Goal: Task Accomplishment & Management: Use online tool/utility

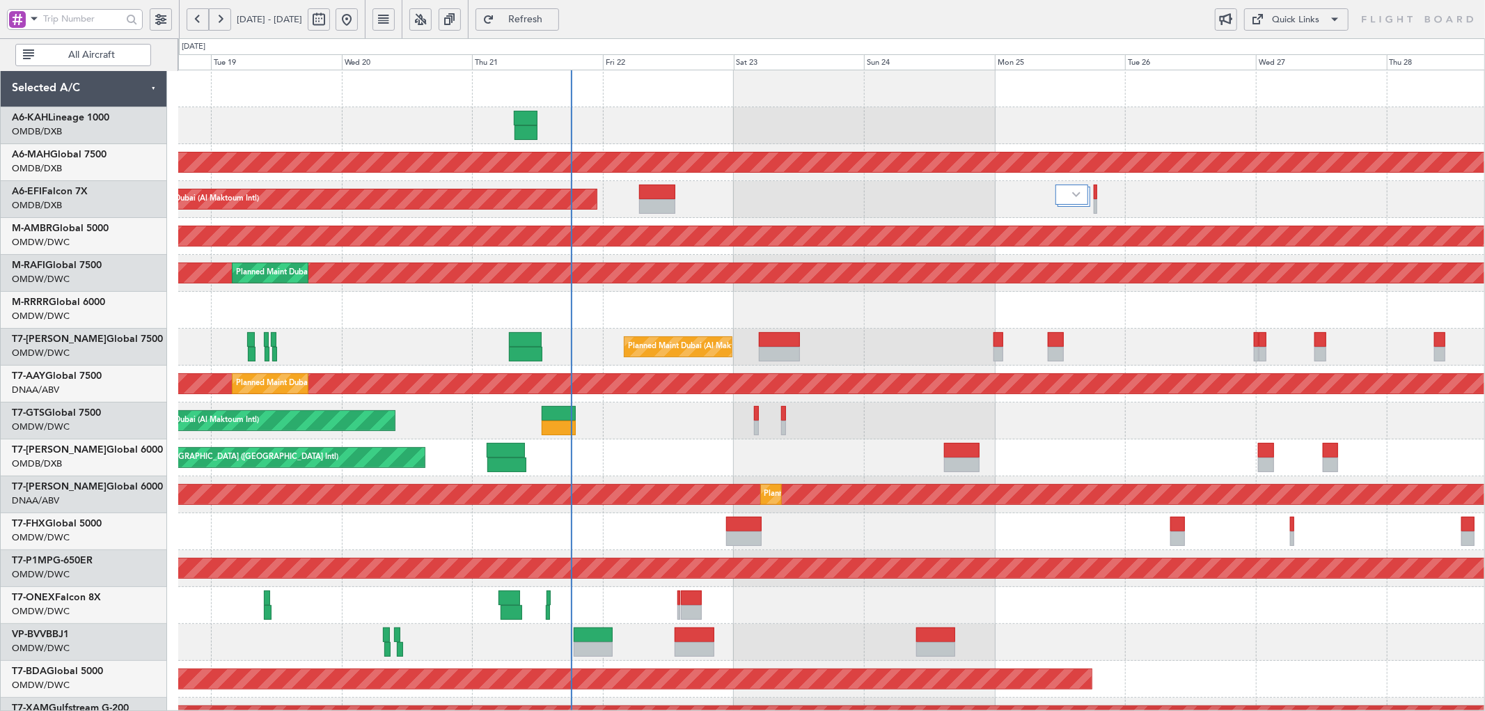
click at [649, 342] on div "Planned Maint [GEOGRAPHIC_DATA] ([GEOGRAPHIC_DATA] Intl) Planned Maint [GEOGRAP…" at bounding box center [831, 457] width 1306 height 775
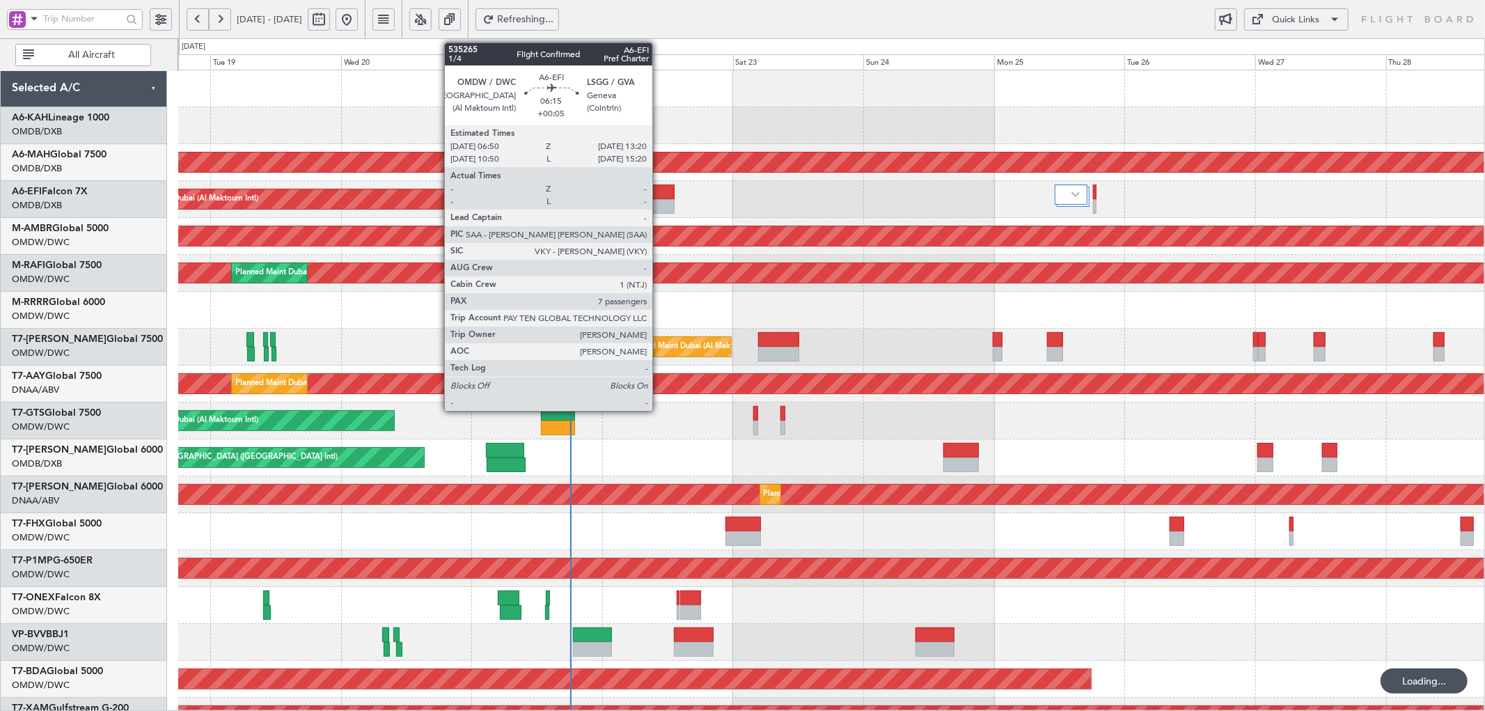
click at [659, 195] on div at bounding box center [656, 191] width 36 height 15
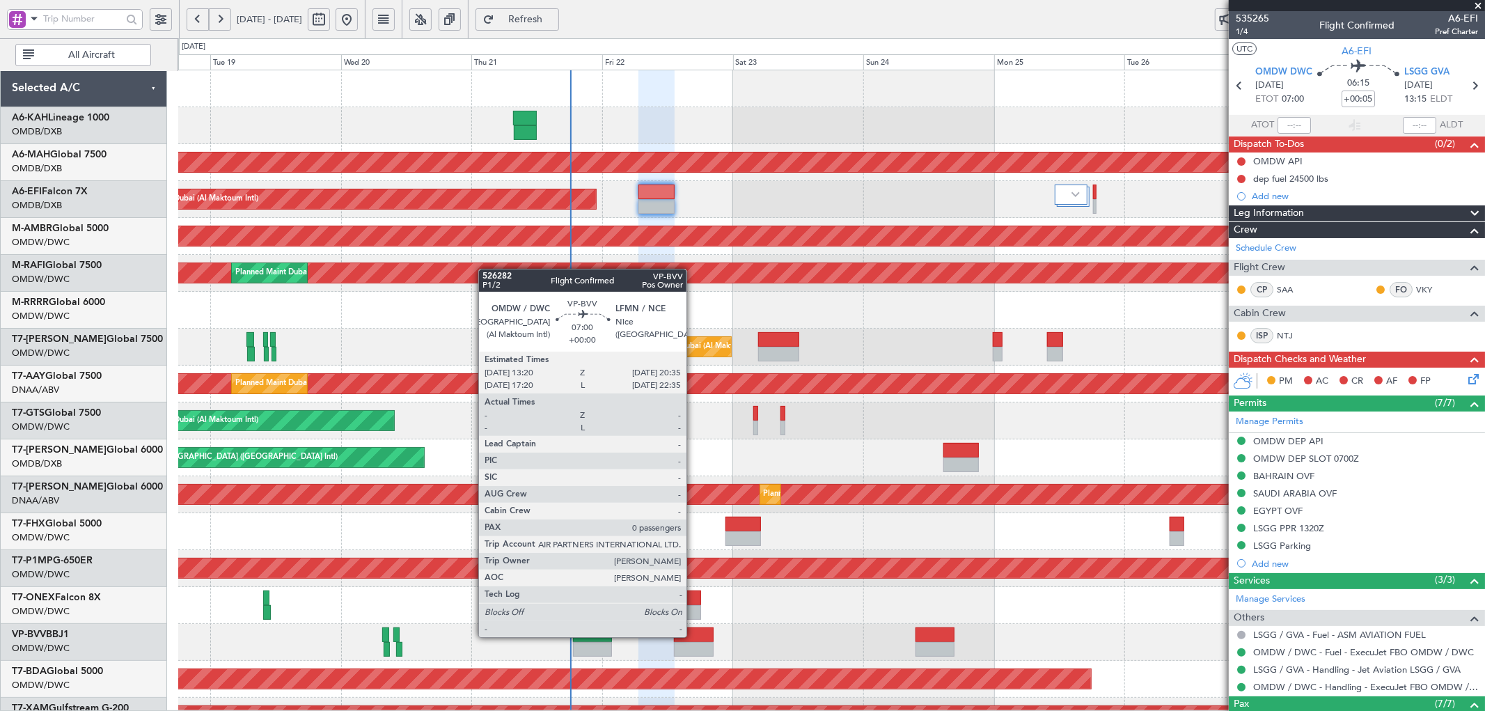
click at [693, 636] on div at bounding box center [694, 634] width 40 height 15
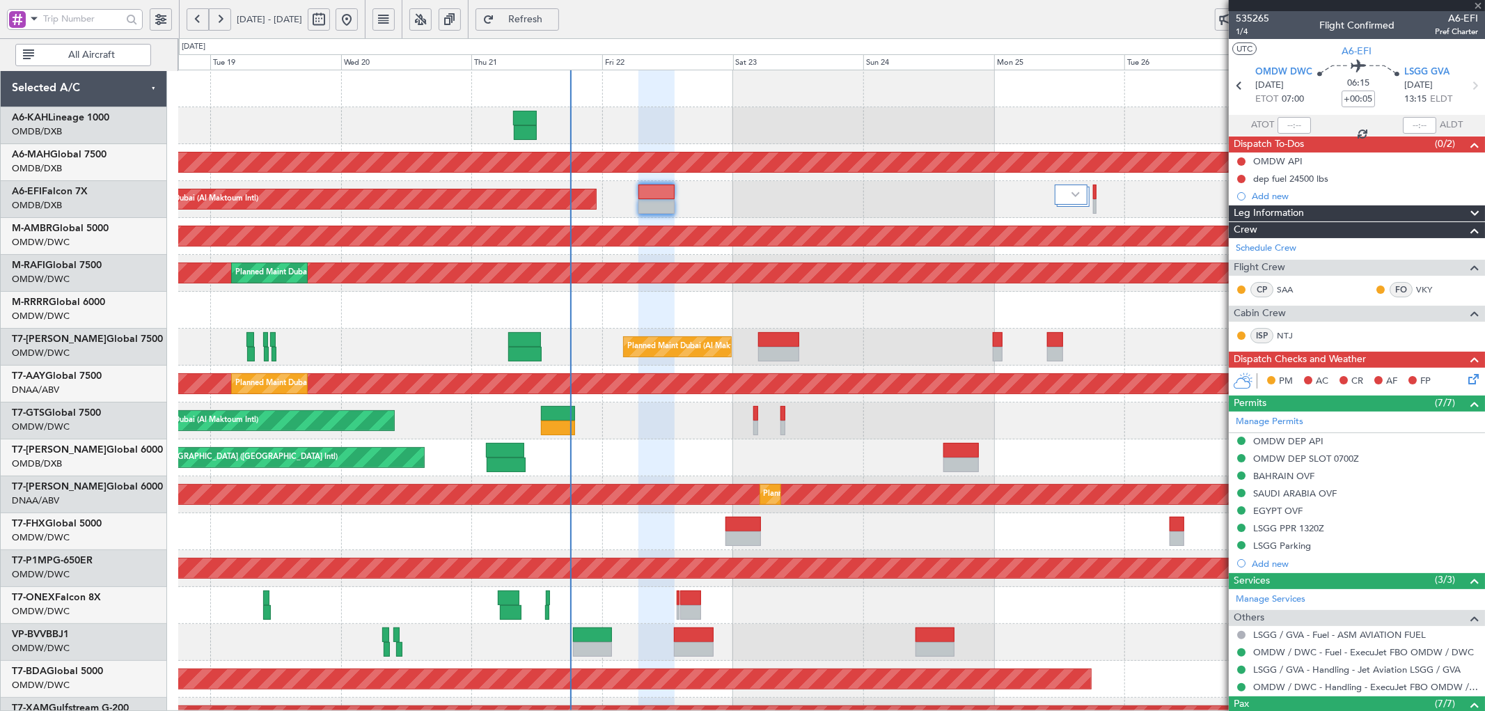
type input "0"
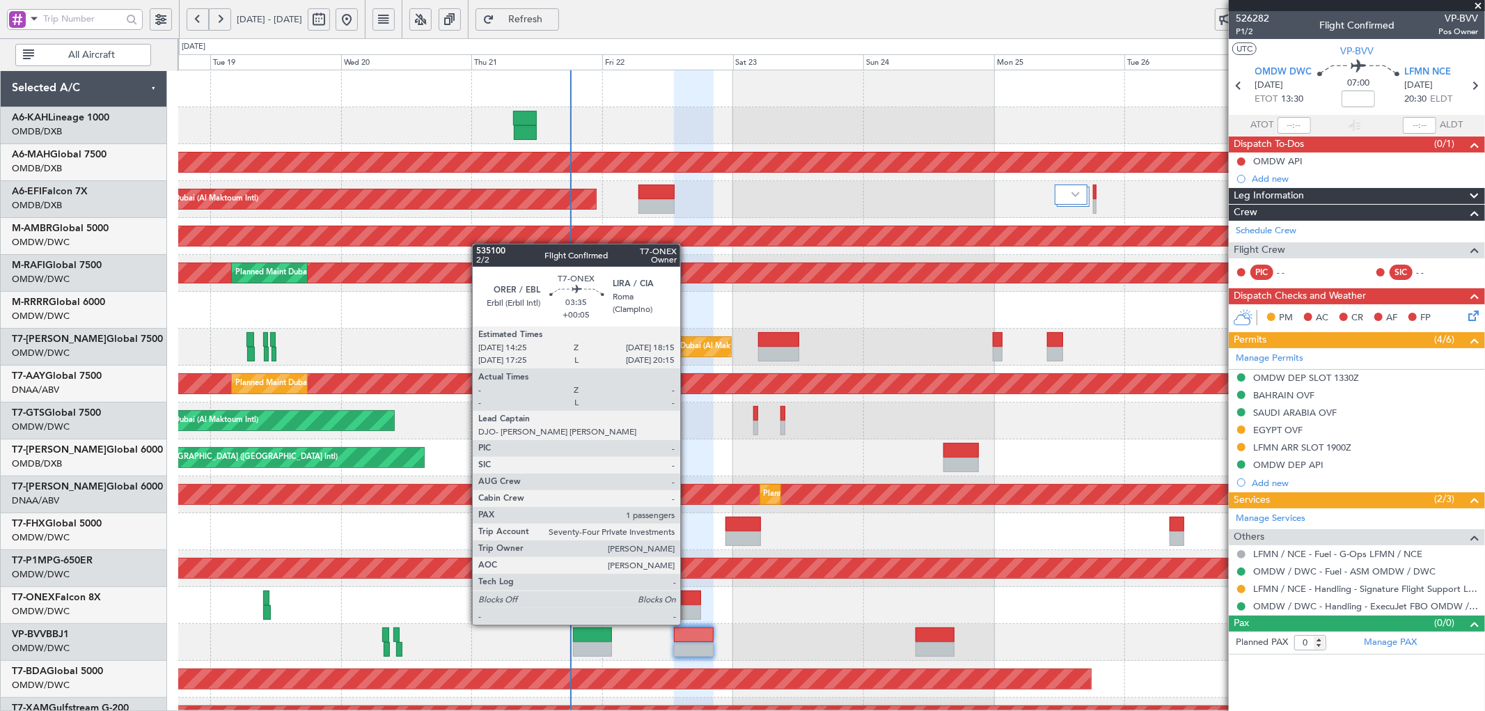
click at [687, 610] on div at bounding box center [690, 612] width 21 height 15
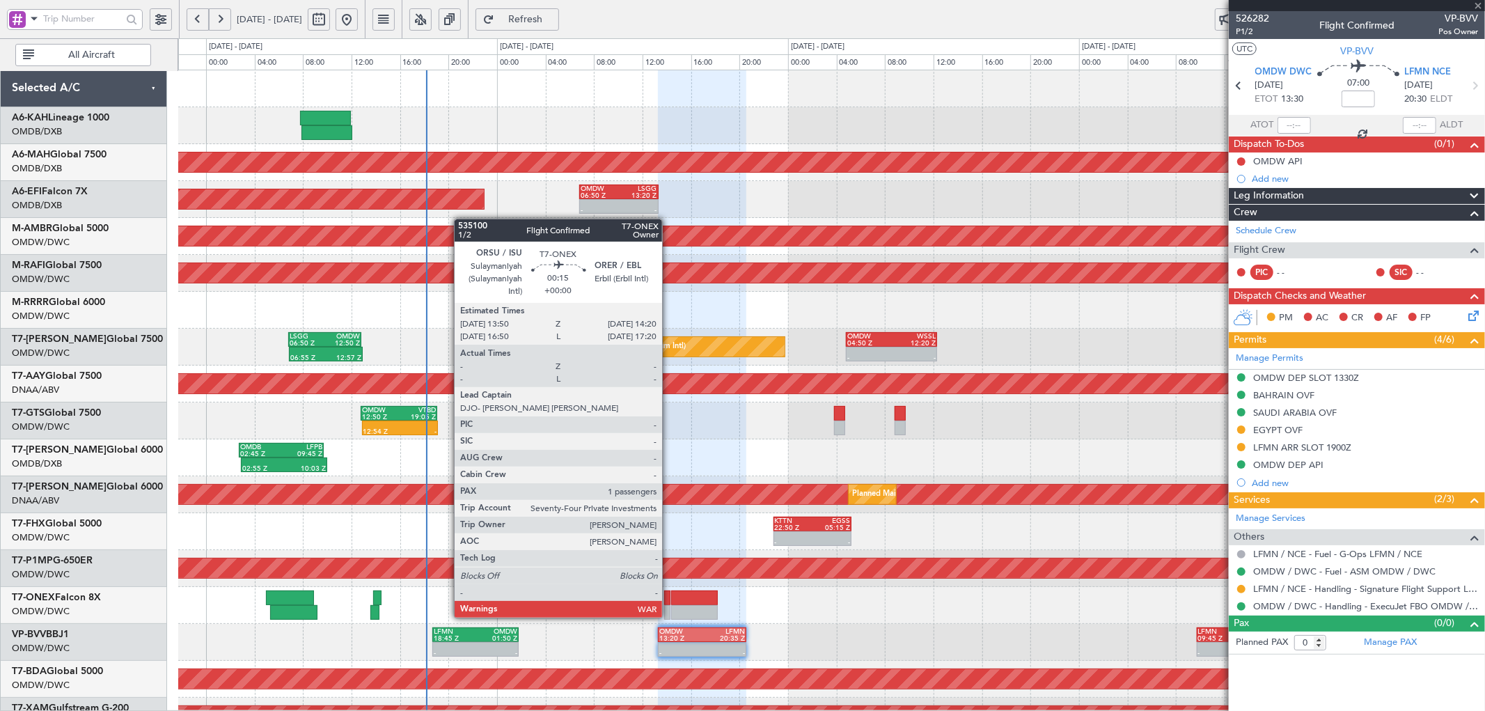
type input "+00:05"
type input "1"
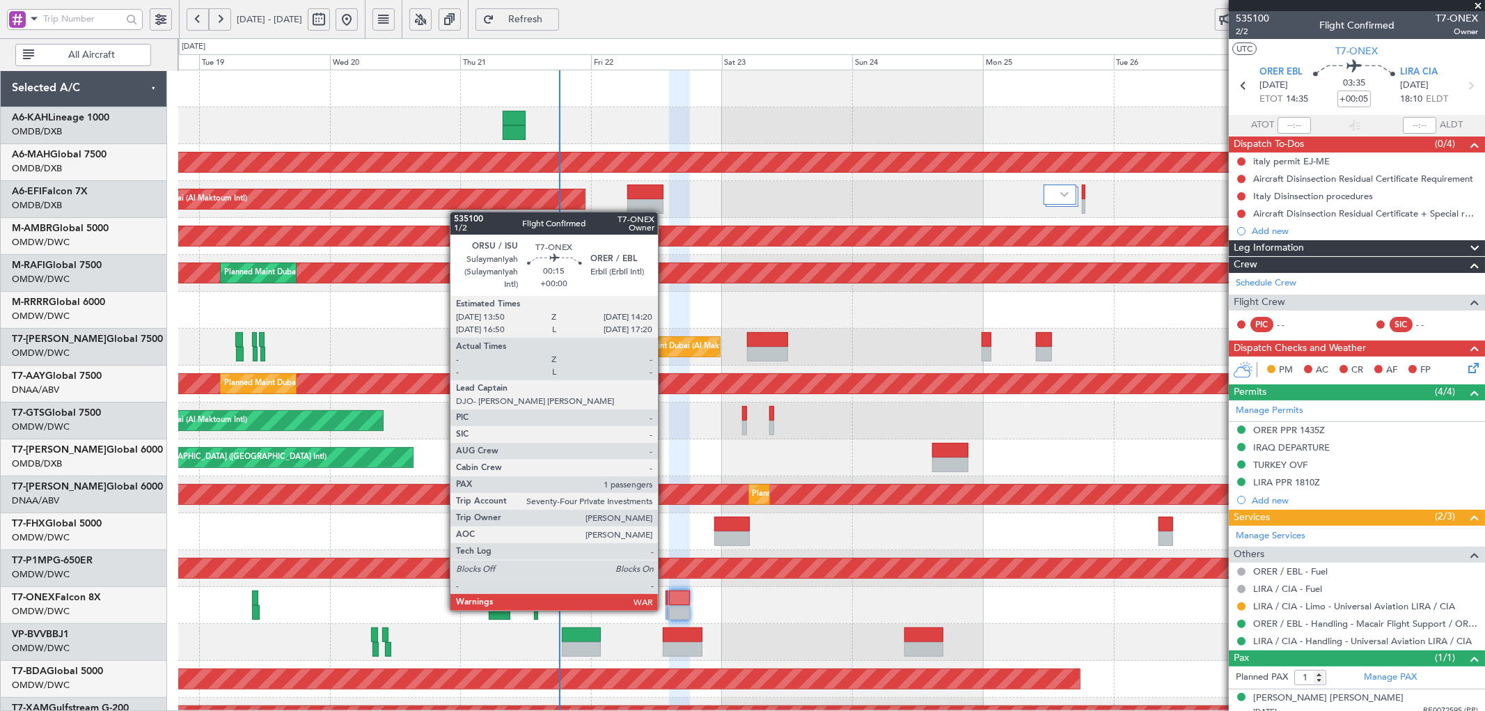
click at [665, 597] on div at bounding box center [666, 597] width 3 height 15
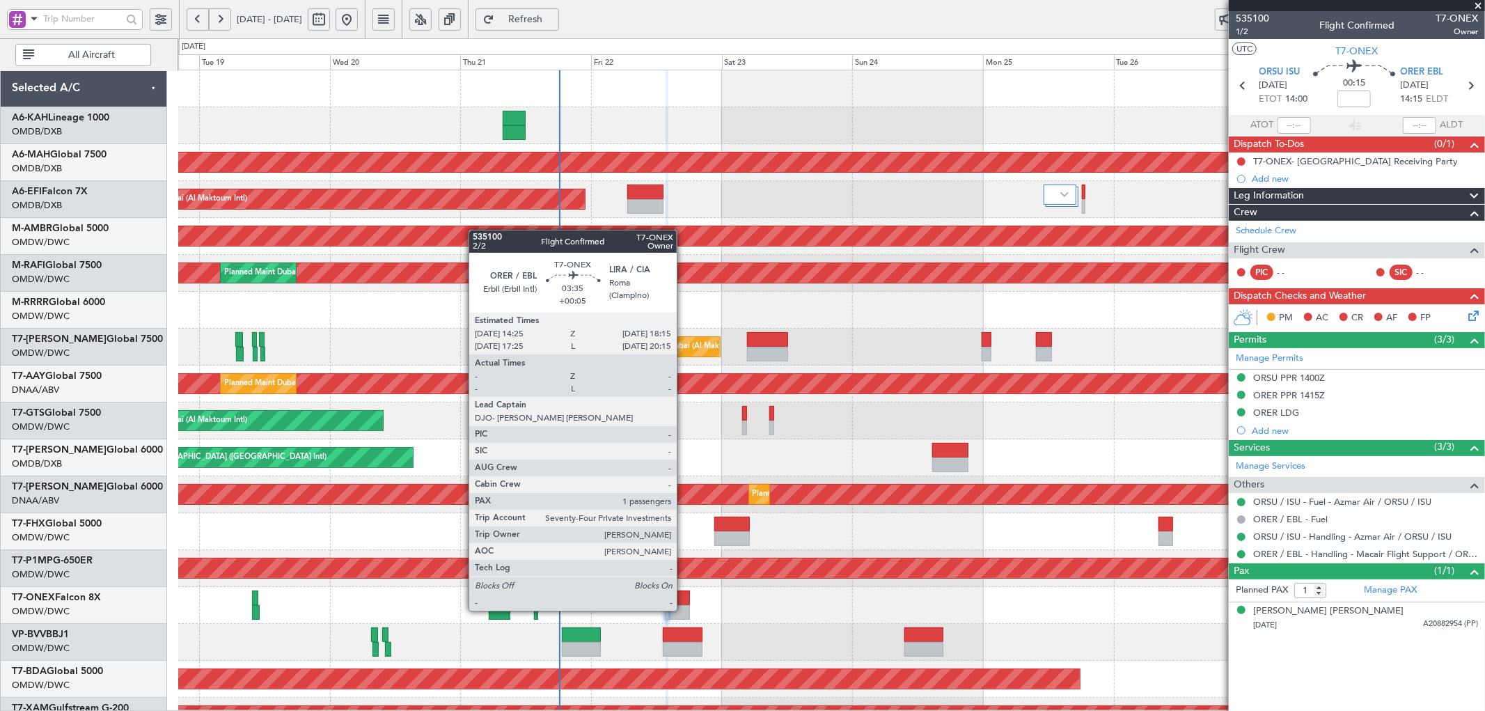
click at [684, 597] on div at bounding box center [679, 597] width 21 height 15
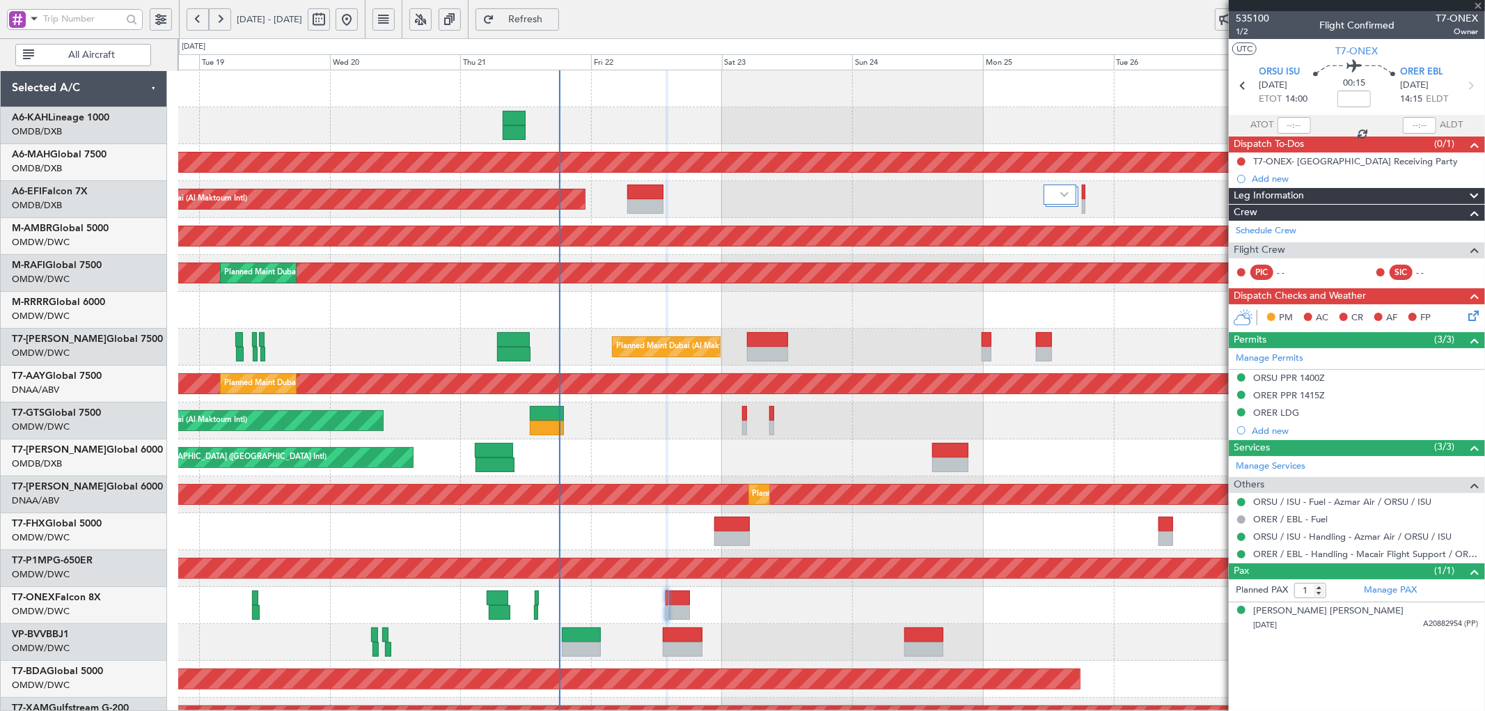
type input "+00:05"
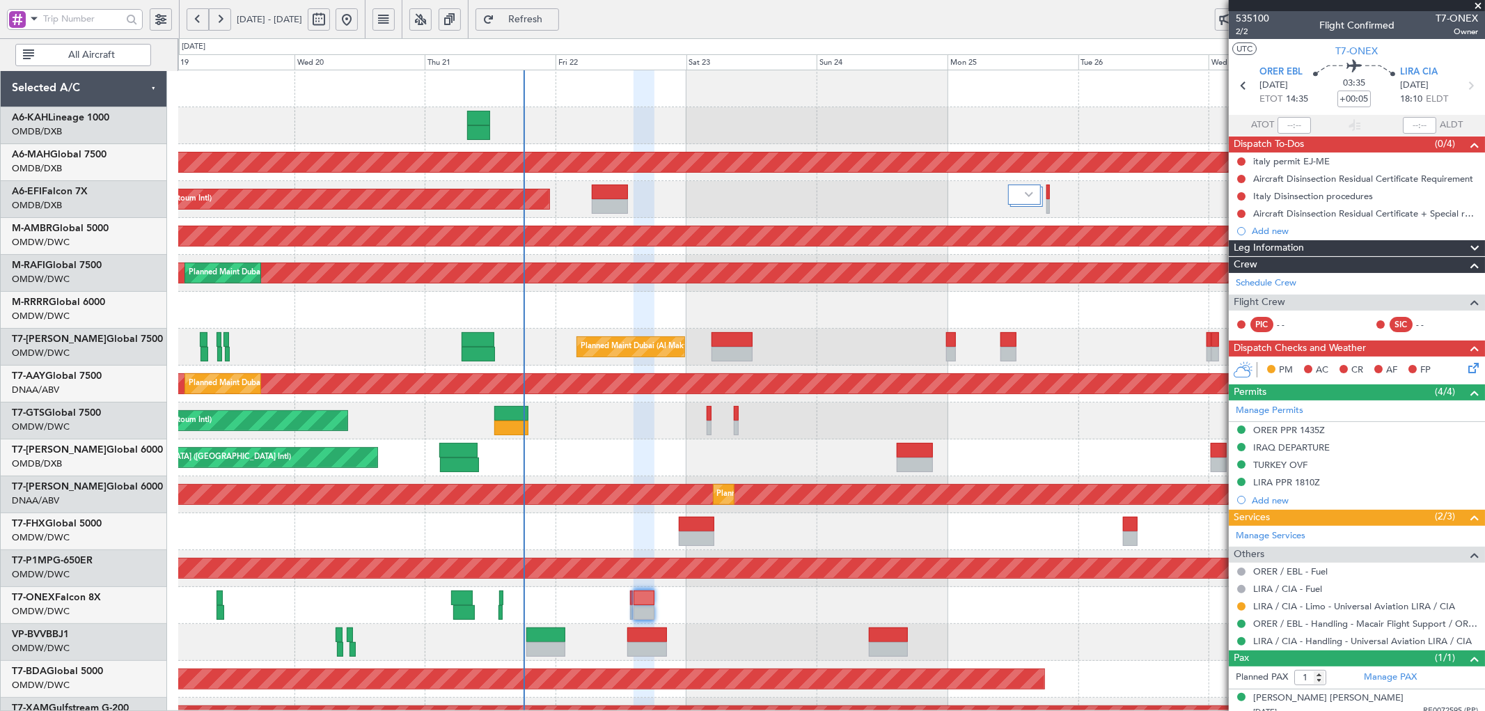
click at [668, 449] on div "Planned Maint [GEOGRAPHIC_DATA] ([GEOGRAPHIC_DATA] Intl) Planned Maint [GEOGRAP…" at bounding box center [831, 457] width 1306 height 775
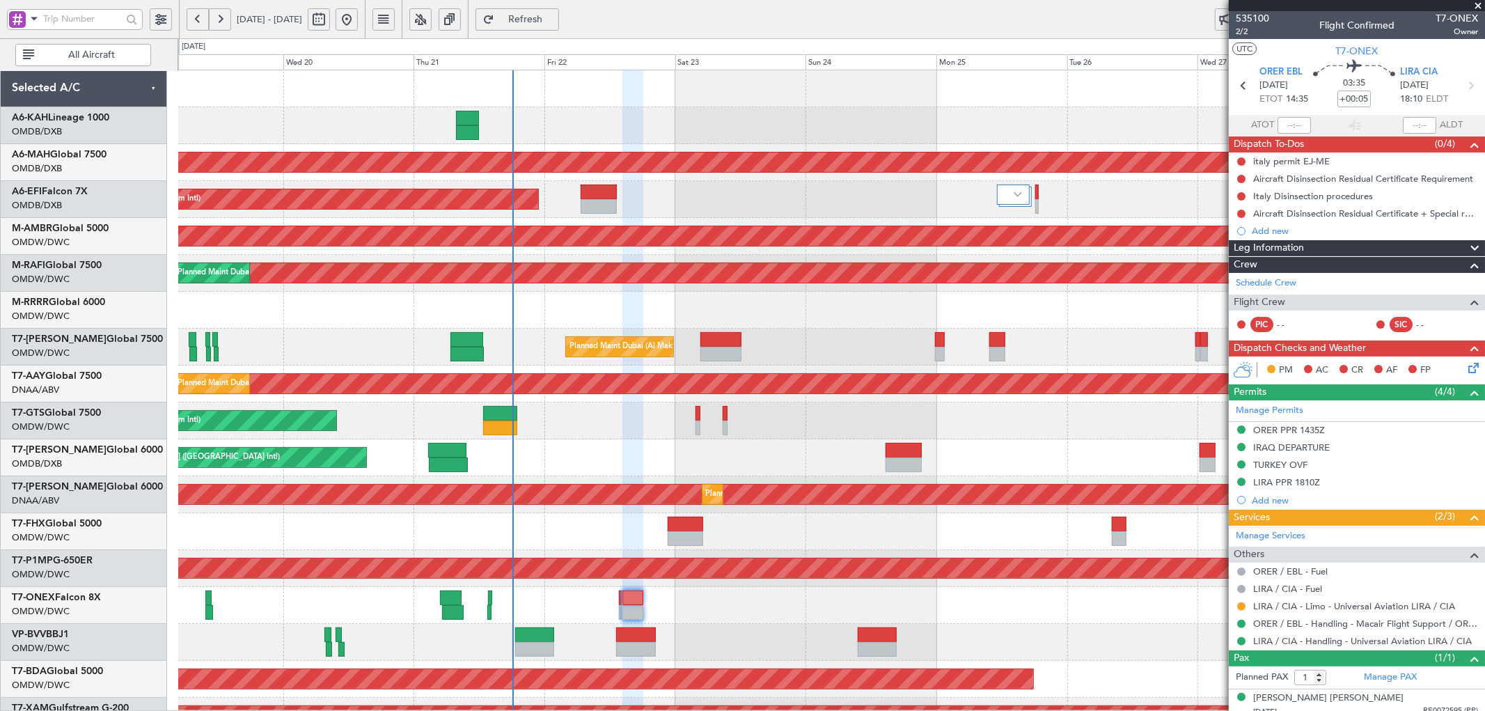
click at [578, 299] on div "Planned Maint [GEOGRAPHIC_DATA] ([GEOGRAPHIC_DATA] Intl) Planned Maint [GEOGRAP…" at bounding box center [831, 457] width 1306 height 775
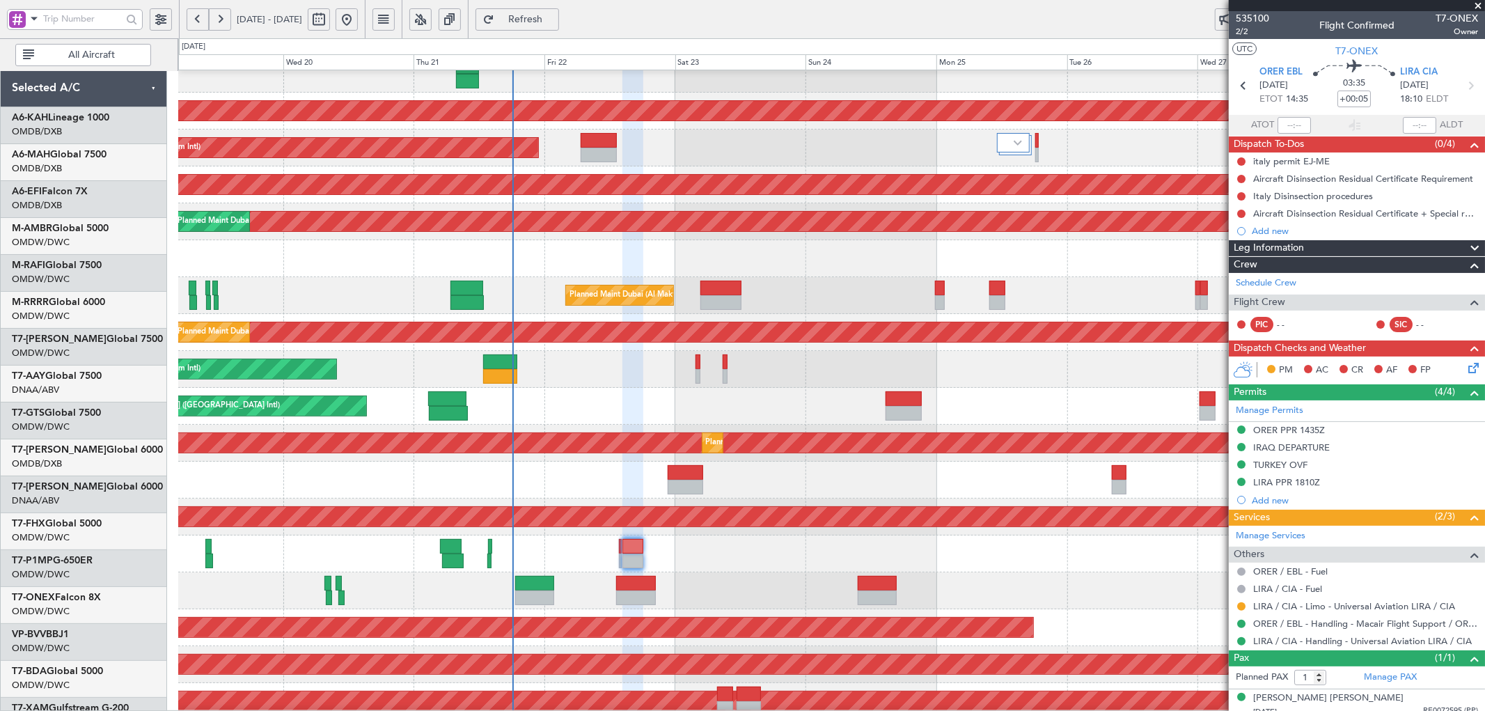
scroll to position [134, 0]
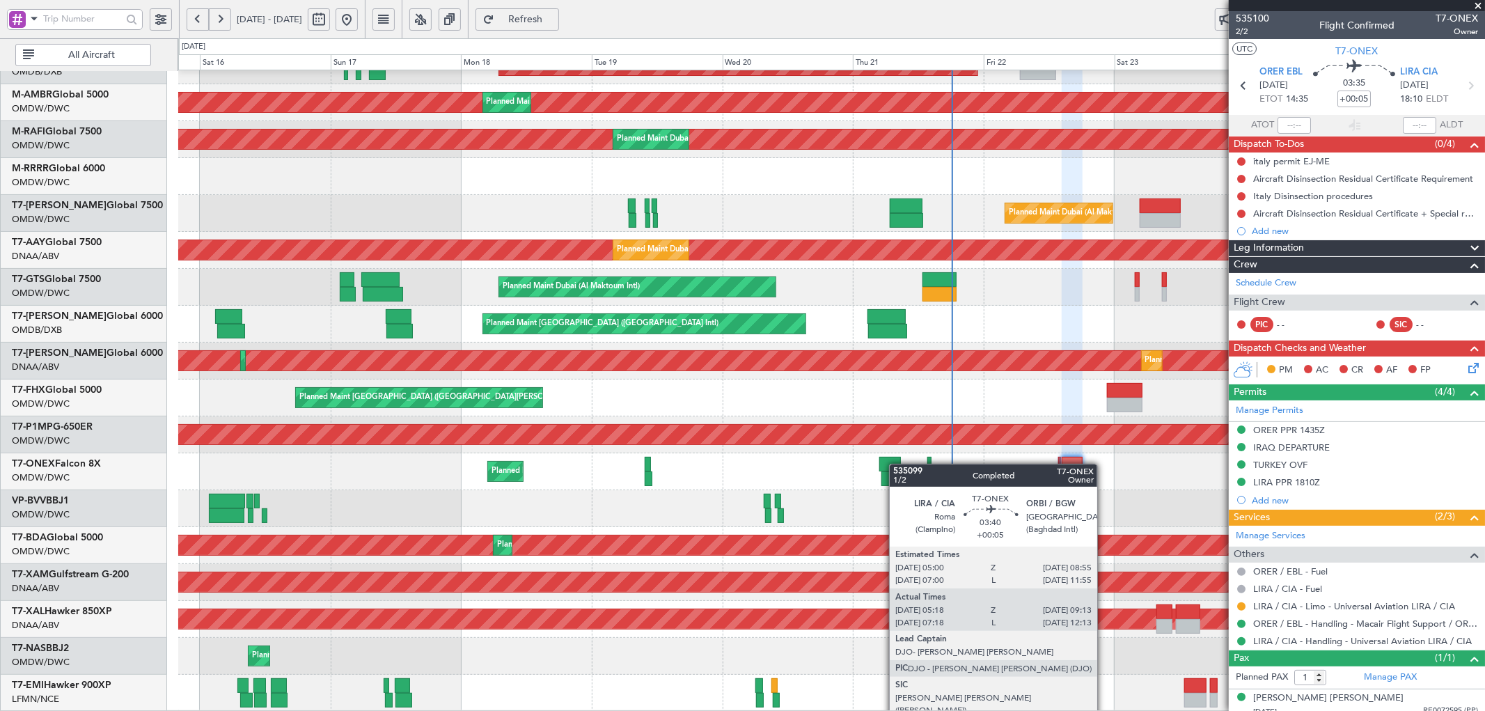
click at [898, 464] on div "Planned Maint Geneva (Cointrin)" at bounding box center [831, 471] width 1306 height 37
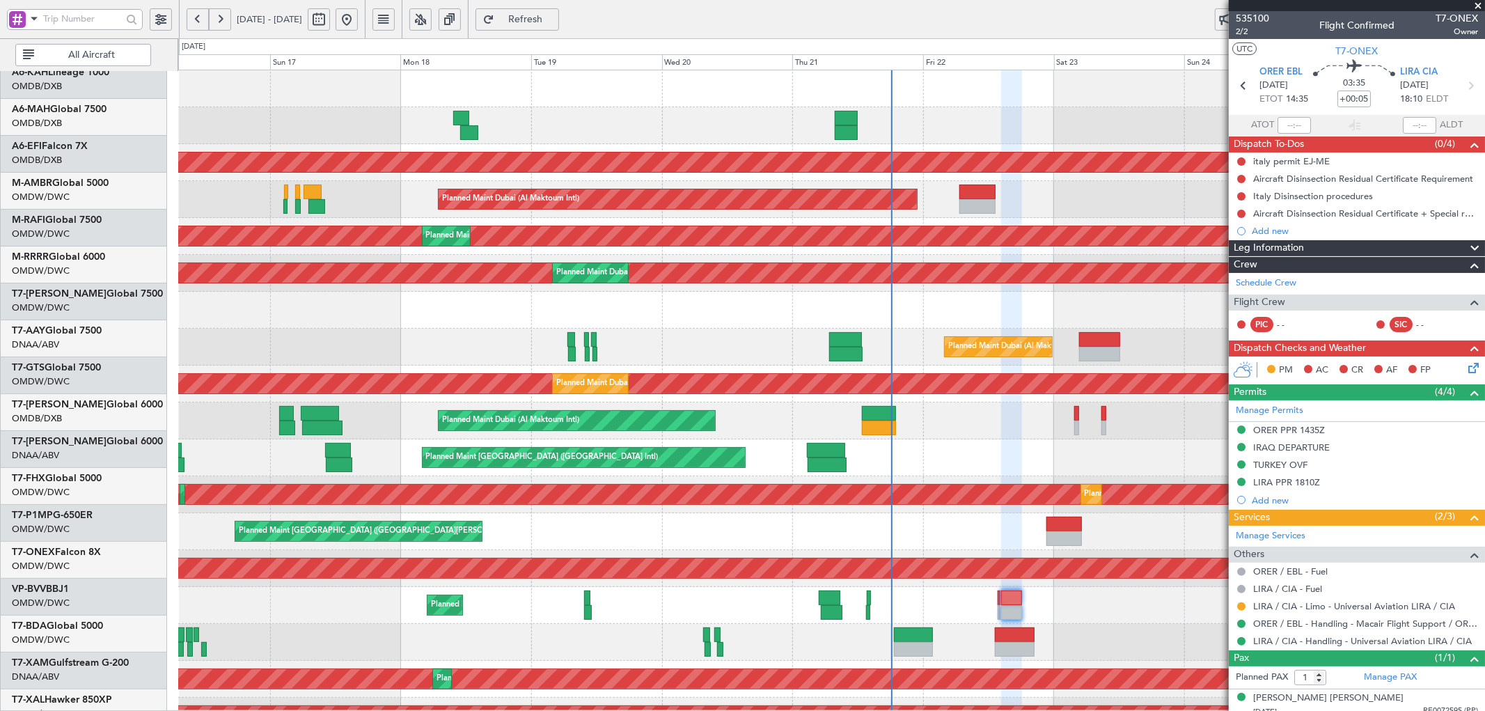
scroll to position [0, 0]
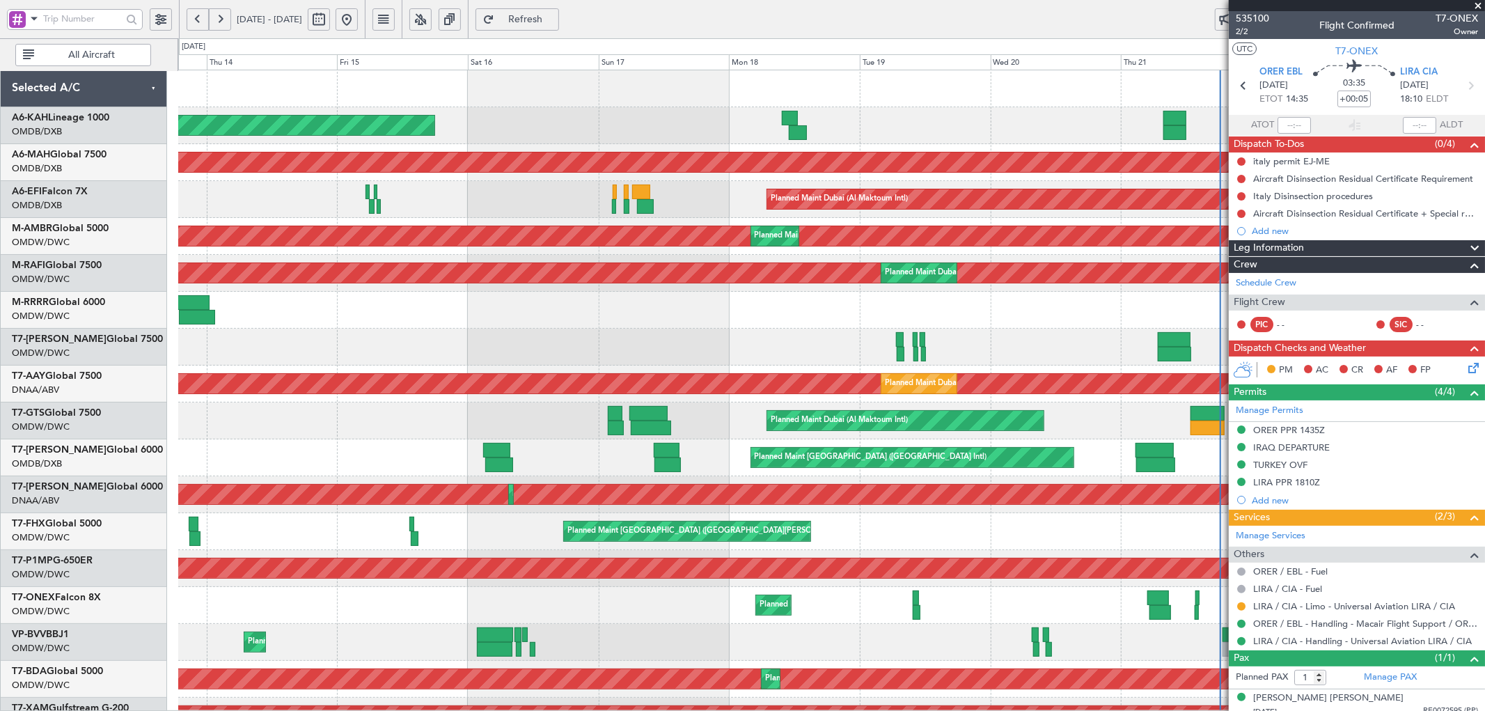
click at [1480, 4] on span at bounding box center [1478, 6] width 14 height 13
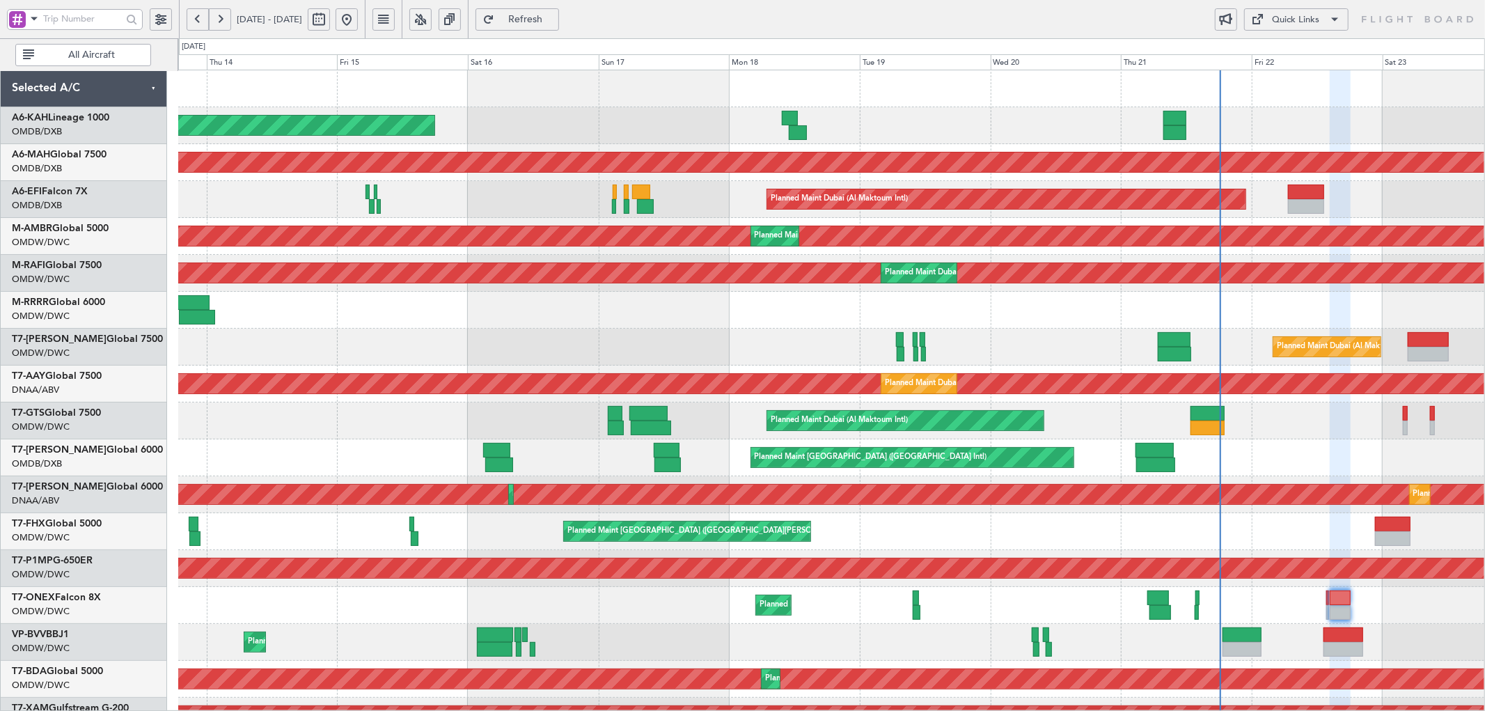
type input "0"
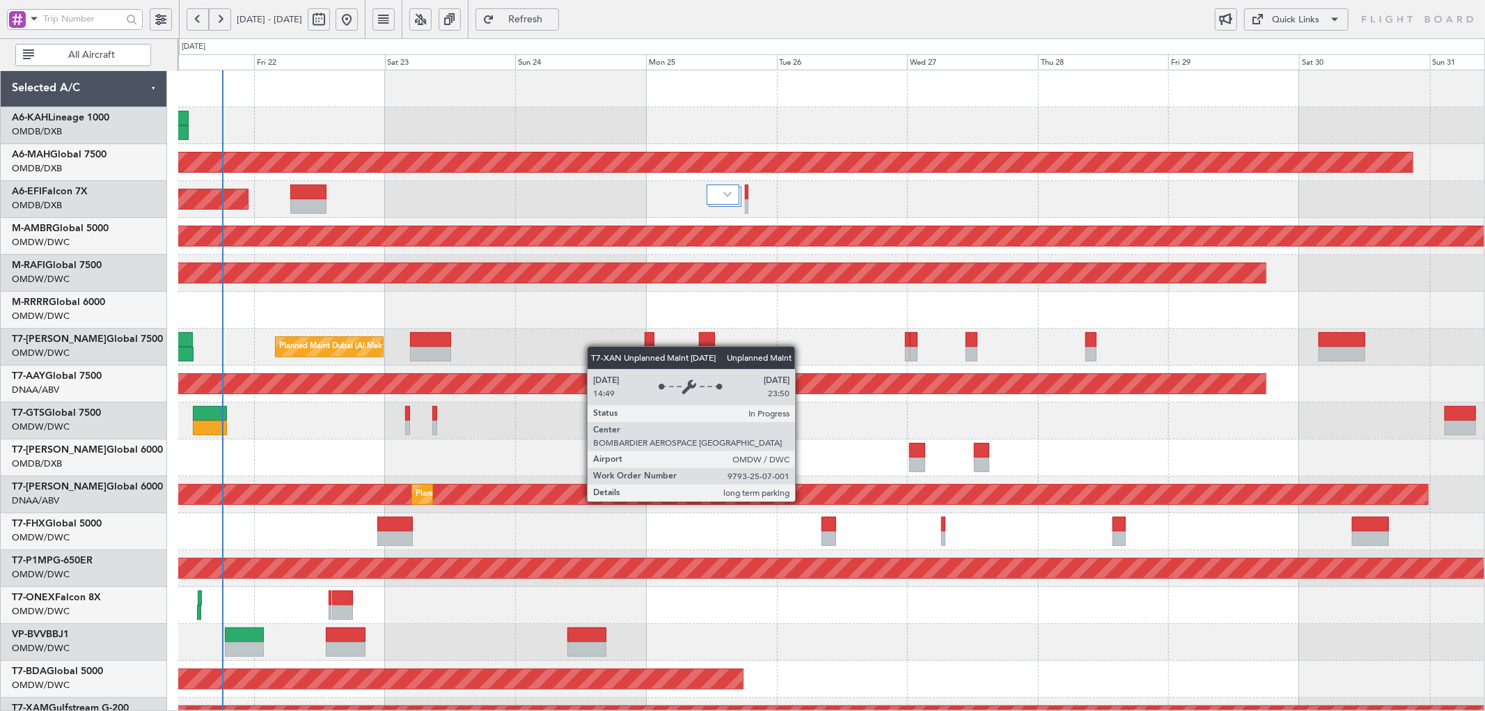
click at [402, 496] on div "Unplanned Maint [GEOGRAPHIC_DATA] (Al Maktoum Intl)" at bounding box center [151, 493] width 2554 height 19
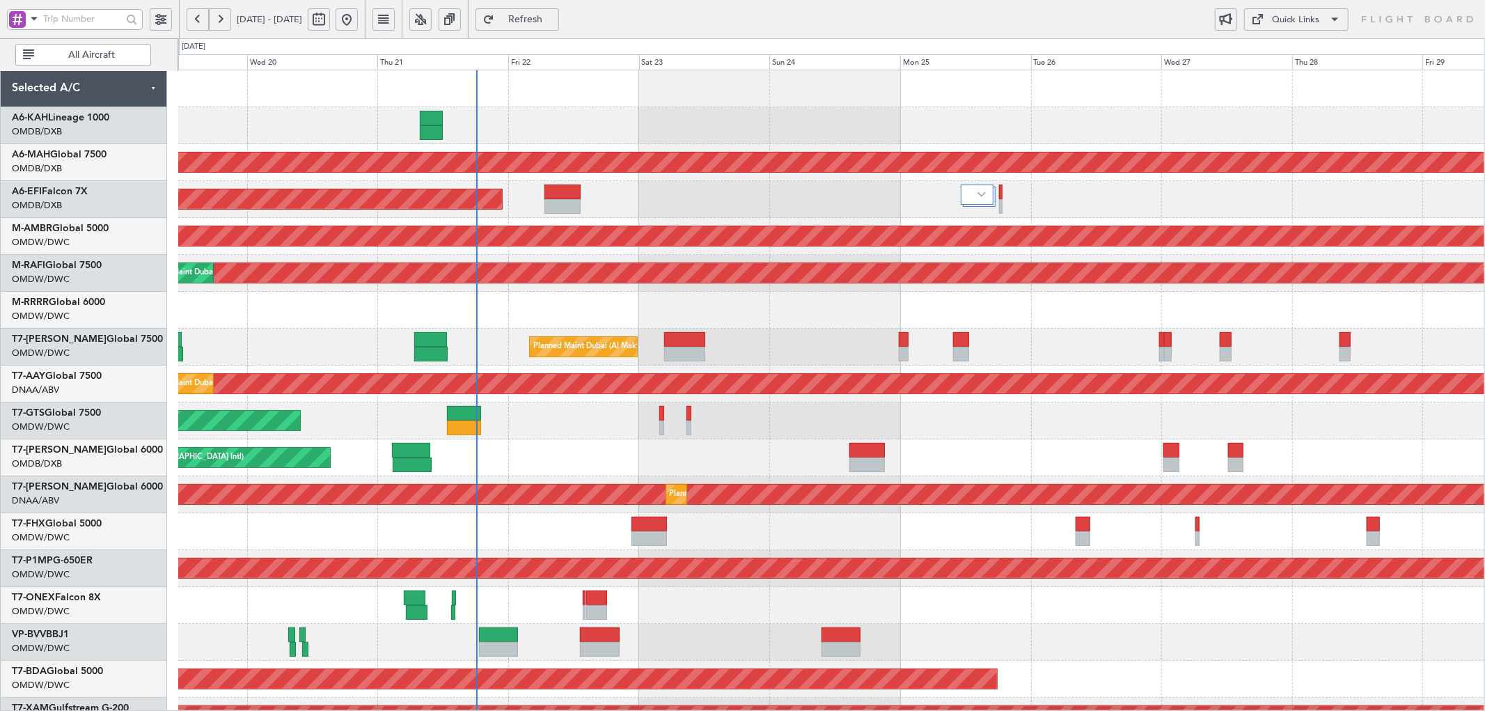
click at [704, 290] on div "Planned Maint [GEOGRAPHIC_DATA] ([GEOGRAPHIC_DATA] Intl) Planned Maint [GEOGRAP…" at bounding box center [831, 457] width 1306 height 775
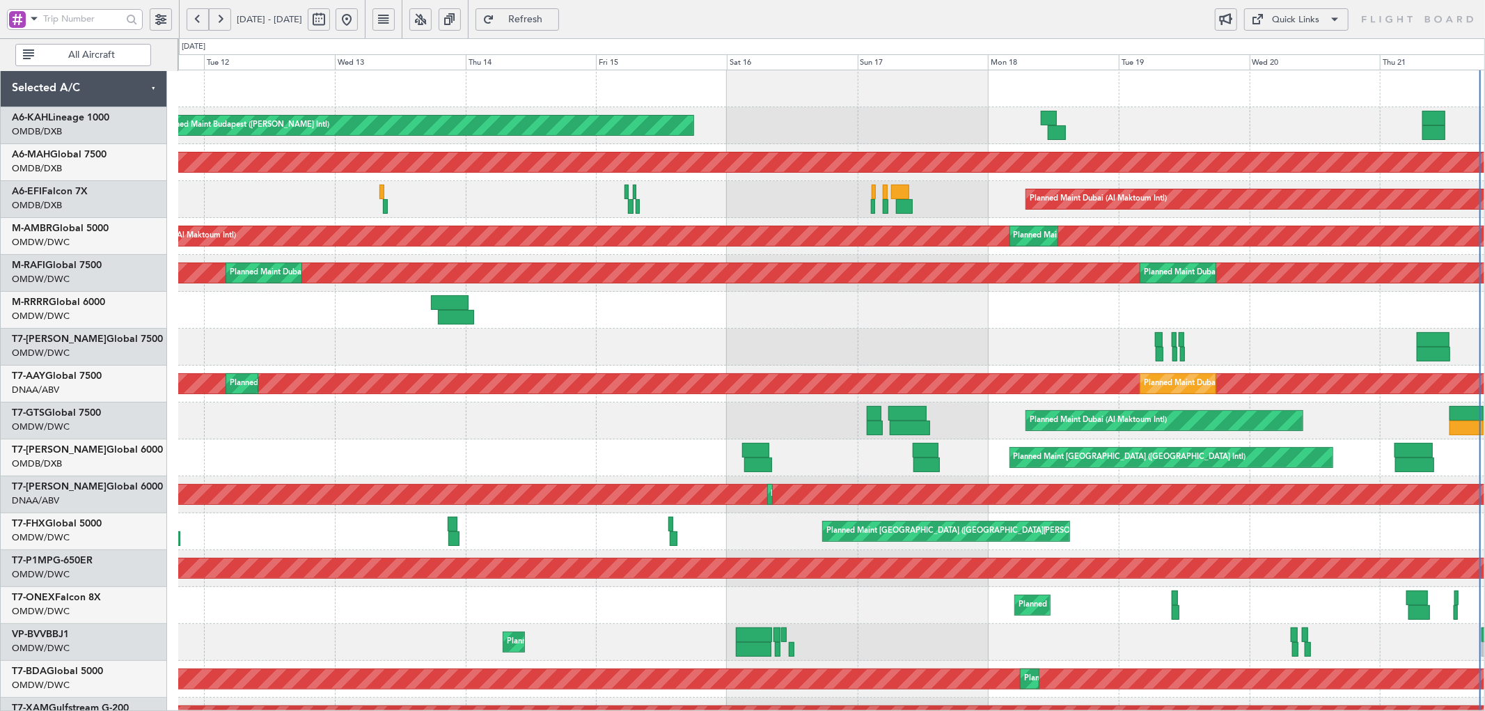
click at [1268, 338] on div "Unplanned Maint Budapest ([PERSON_NAME] Intl) Planned Maint [GEOGRAPHIC_DATA] (…" at bounding box center [831, 457] width 1306 height 775
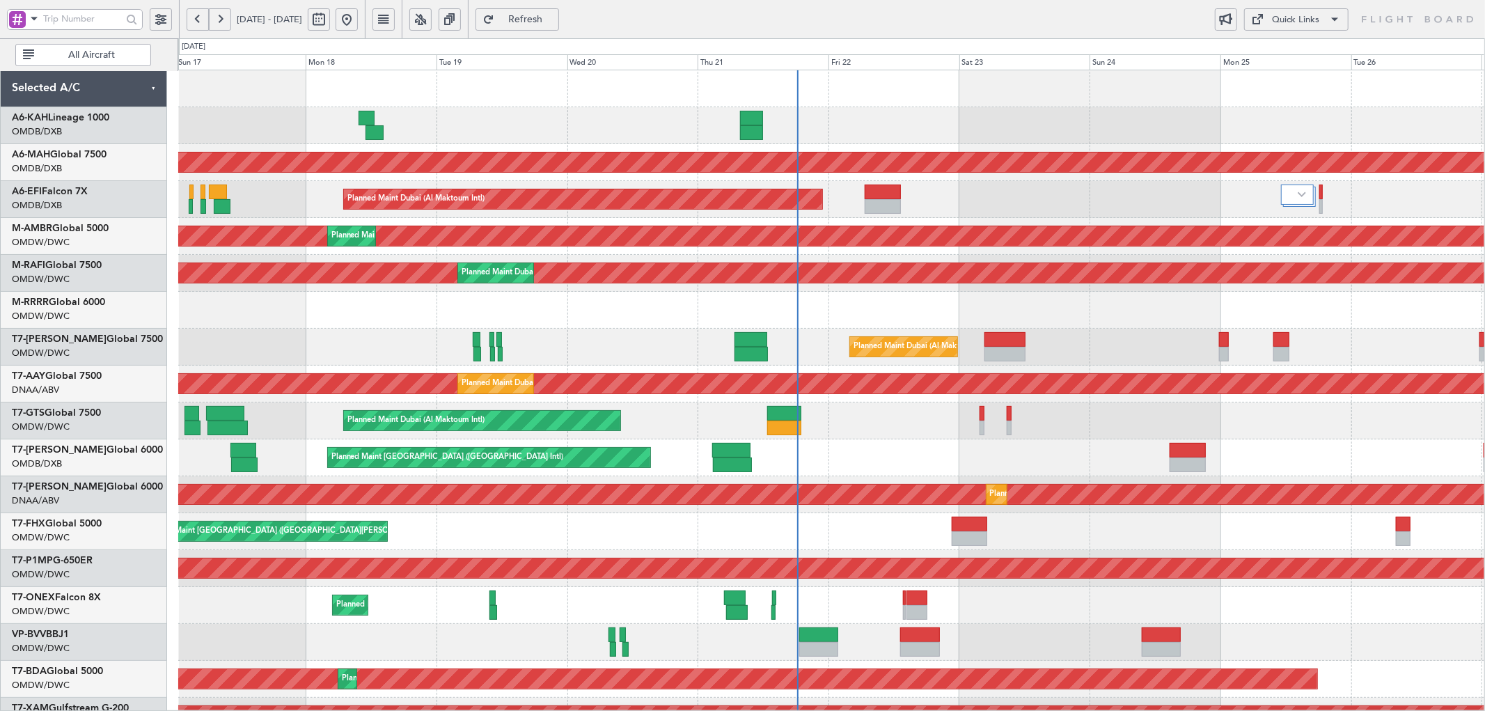
click at [272, 346] on div "Unplanned Maint Budapest ([PERSON_NAME] Intl) Planned Maint [GEOGRAPHIC_DATA] (…" at bounding box center [831, 457] width 1306 height 775
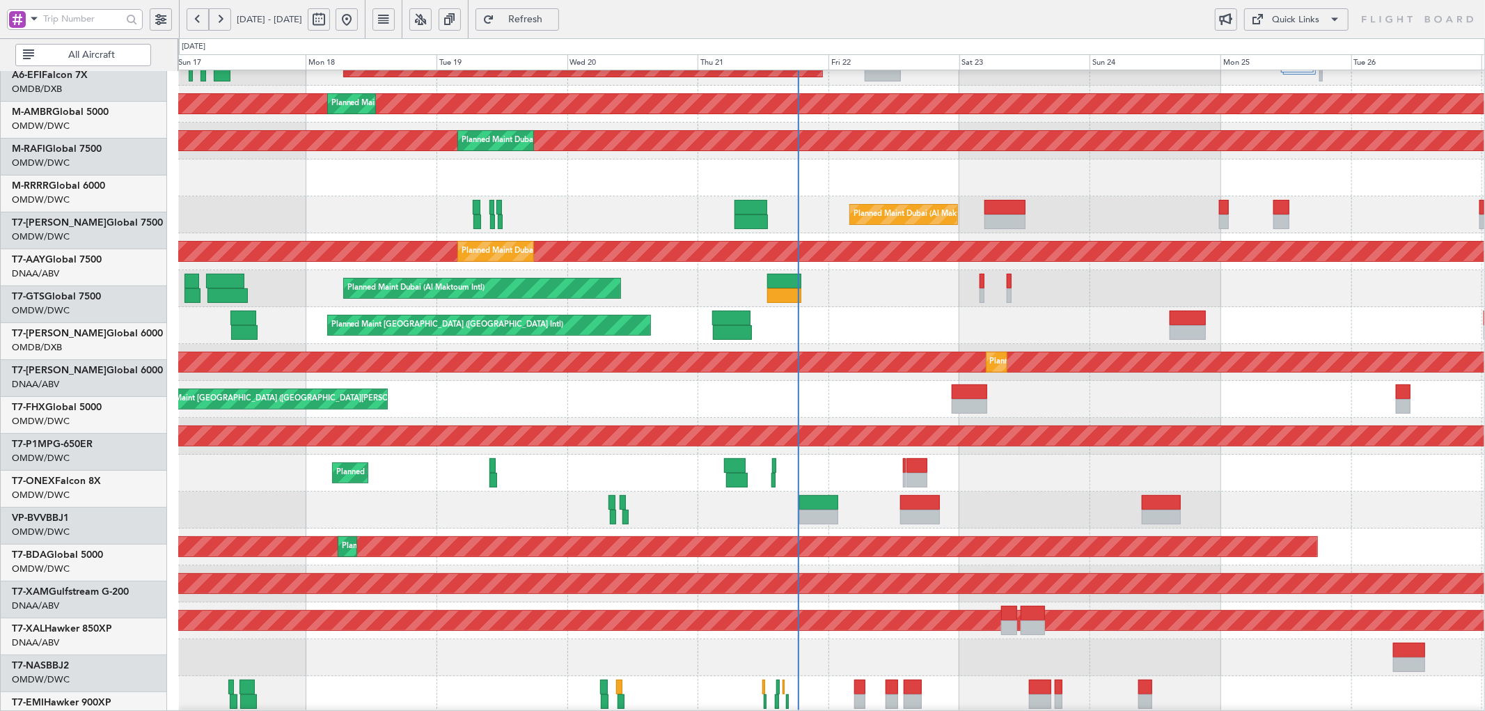
scroll to position [134, 0]
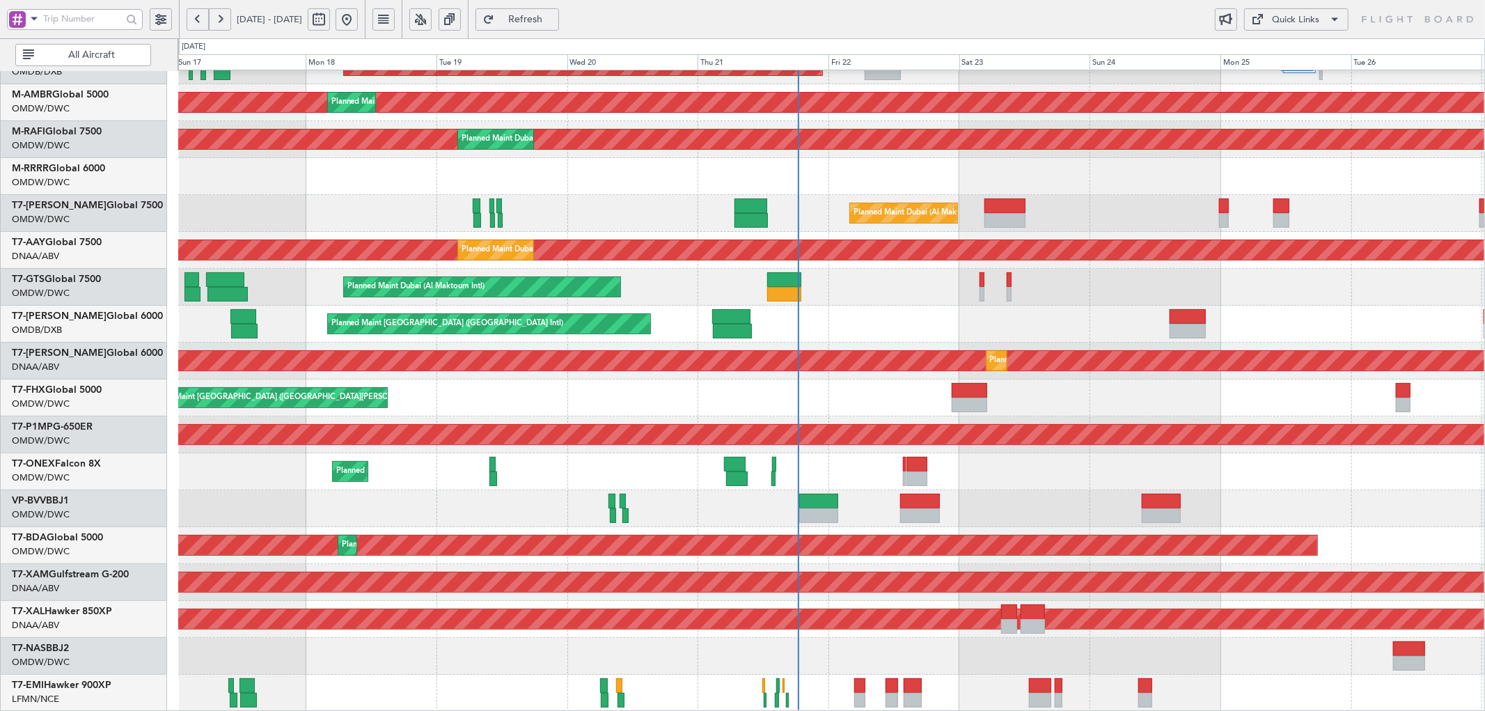
click at [95, 56] on span "All Aircraft" at bounding box center [91, 55] width 109 height 10
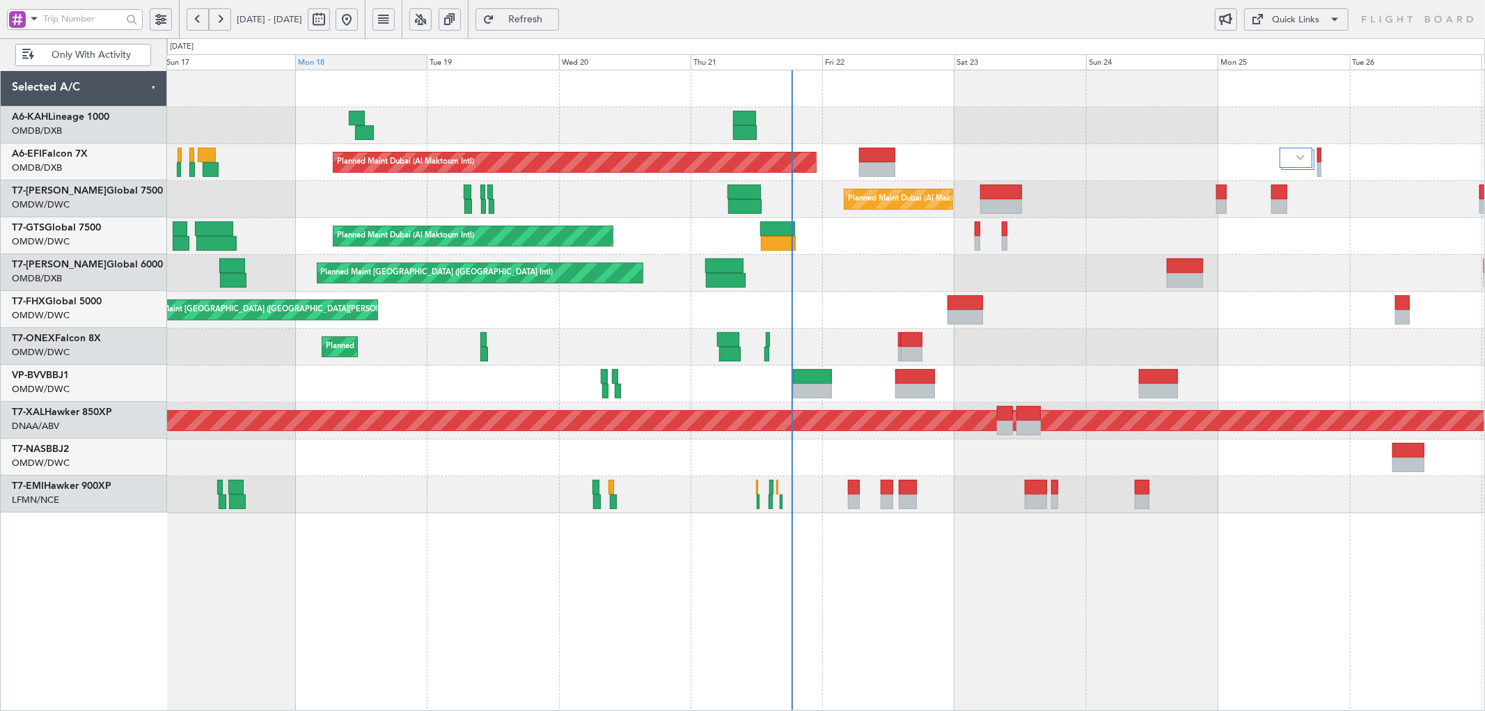
scroll to position [0, 0]
click at [95, 86] on div "Selected A/C" at bounding box center [84, 88] width 166 height 37
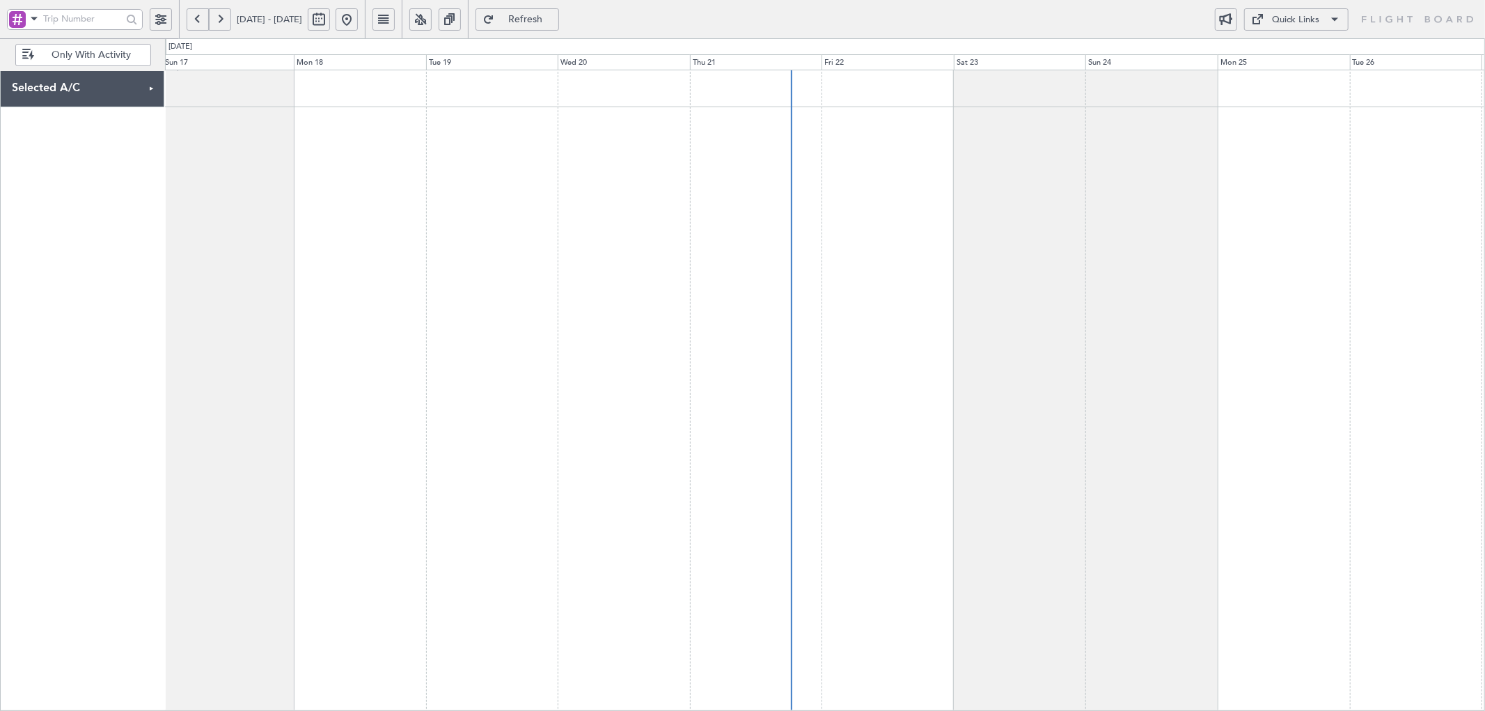
click at [63, 56] on span "Only With Activity" at bounding box center [91, 55] width 109 height 10
click at [63, 85] on div "Selected A/C" at bounding box center [83, 88] width 164 height 37
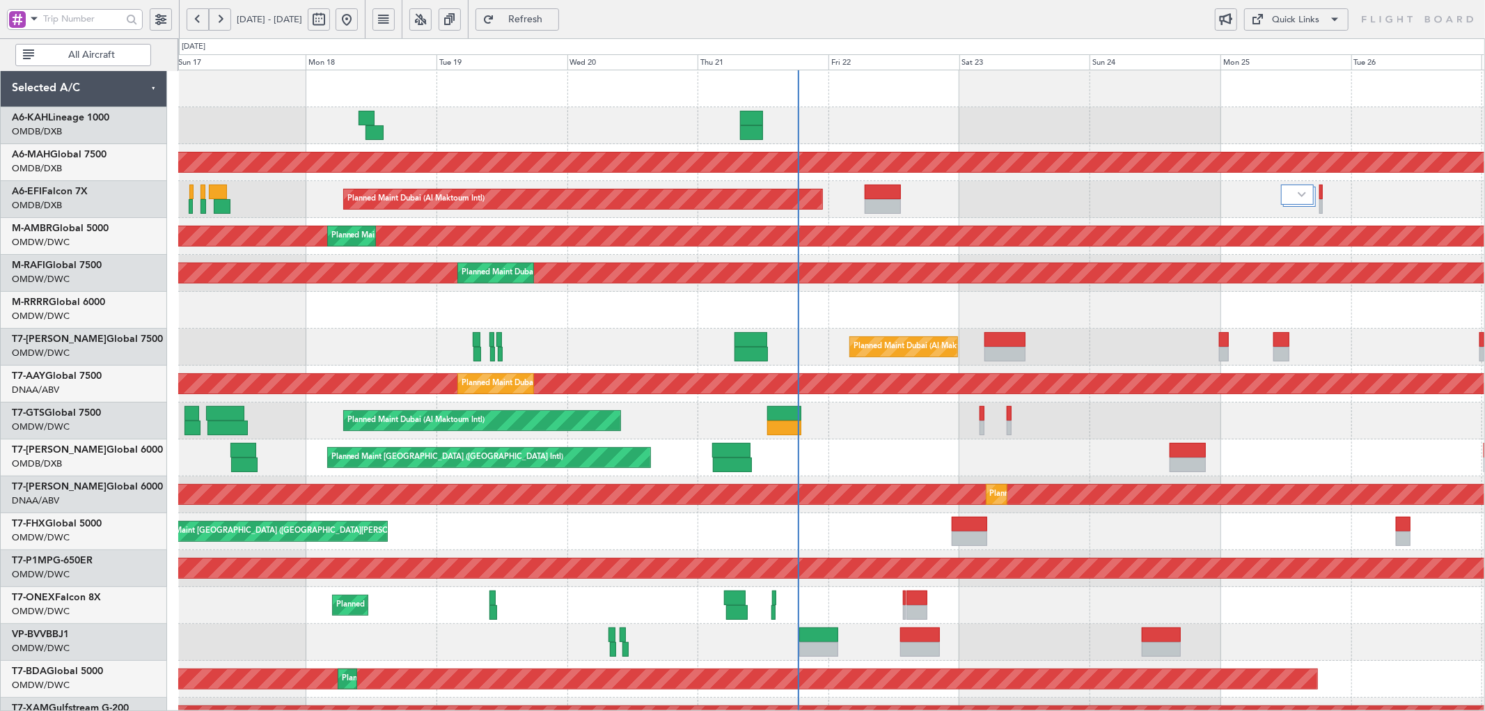
click at [156, 19] on button at bounding box center [161, 19] width 22 height 22
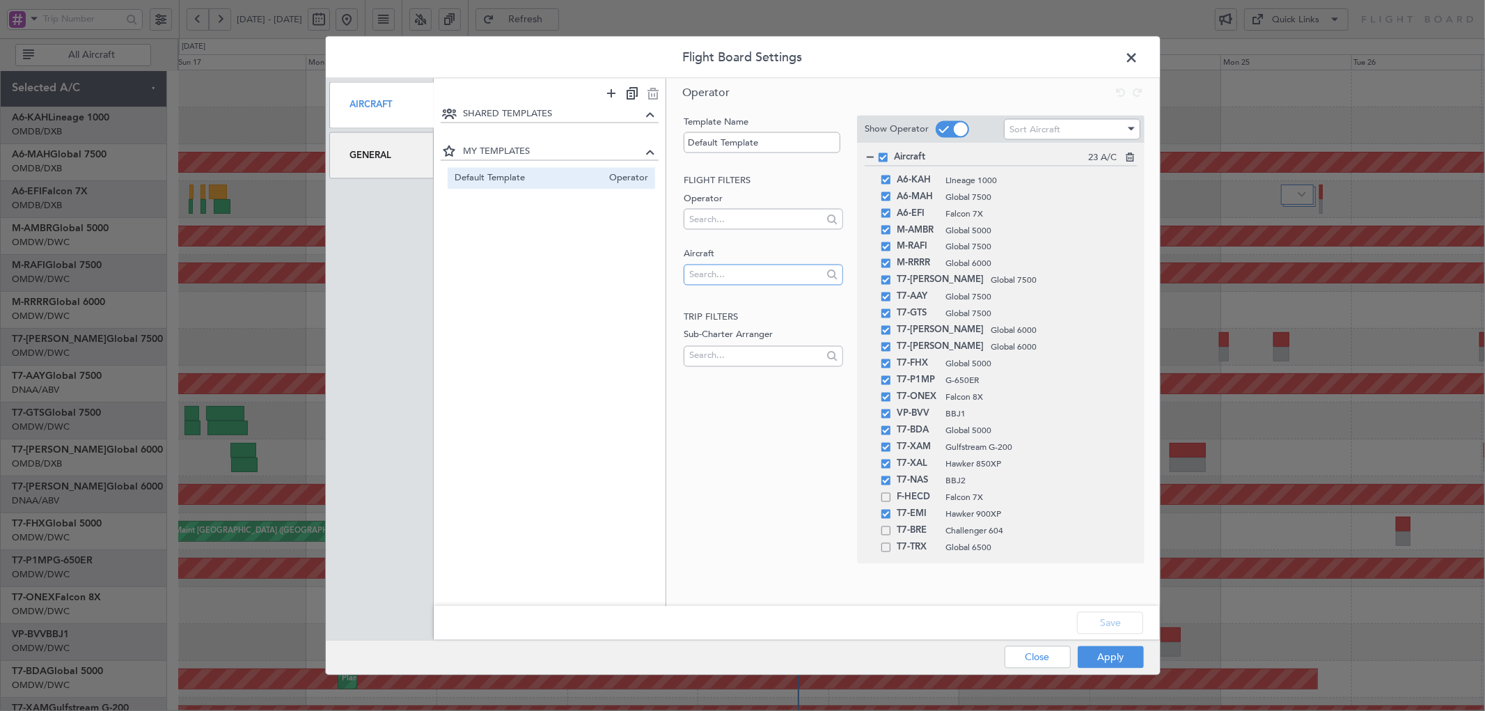
click at [719, 276] on input "text" at bounding box center [755, 274] width 133 height 21
type input "t7"
click at [713, 291] on span "T7-AIX" at bounding box center [763, 297] width 137 height 21
drag, startPoint x: 979, startPoint y: 569, endPoint x: 969, endPoint y: 423, distance: 146.6
drag, startPoint x: 1112, startPoint y: 621, endPoint x: 1115, endPoint y: 629, distance: 8.1
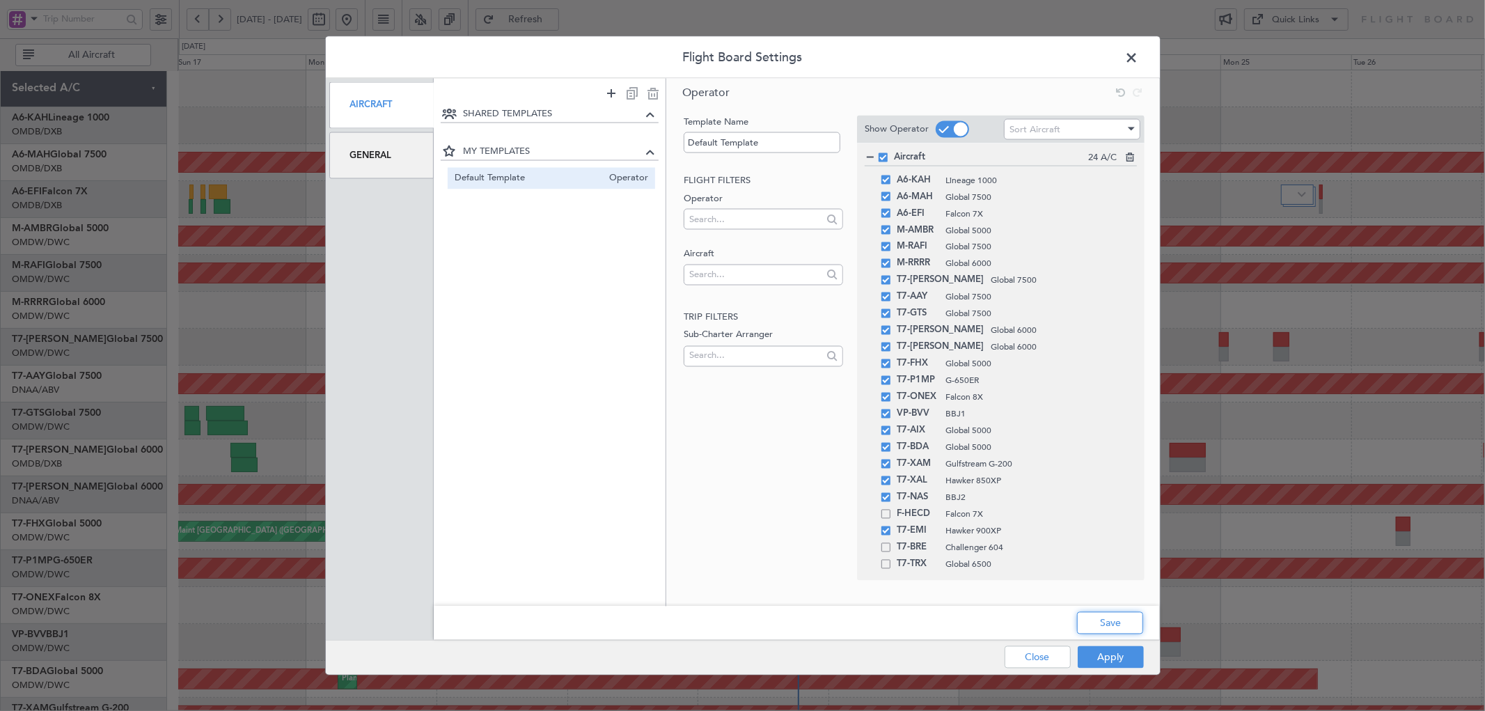
click at [1112, 620] on button "Save" at bounding box center [1110, 623] width 66 height 22
click at [1100, 658] on button "Apply" at bounding box center [1111, 657] width 66 height 22
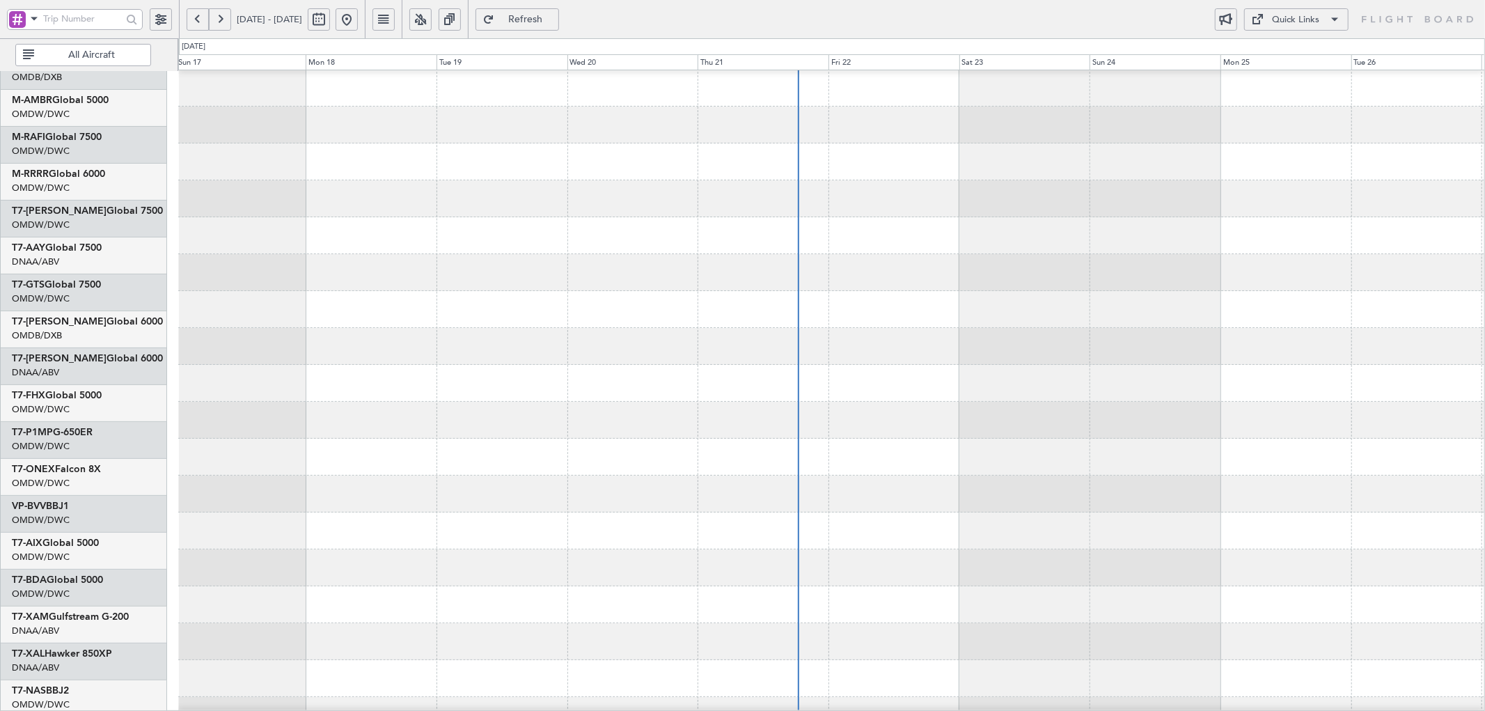
scroll to position [155, 0]
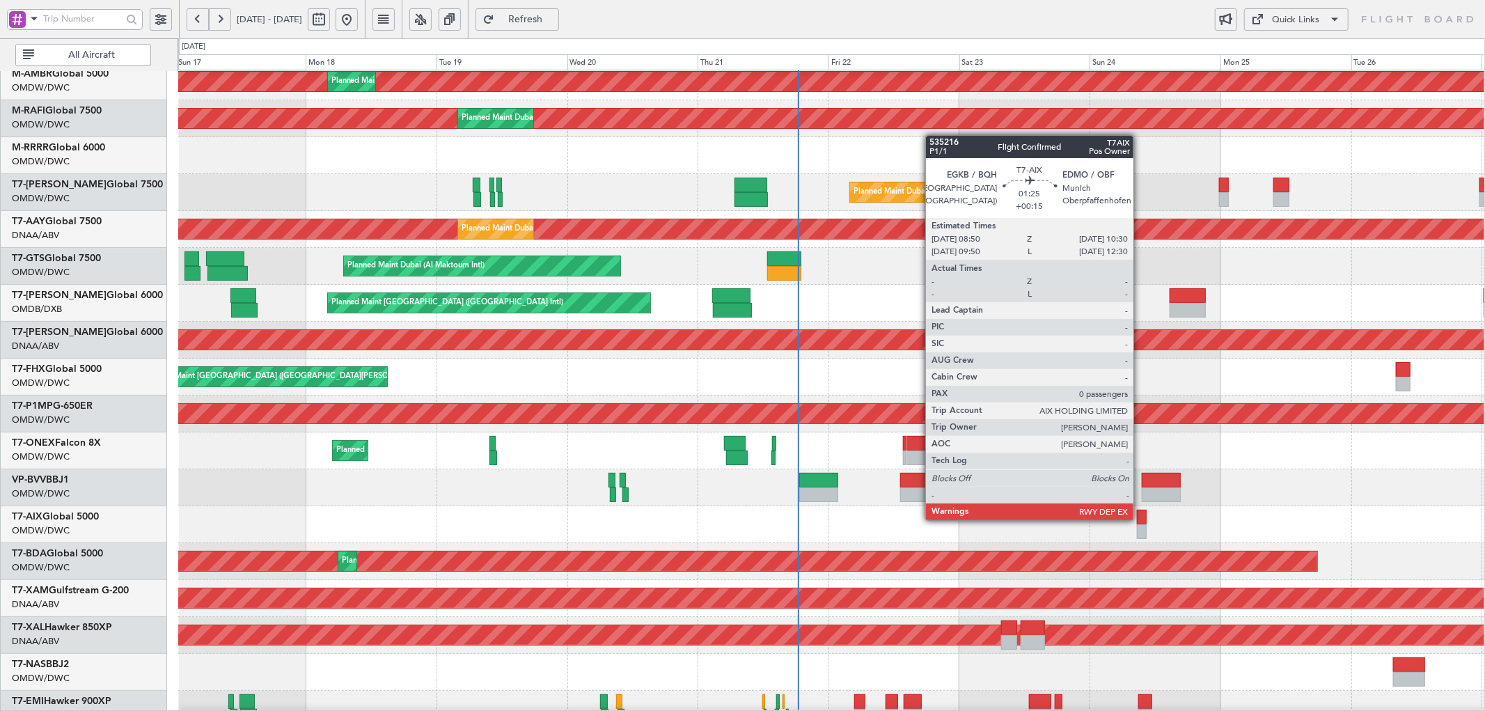
click at [1140, 519] on div at bounding box center [1142, 517] width 10 height 15
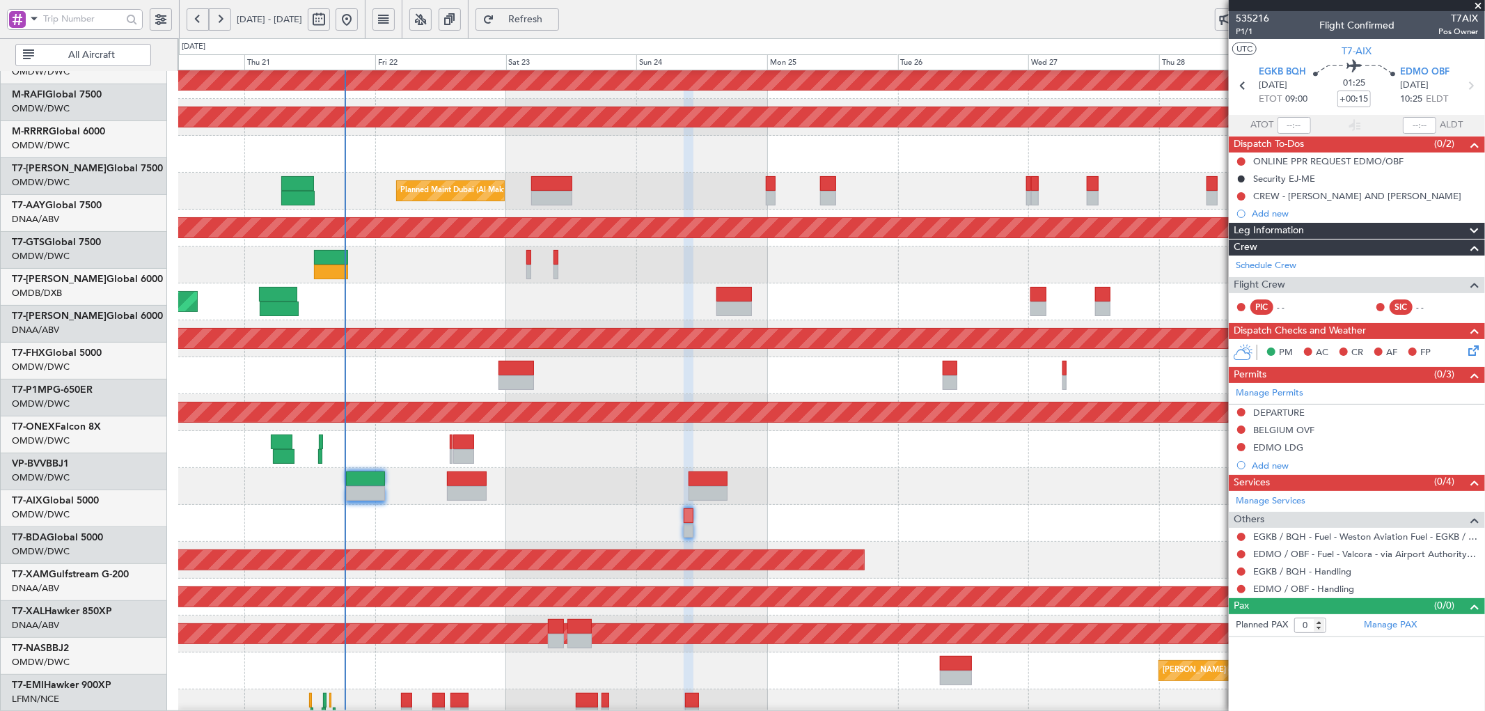
scroll to position [0, 0]
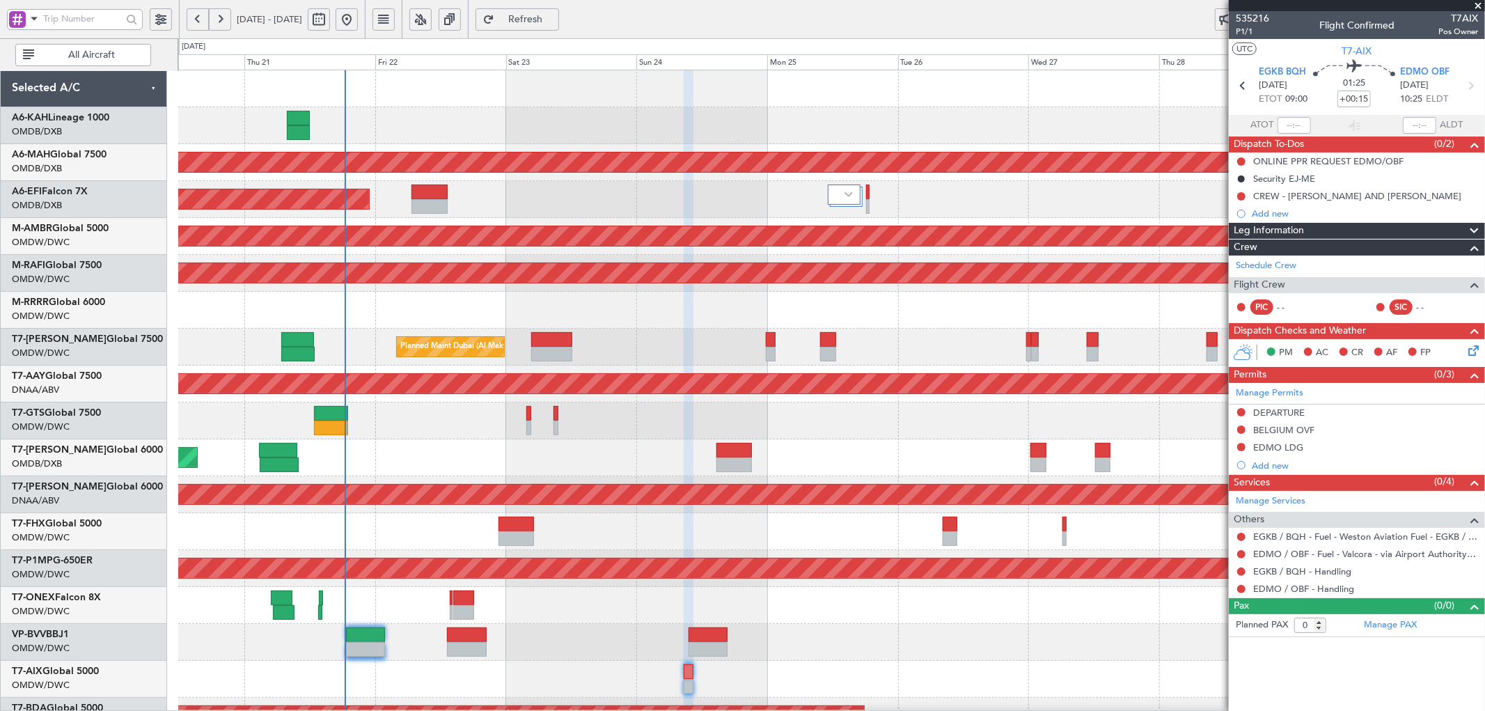
click at [167, 19] on button at bounding box center [161, 19] width 22 height 22
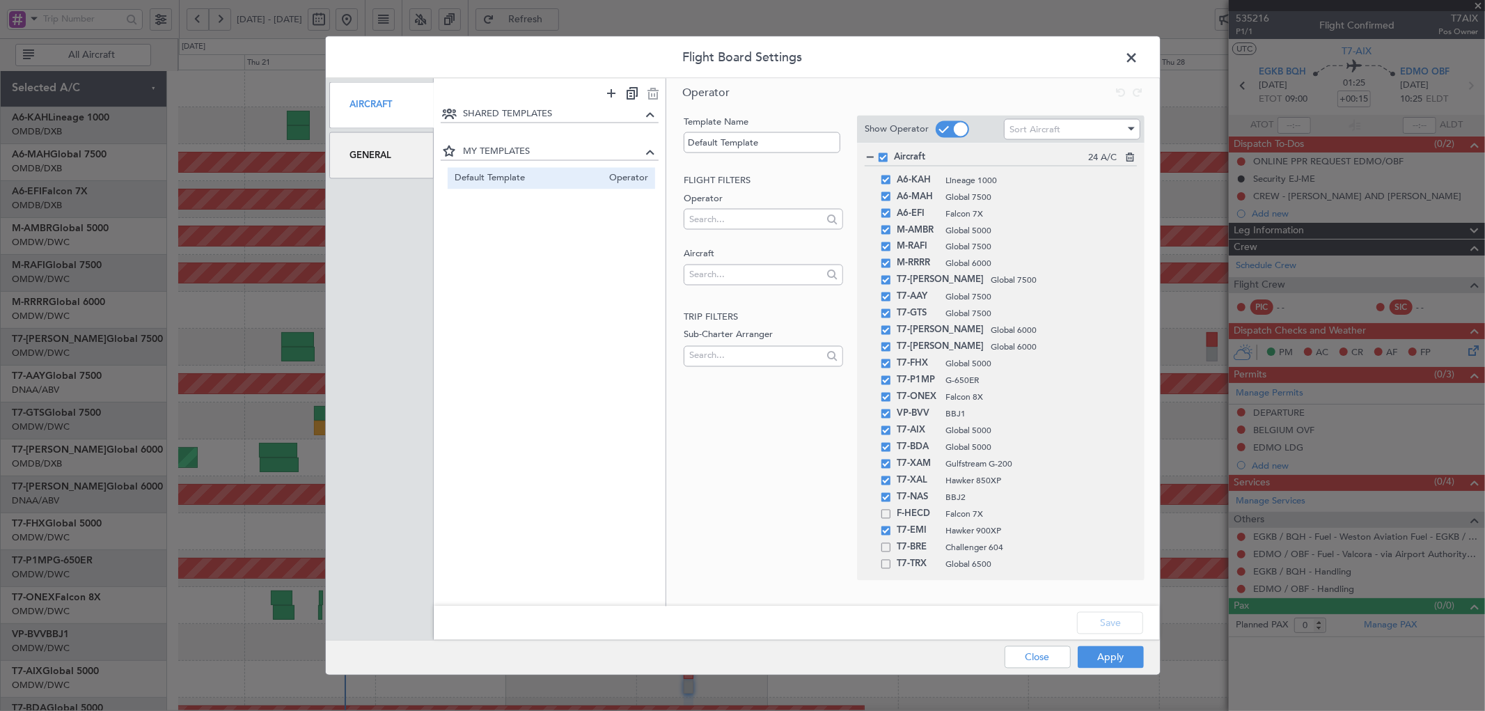
click at [167, 19] on div "Flight Board Settings Aircraft General SHARED TEMPLATES MY TEMPLATES Default Te…" at bounding box center [742, 355] width 1485 height 711
click at [1104, 659] on button "Apply" at bounding box center [1111, 657] width 66 height 22
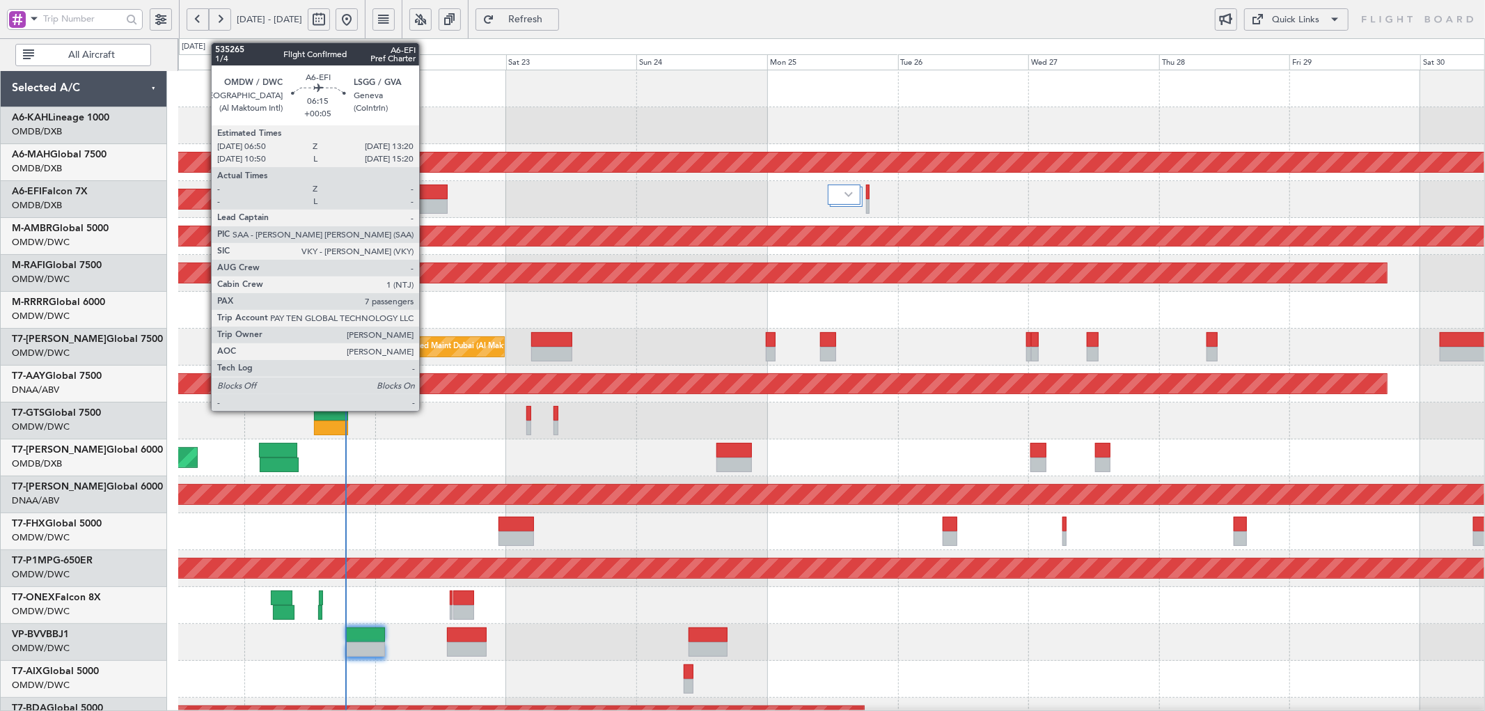
click at [426, 188] on div at bounding box center [429, 191] width 36 height 15
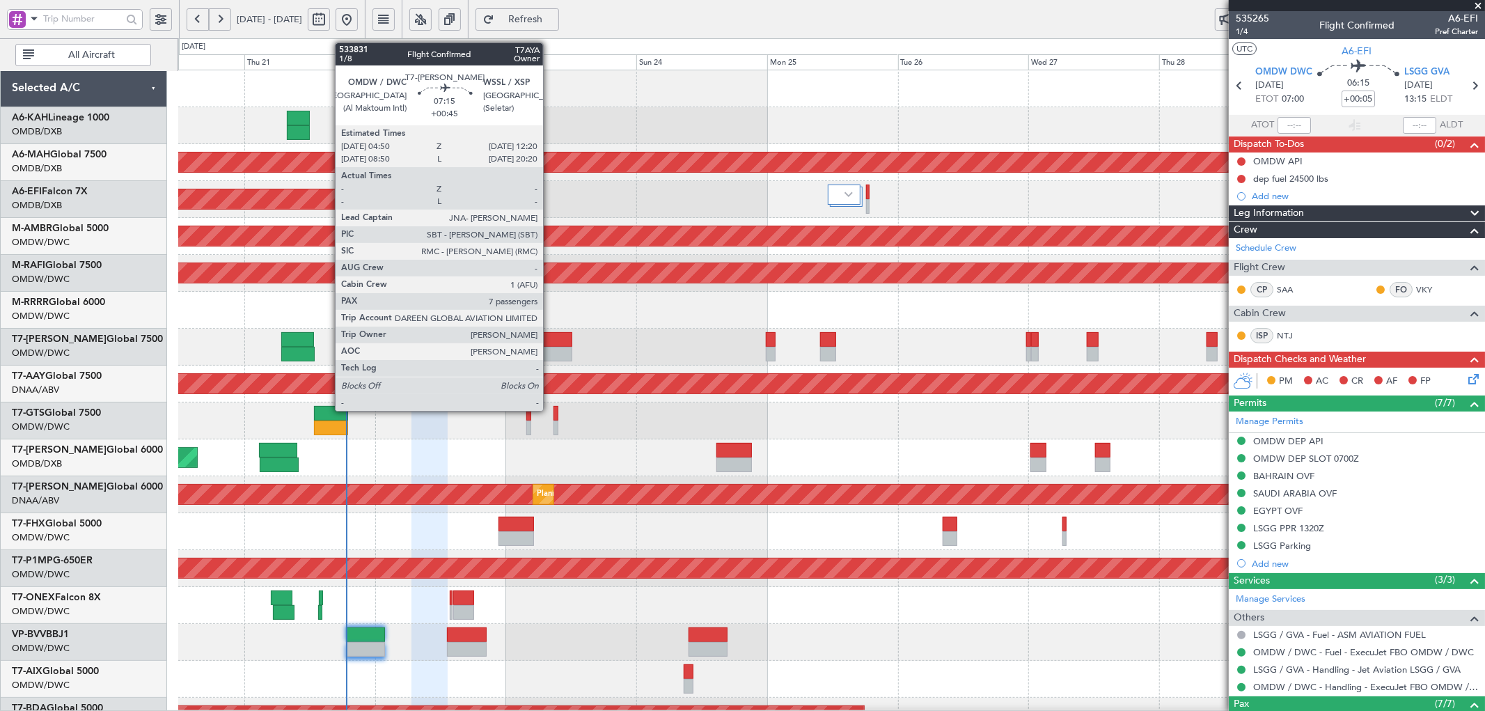
click at [550, 343] on div at bounding box center [551, 339] width 41 height 15
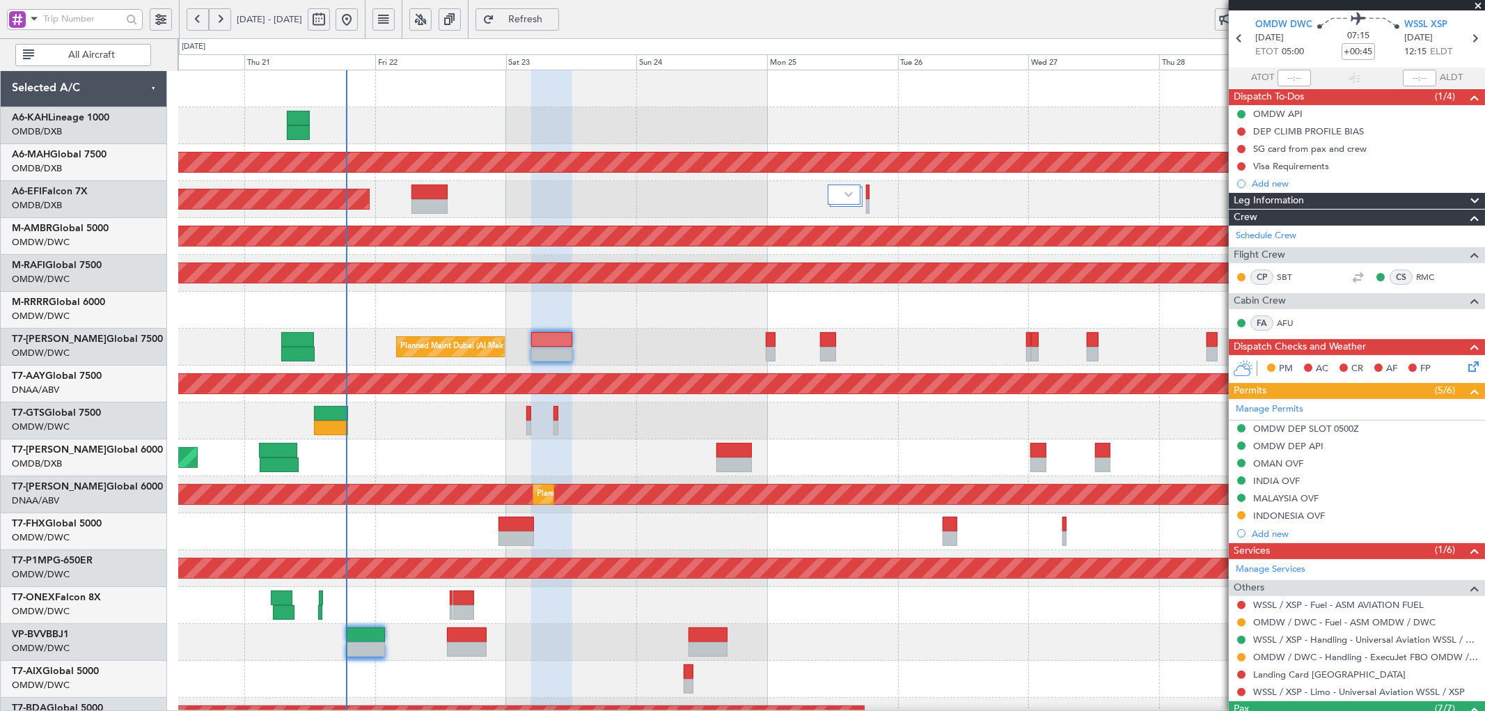
scroll to position [102, 0]
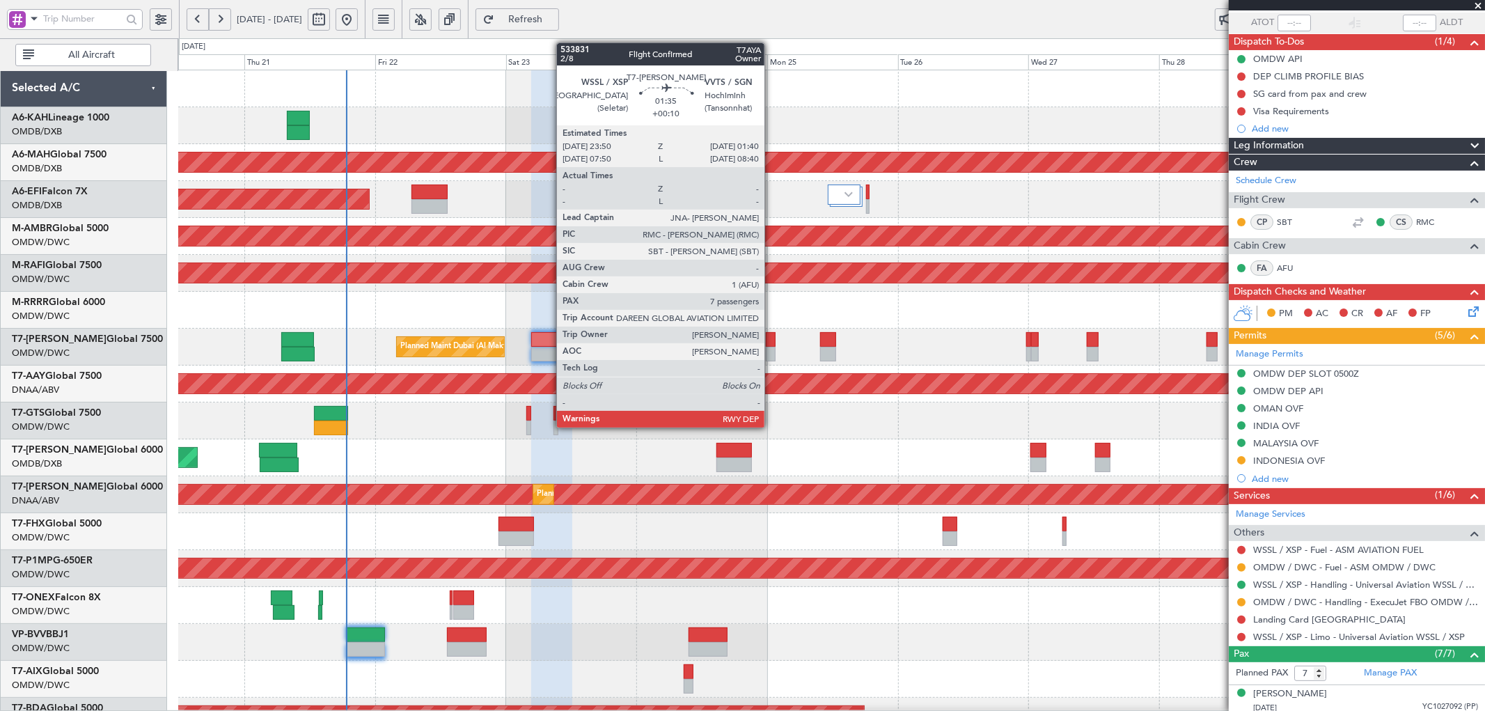
click at [771, 336] on div at bounding box center [771, 339] width 10 height 15
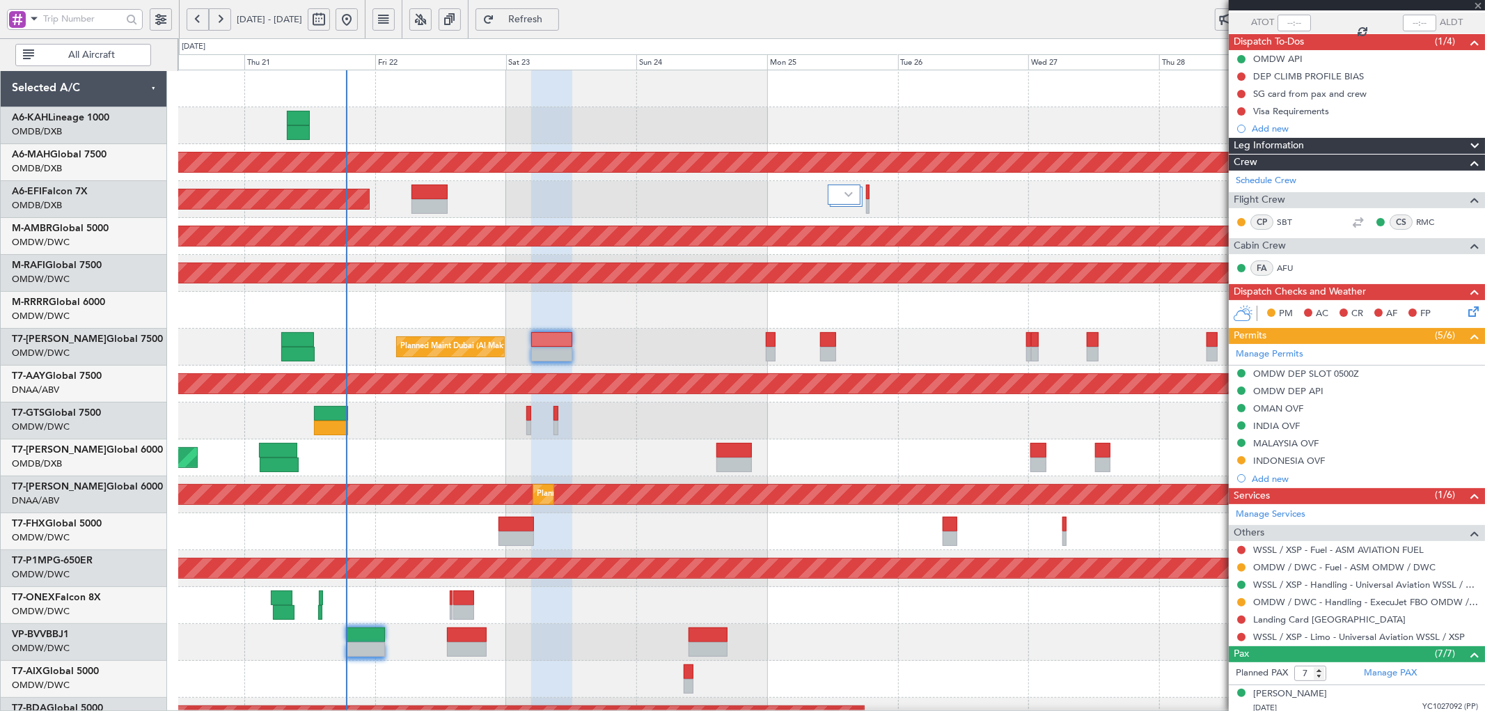
scroll to position [0, 0]
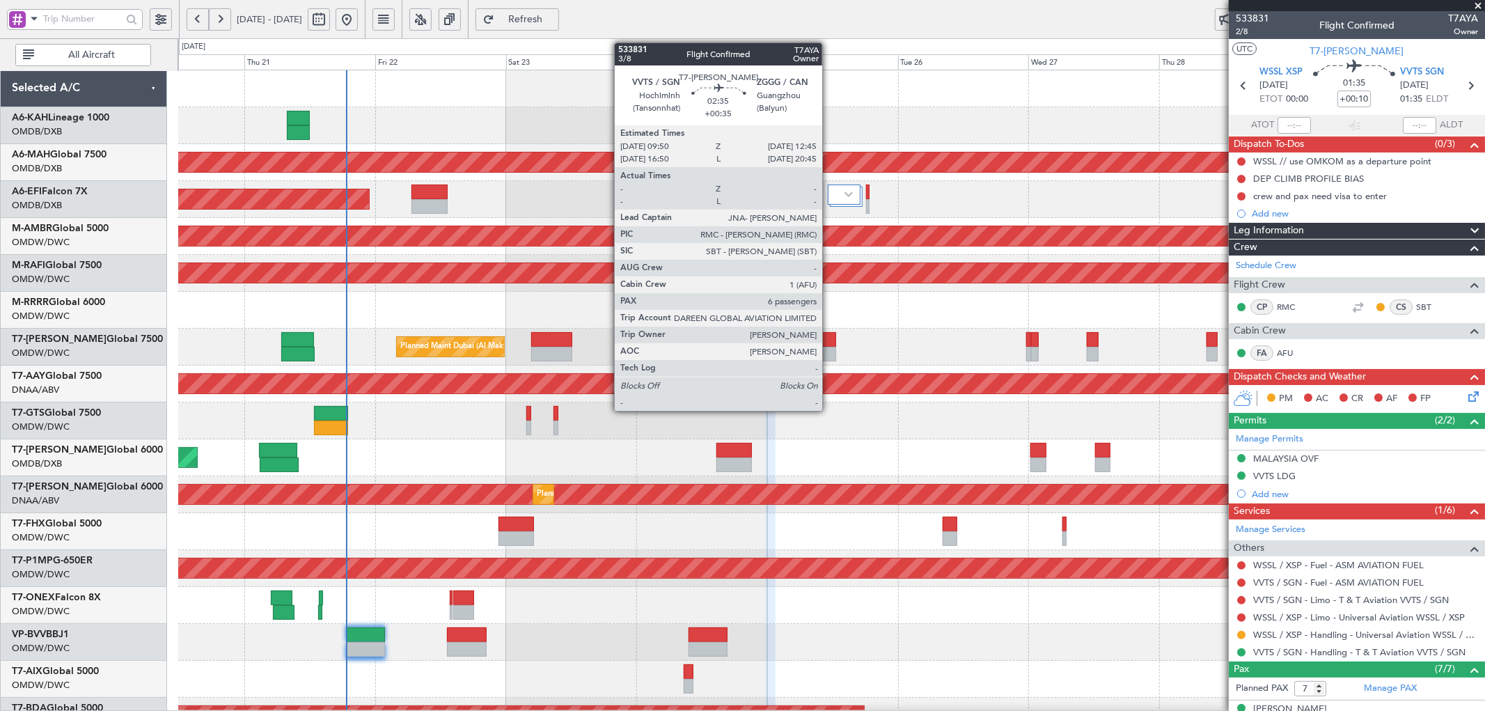
click at [829, 337] on div at bounding box center [828, 339] width 16 height 15
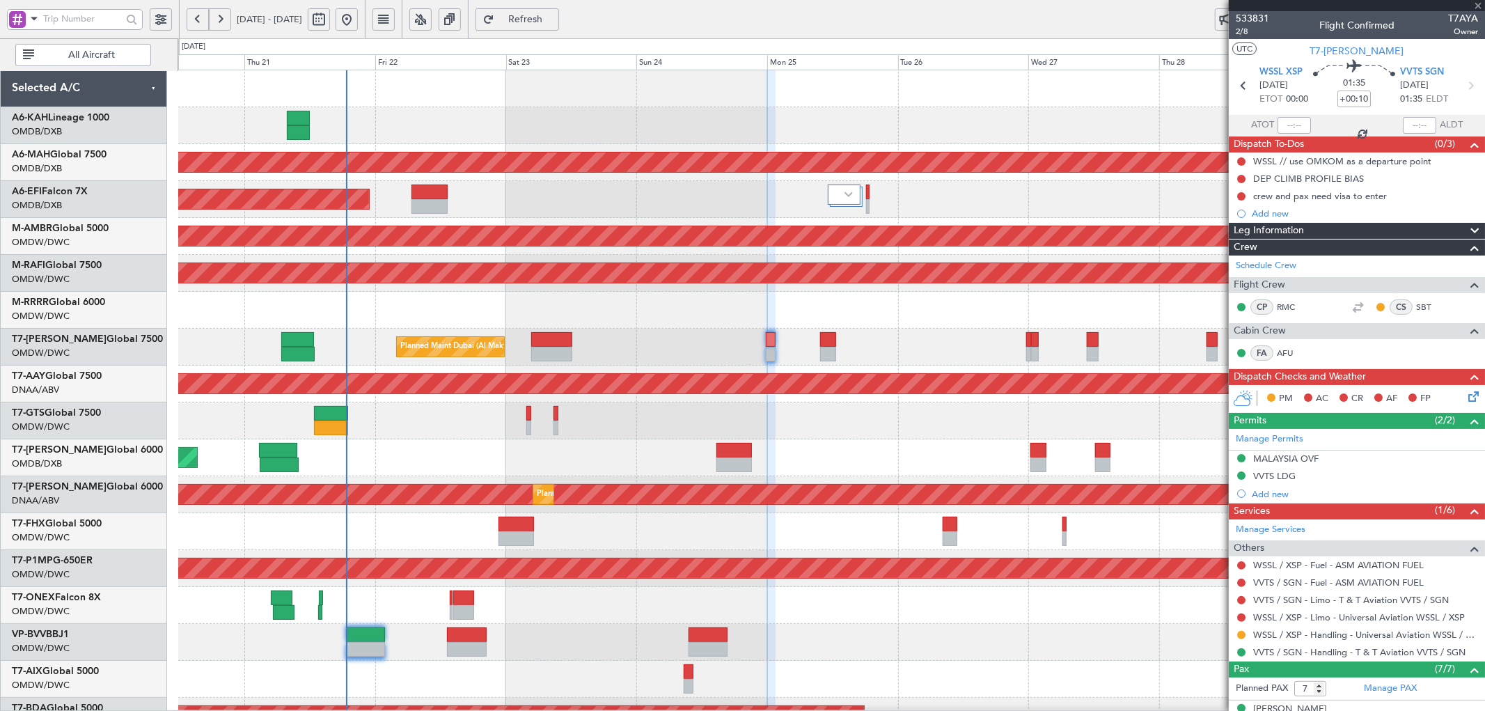
type input "+00:35"
type input "6"
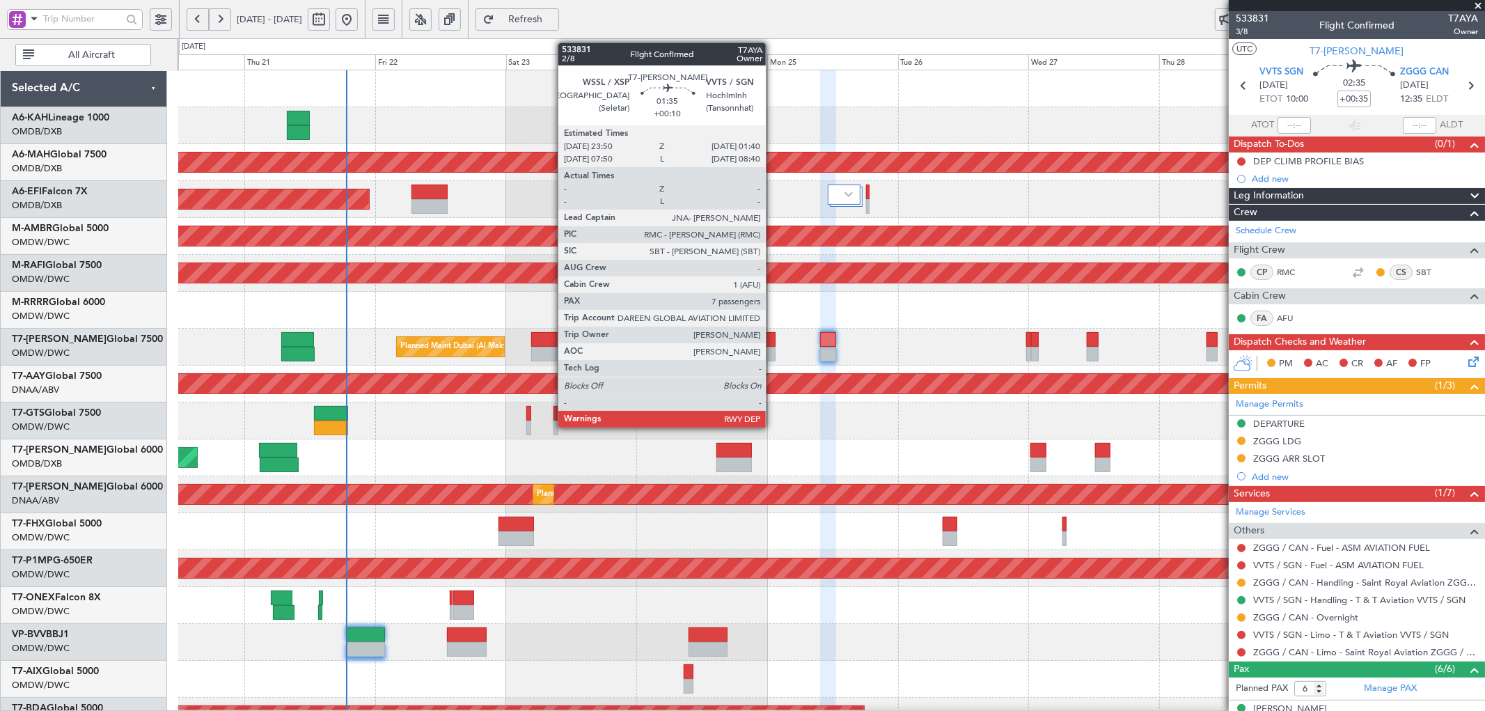
click at [773, 342] on div at bounding box center [771, 339] width 10 height 15
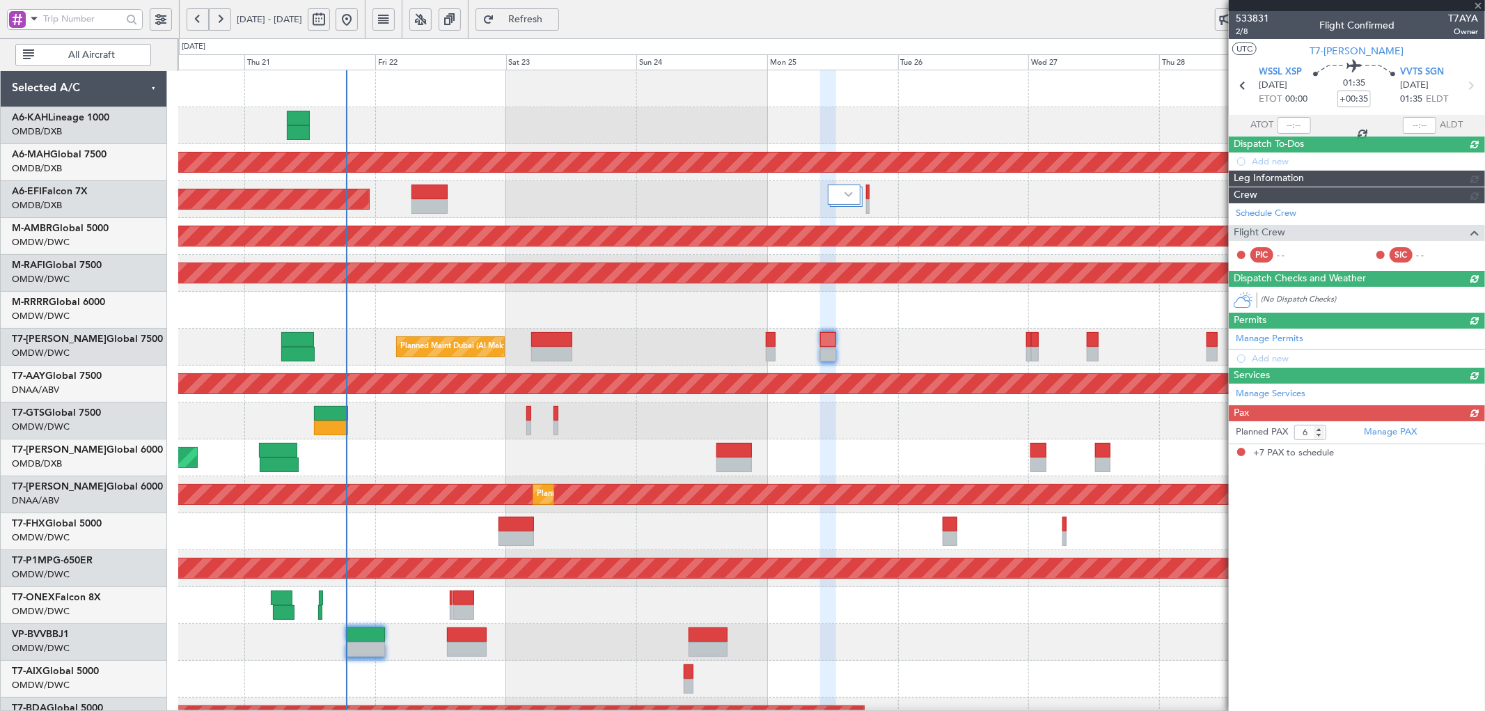
type input "+00:10"
type input "7"
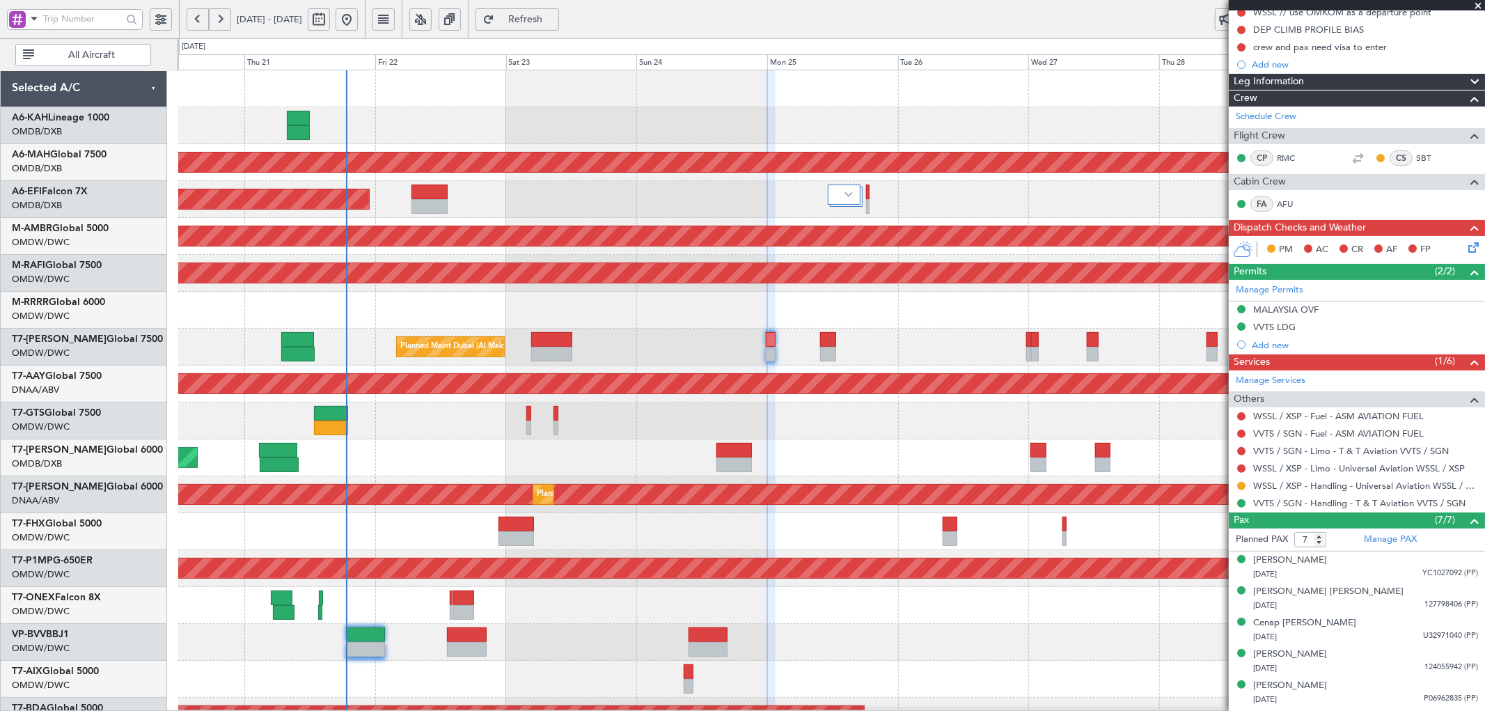
scroll to position [209, 0]
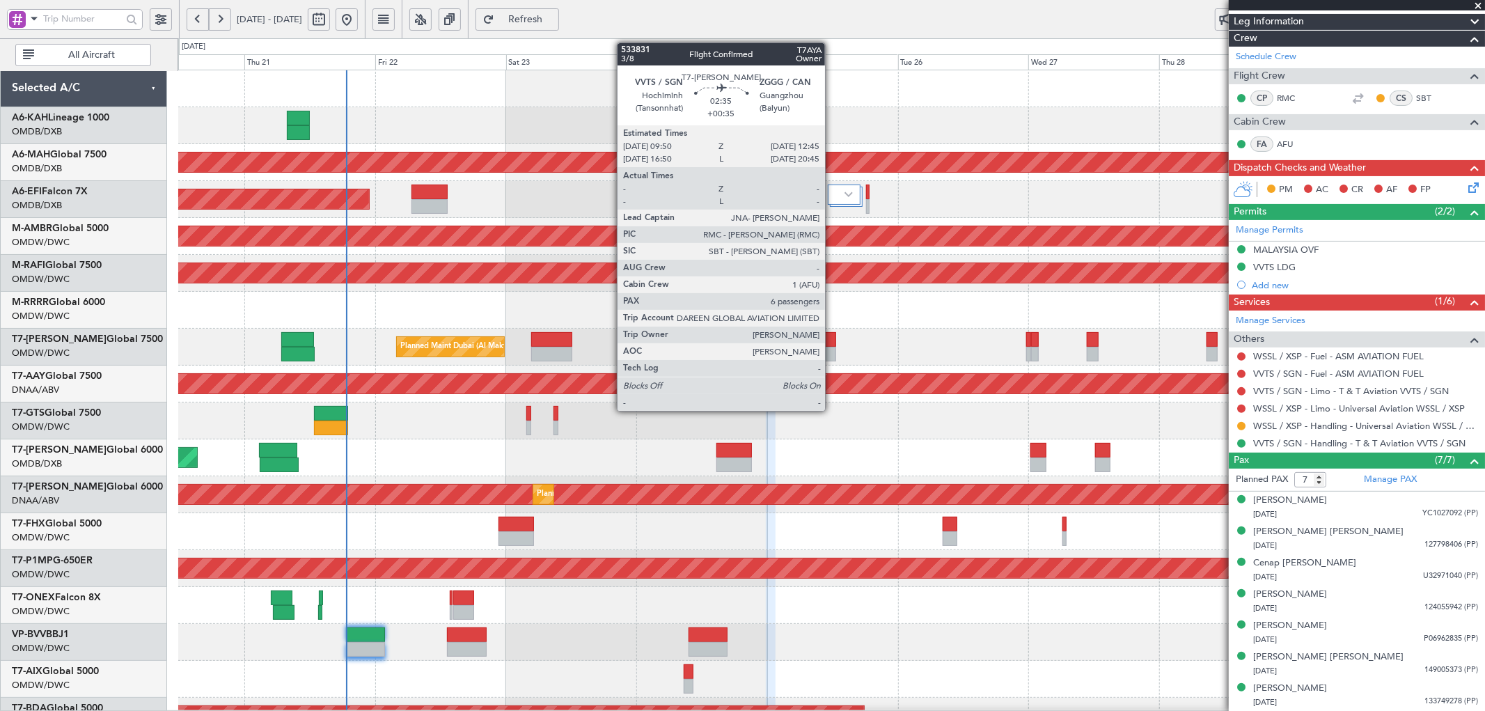
click at [832, 345] on div at bounding box center [828, 339] width 16 height 15
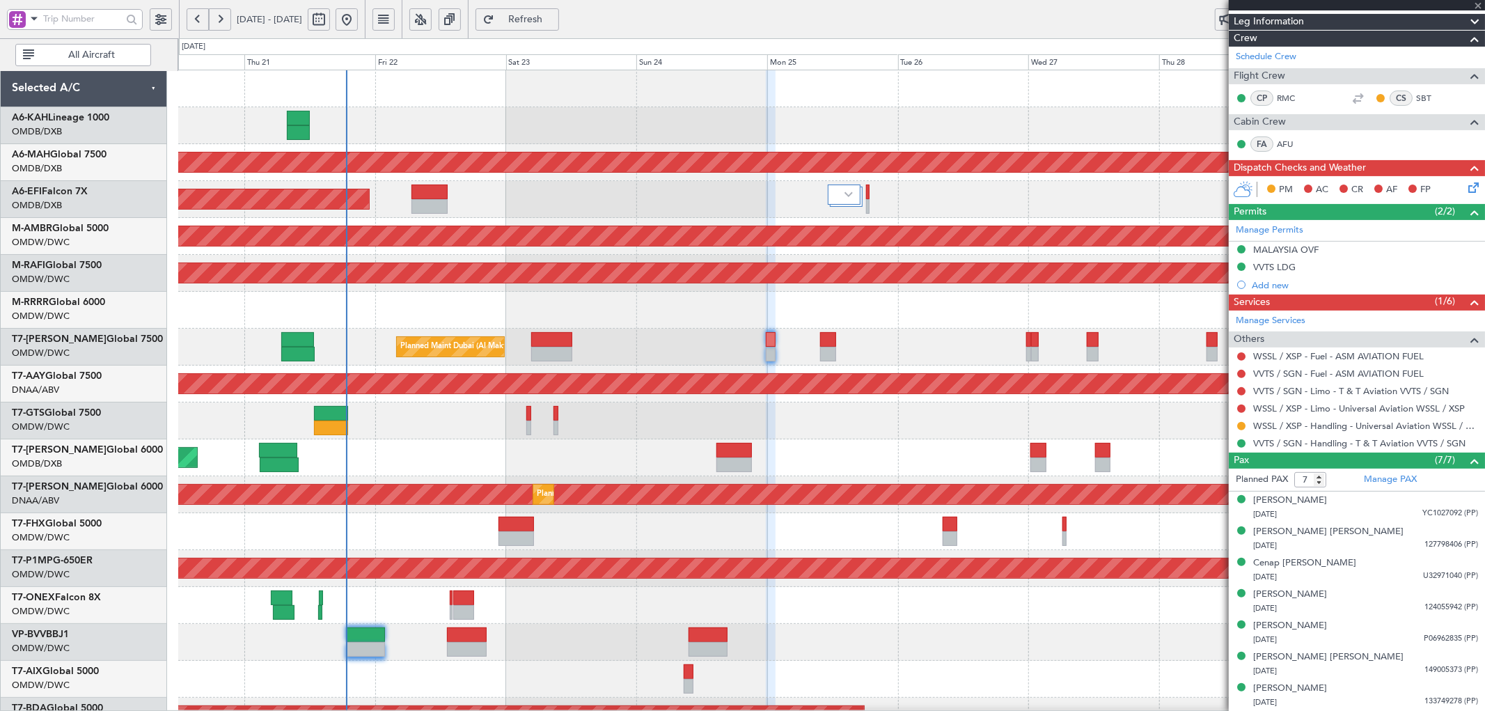
type input "+00:35"
type input "6"
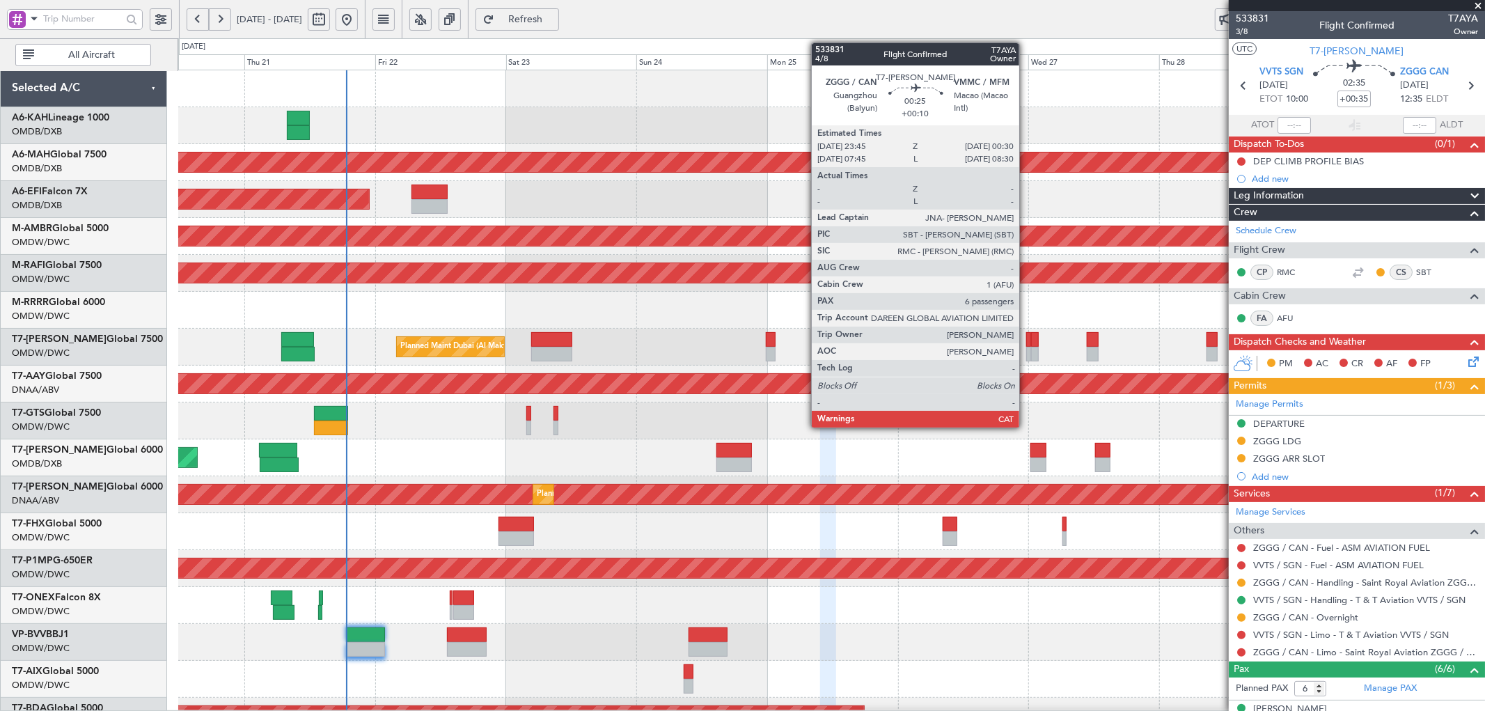
click at [1026, 341] on div at bounding box center [1028, 339] width 4 height 15
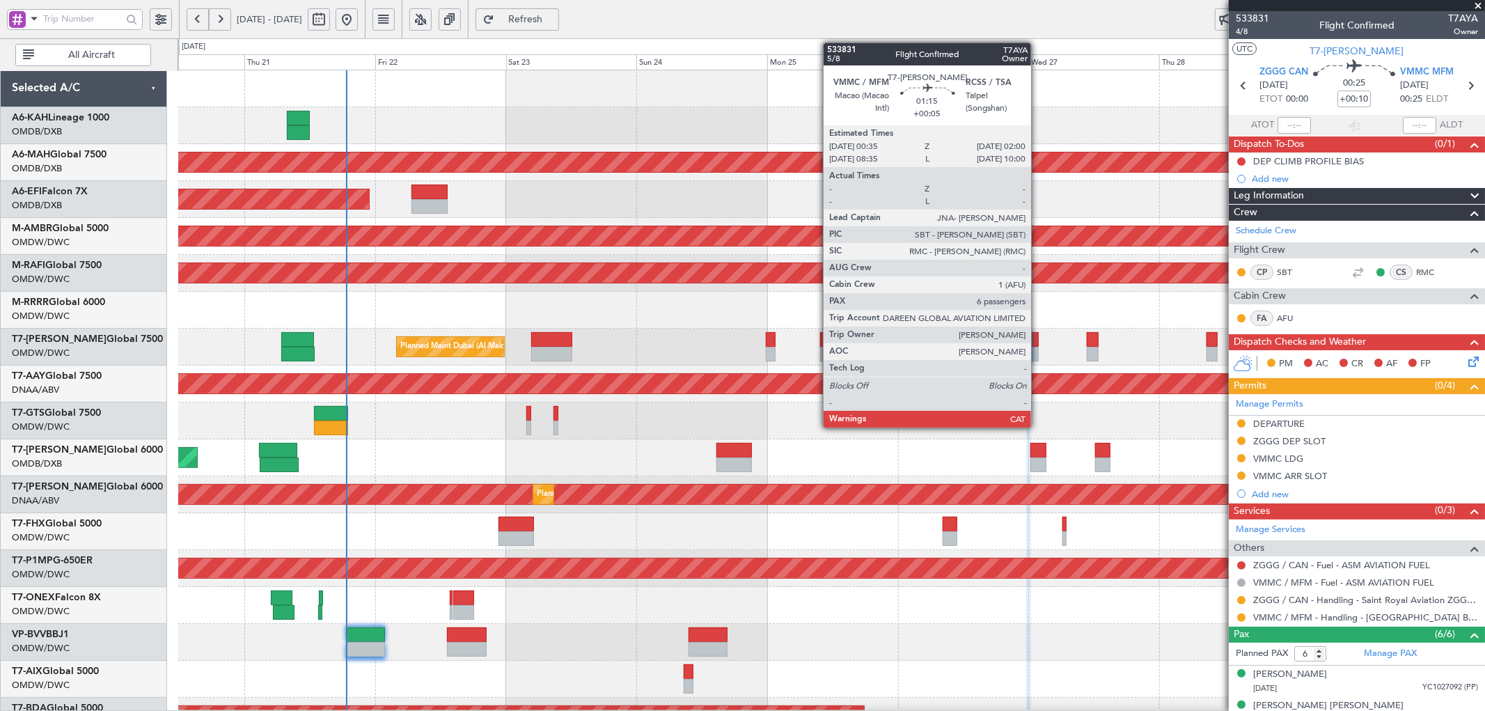
click at [1038, 337] on div at bounding box center [1035, 339] width 8 height 15
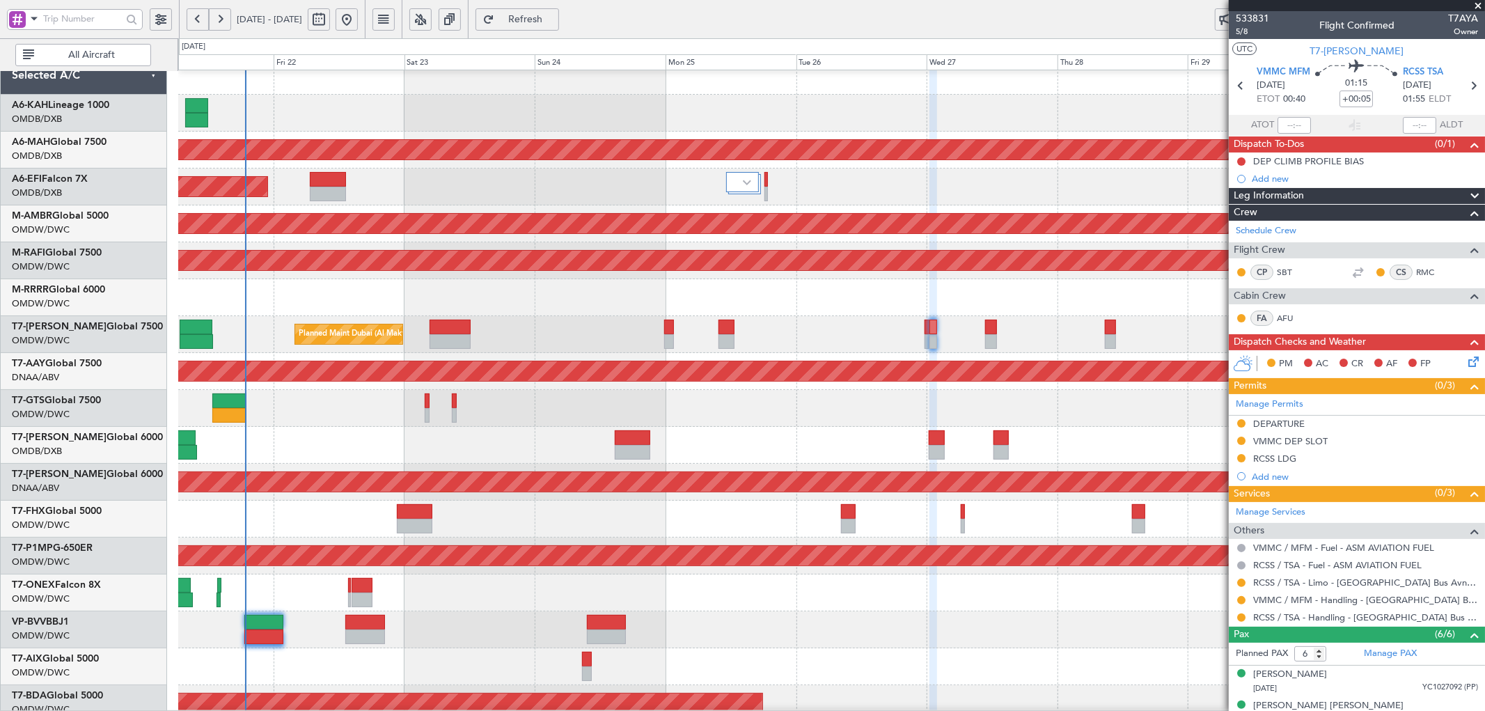
click at [1052, 342] on div "Planned Maint Dubai (Al Maktoum Intl)" at bounding box center [831, 334] width 1306 height 37
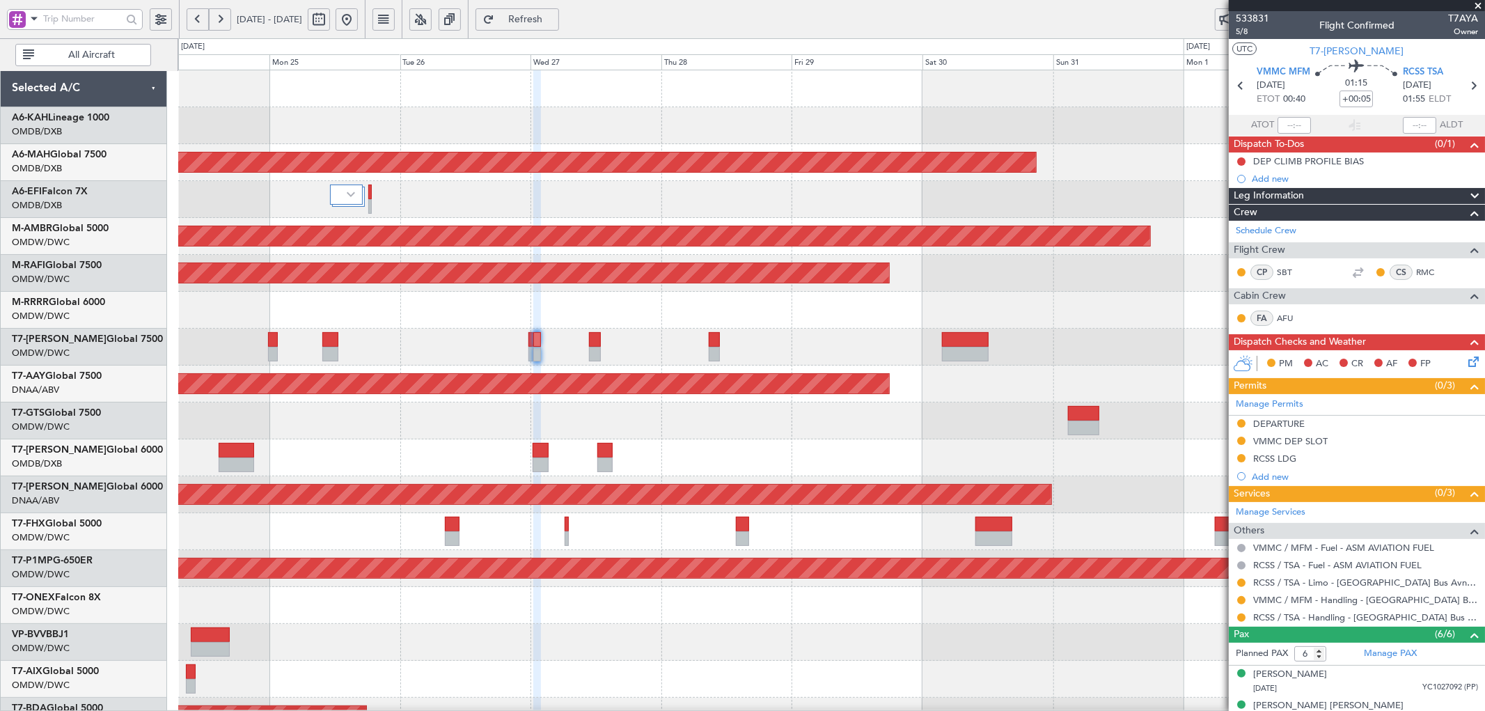
click at [704, 397] on div "Unplanned Maint [GEOGRAPHIC_DATA] (Al Maktoum Intl)" at bounding box center [831, 383] width 1306 height 37
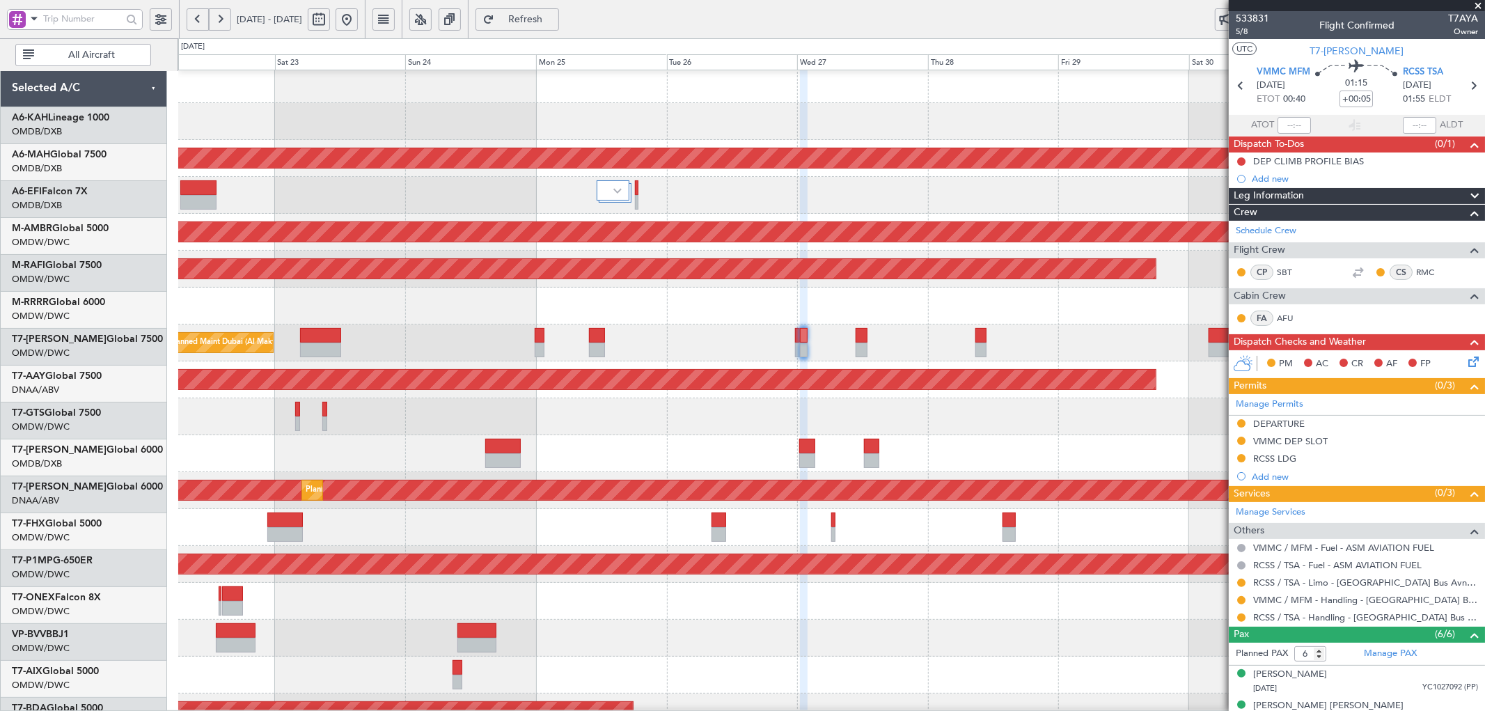
scroll to position [17, 0]
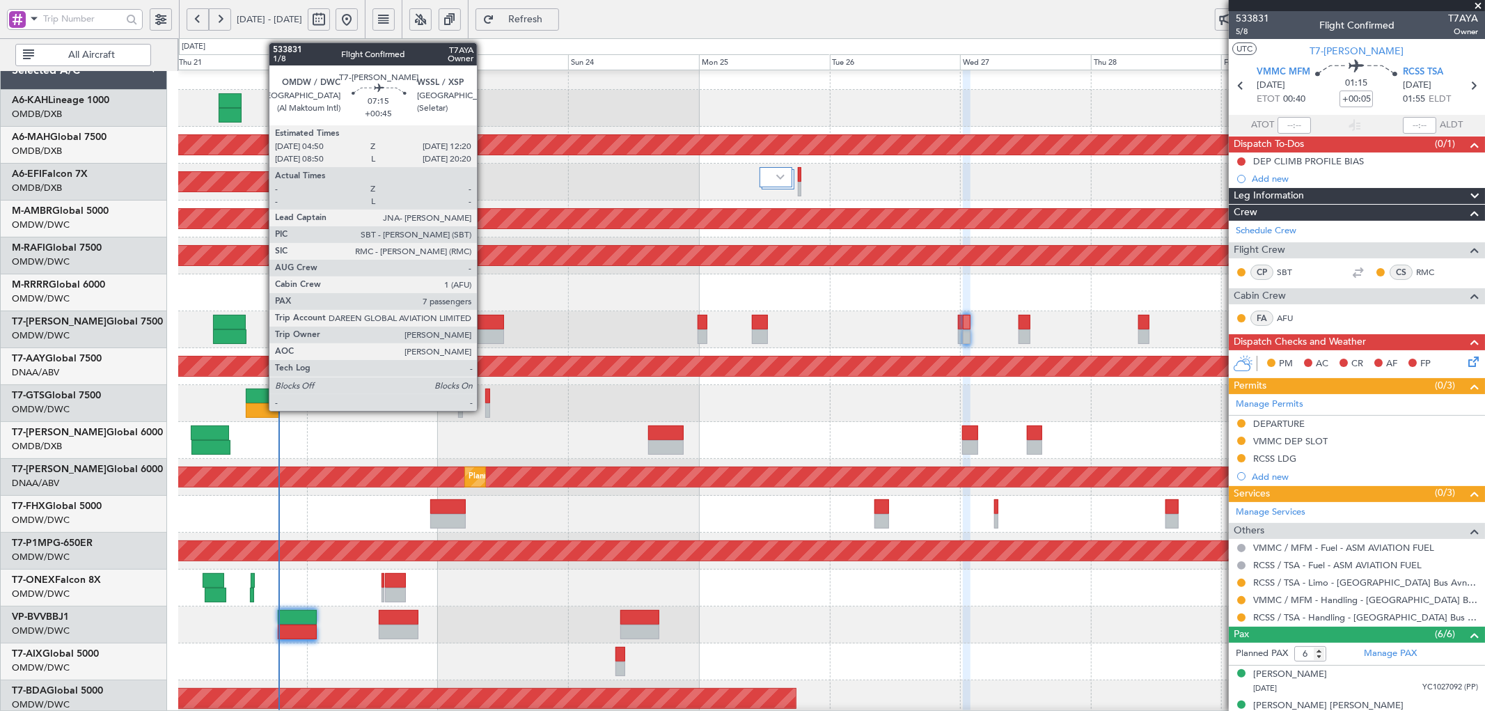
click at [484, 324] on div at bounding box center [483, 322] width 41 height 15
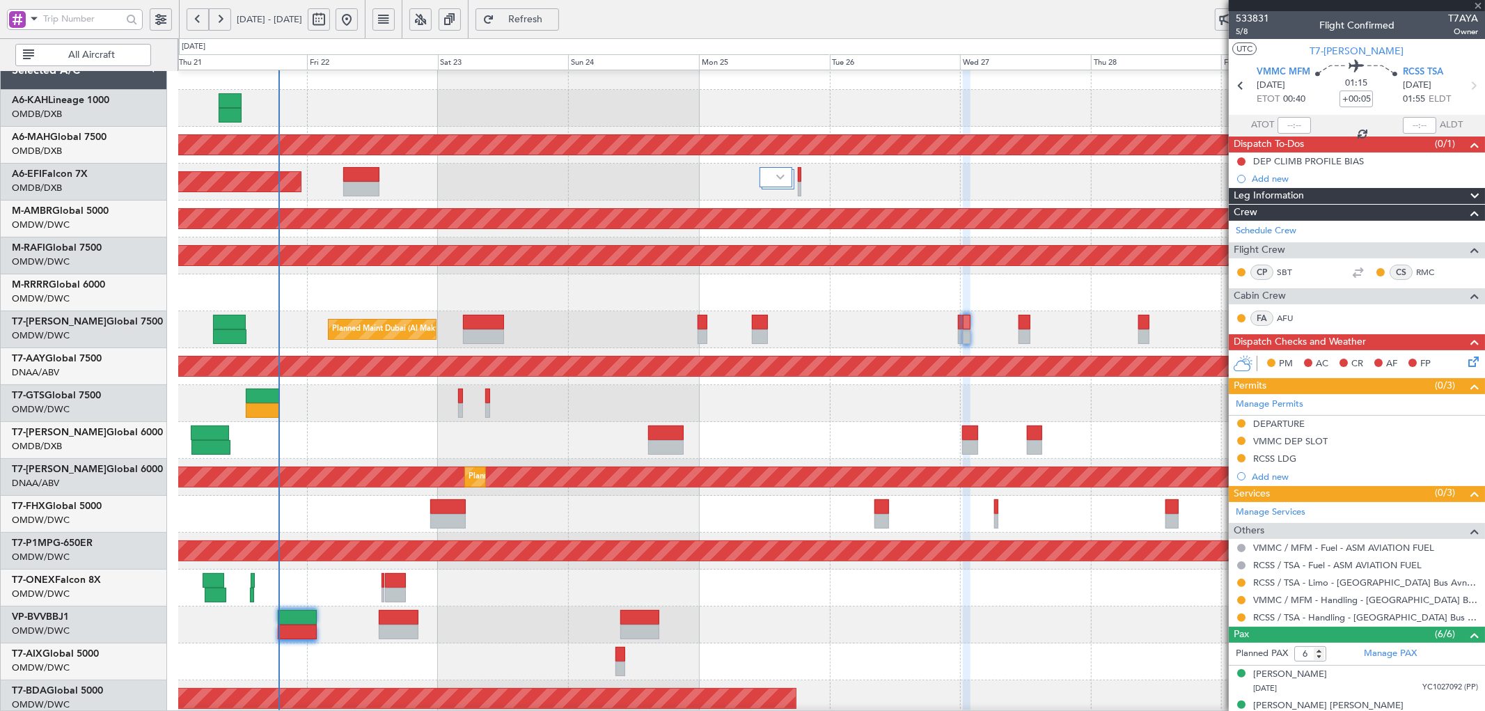
type input "+00:45"
type input "7"
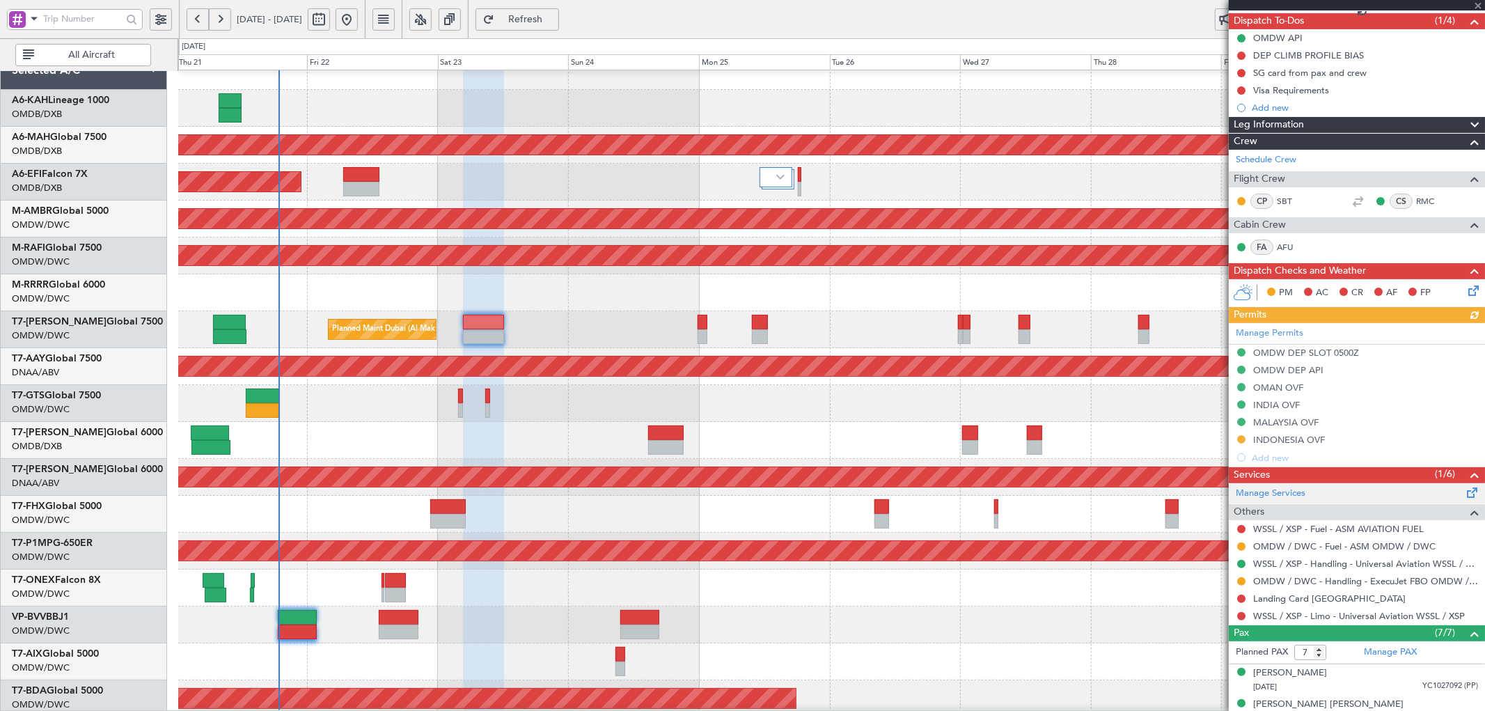
scroll to position [155, 0]
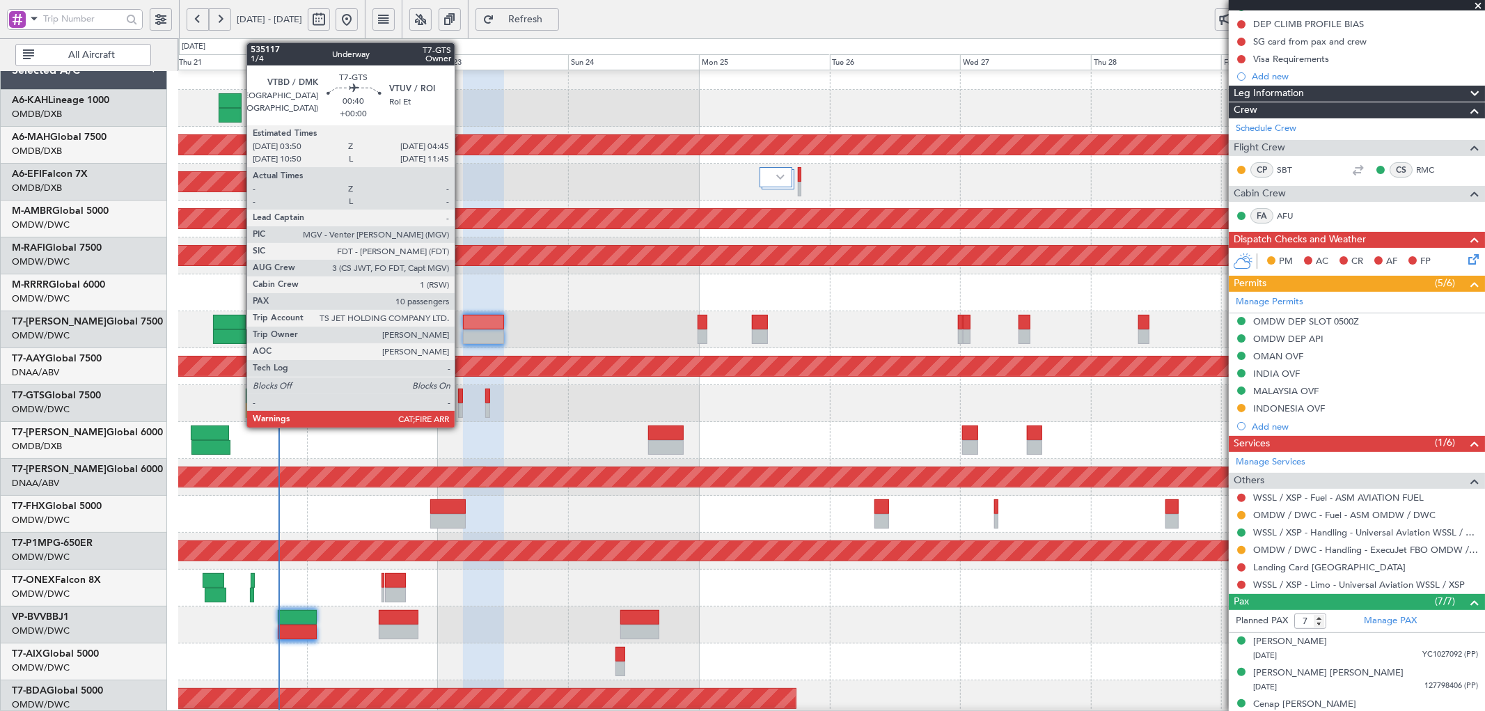
click at [462, 395] on div at bounding box center [461, 395] width 6 height 15
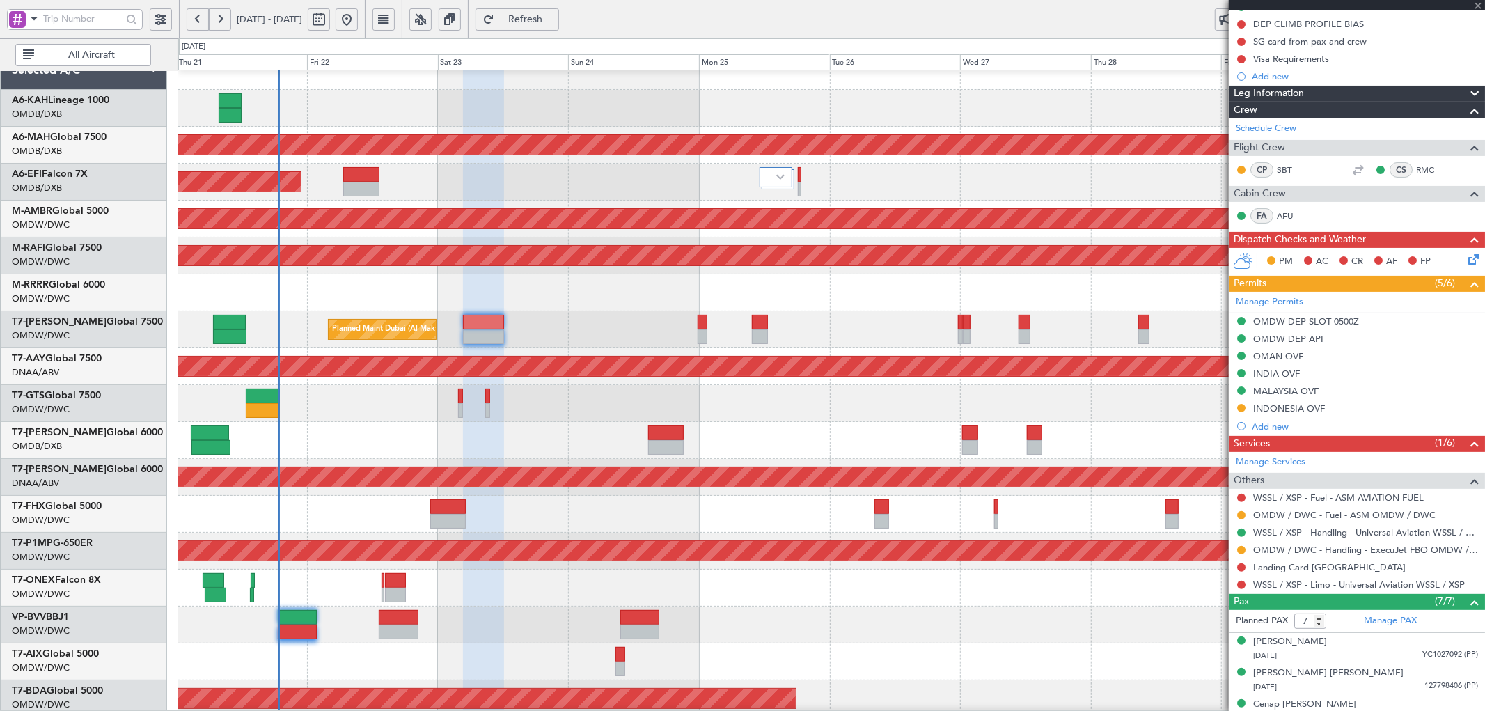
type input "10"
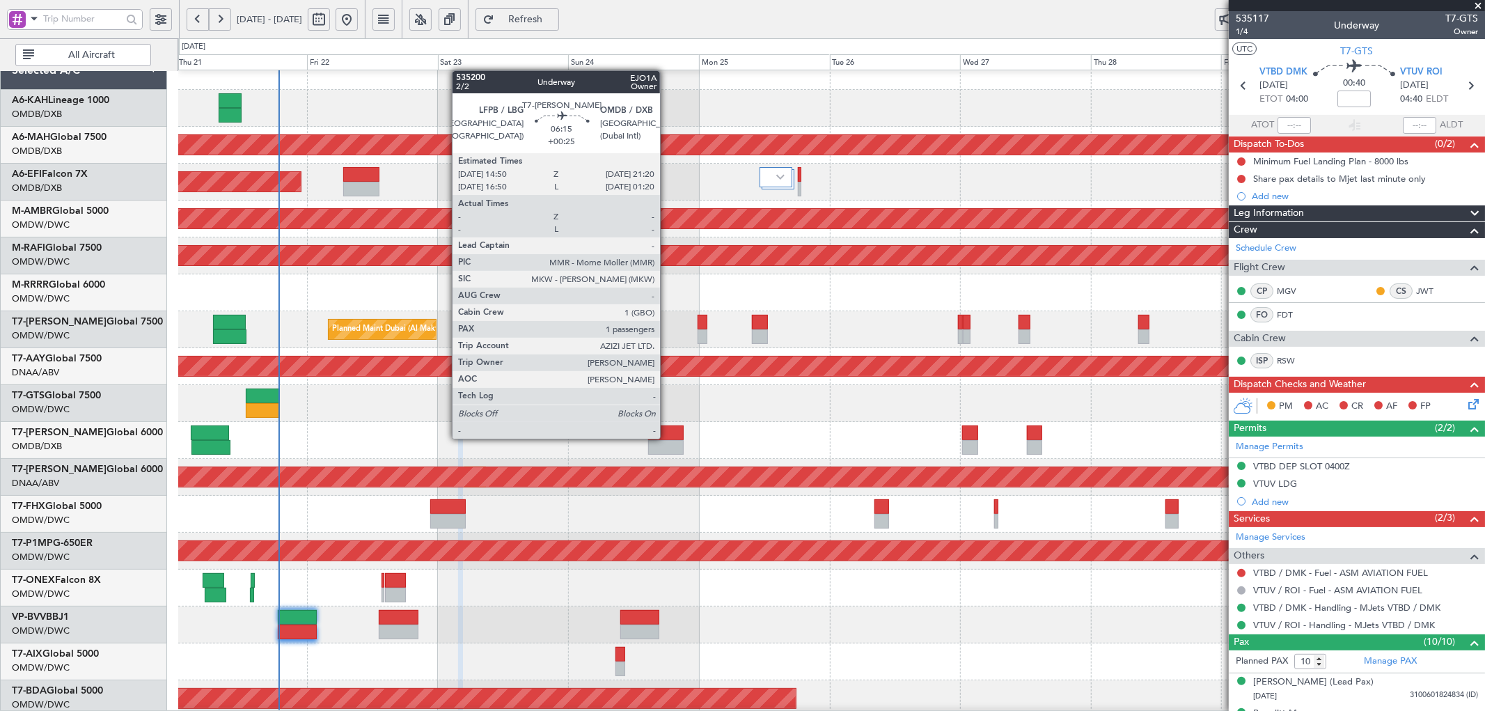
click at [668, 437] on div at bounding box center [666, 432] width 36 height 15
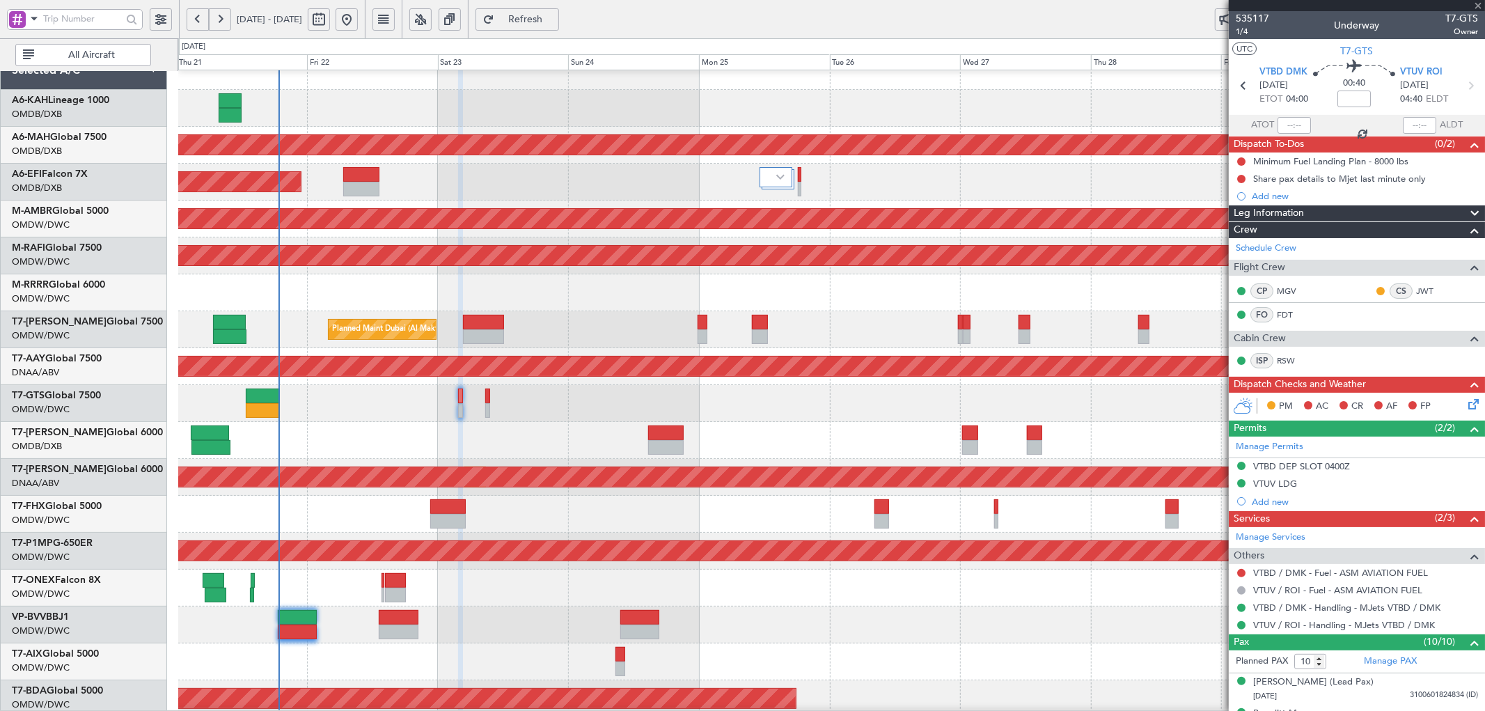
type input "+00:25"
type input "1"
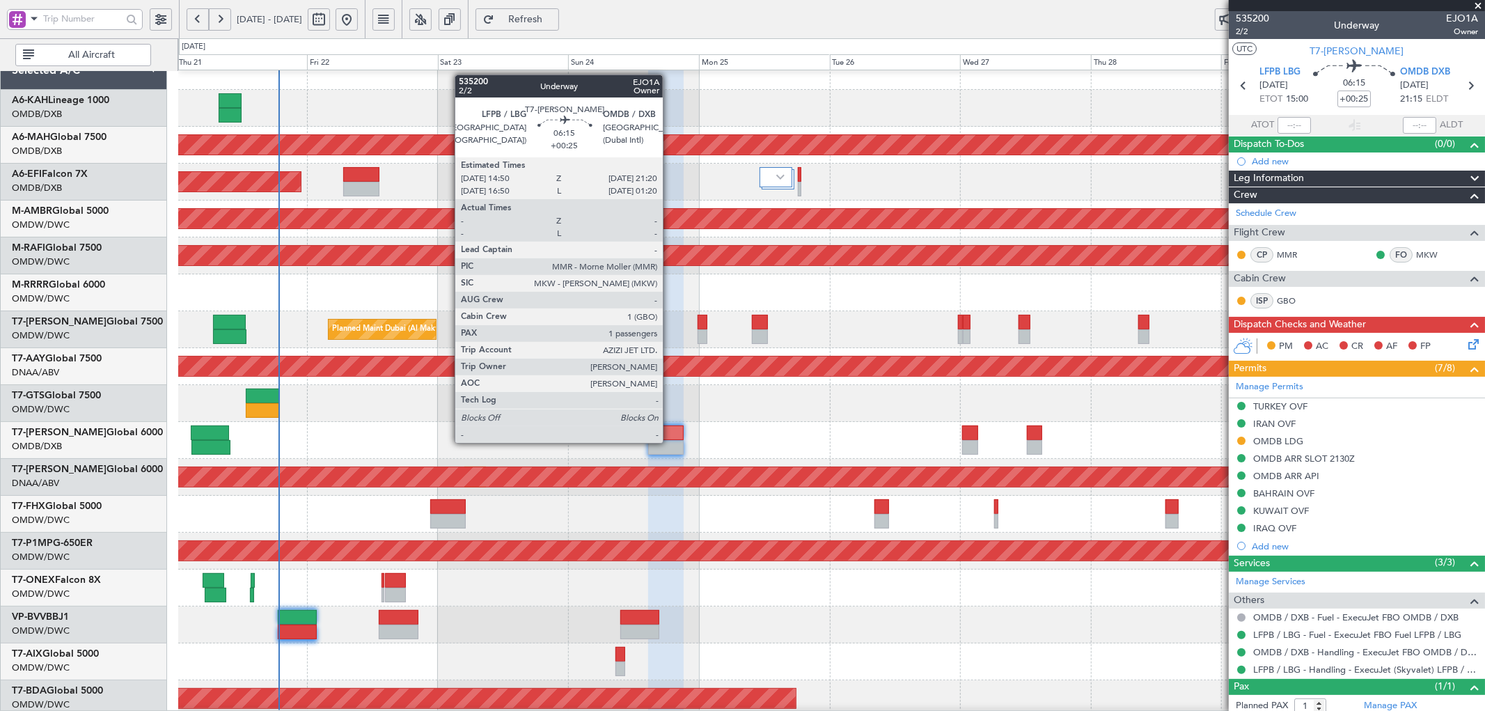
click at [670, 441] on div at bounding box center [666, 447] width 36 height 15
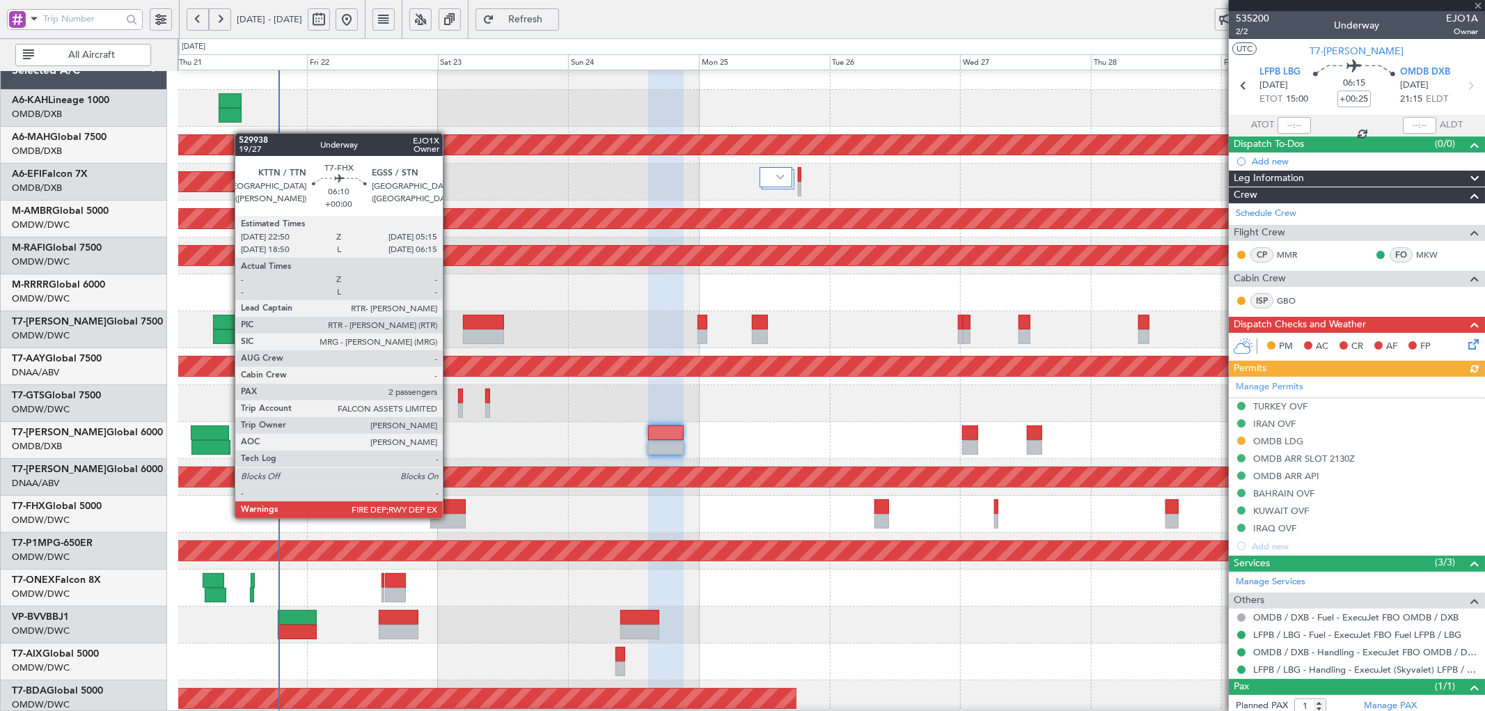
click at [450, 518] on div at bounding box center [448, 521] width 36 height 15
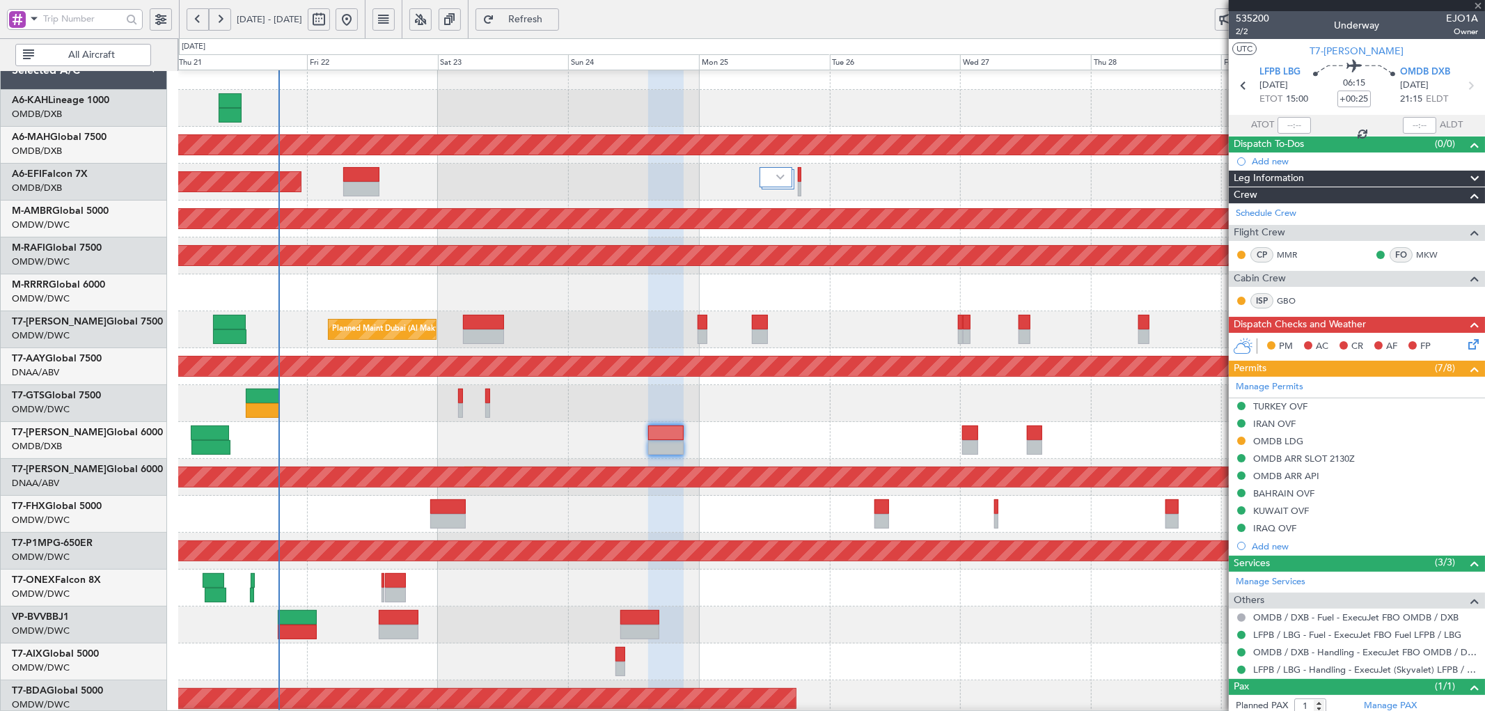
type input "2"
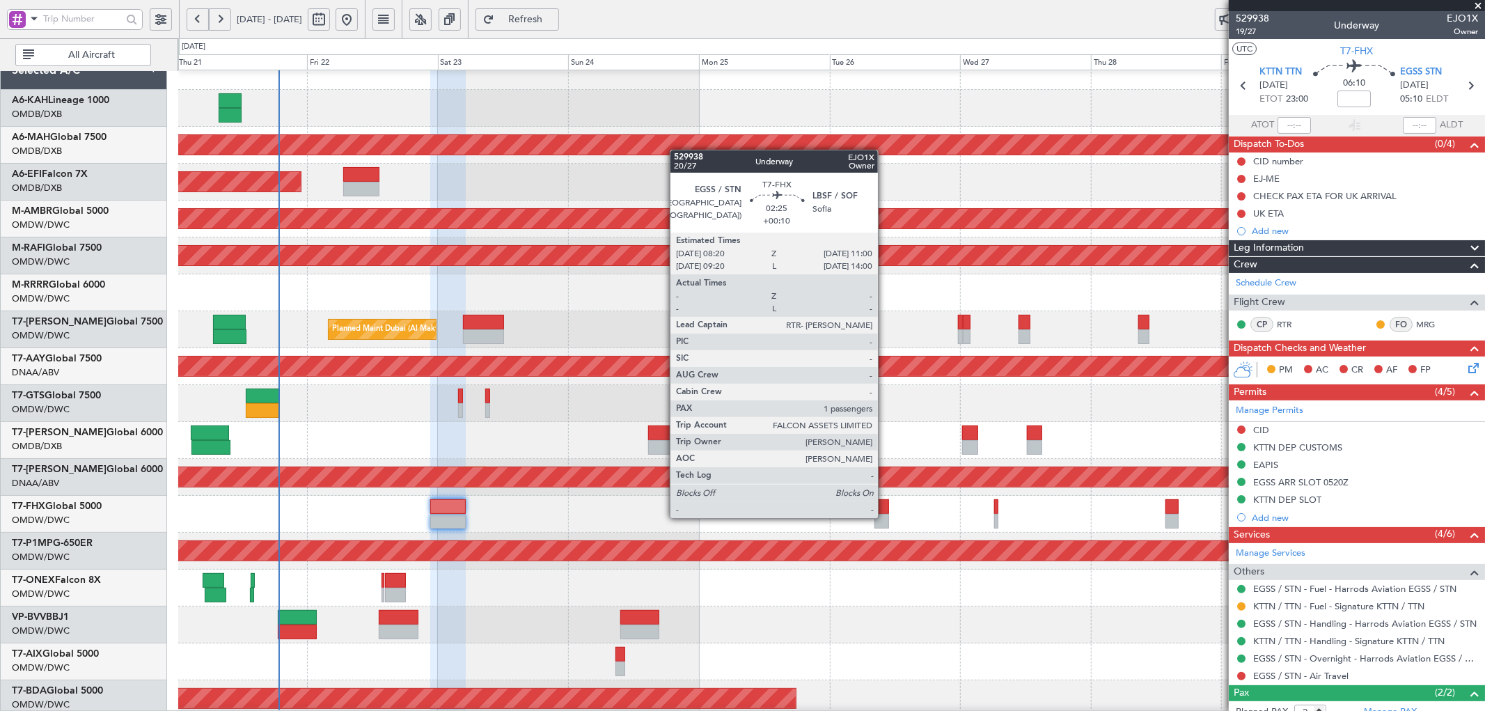
click at [885, 517] on div at bounding box center [881, 521] width 15 height 15
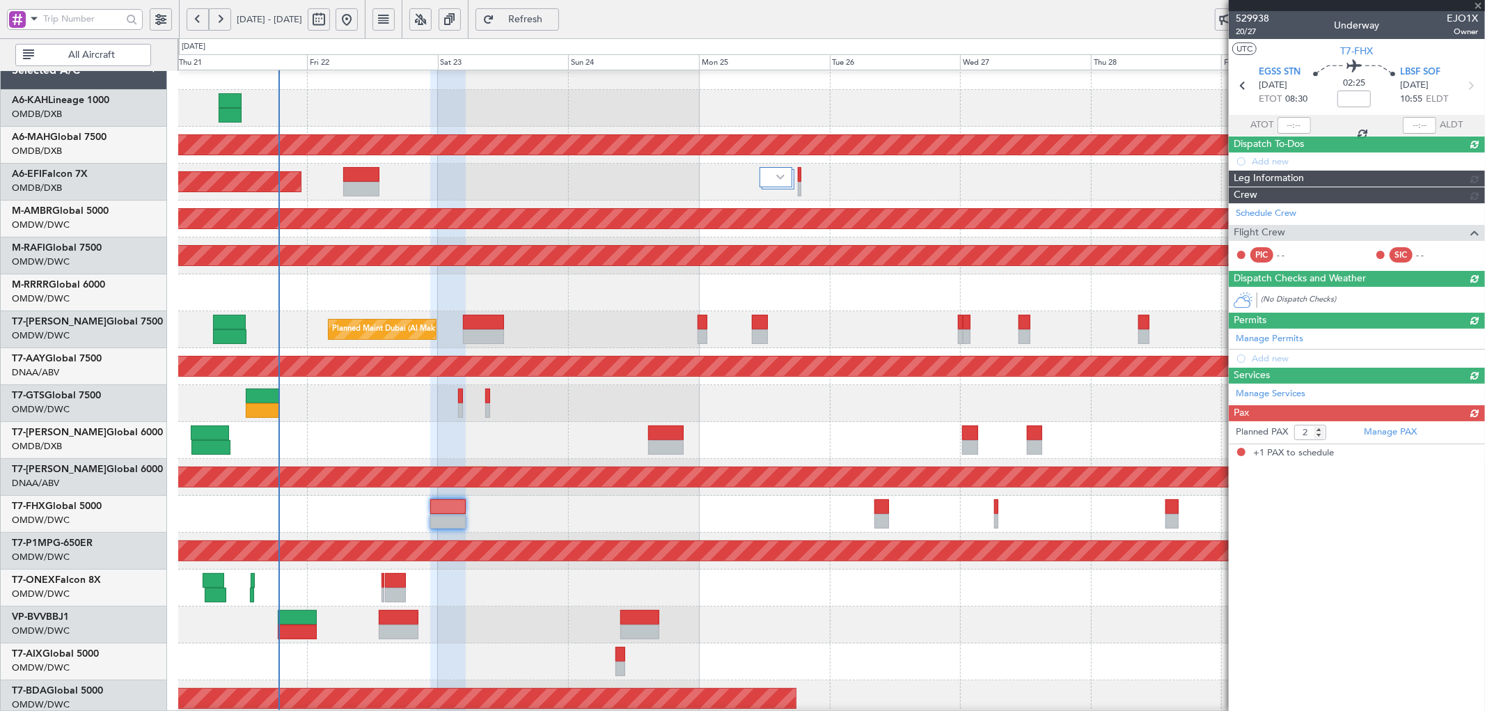
type input "+00:10"
type input "1"
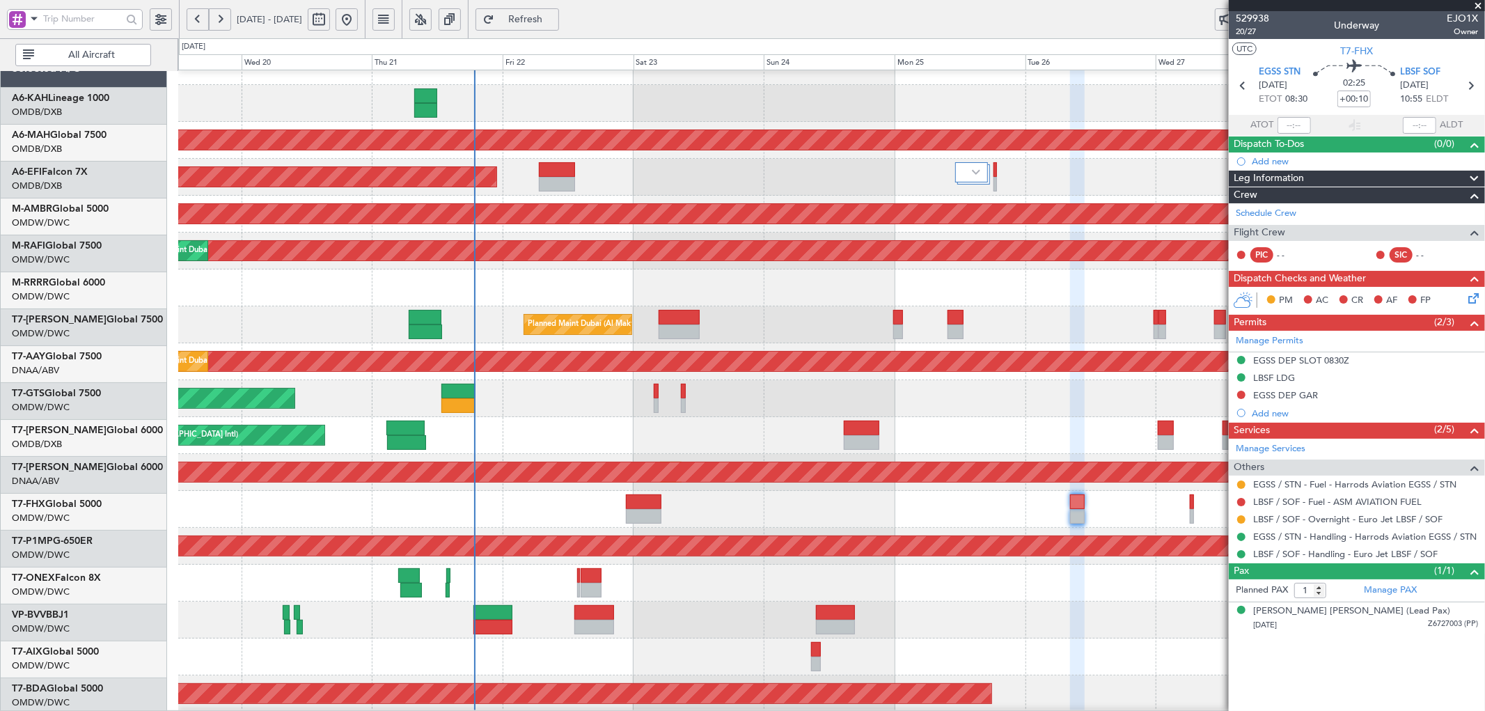
scroll to position [22, 0]
click at [468, 524] on div "Planned Maint [GEOGRAPHIC_DATA] ([GEOGRAPHIC_DATA][PERSON_NAME])" at bounding box center [831, 509] width 1306 height 37
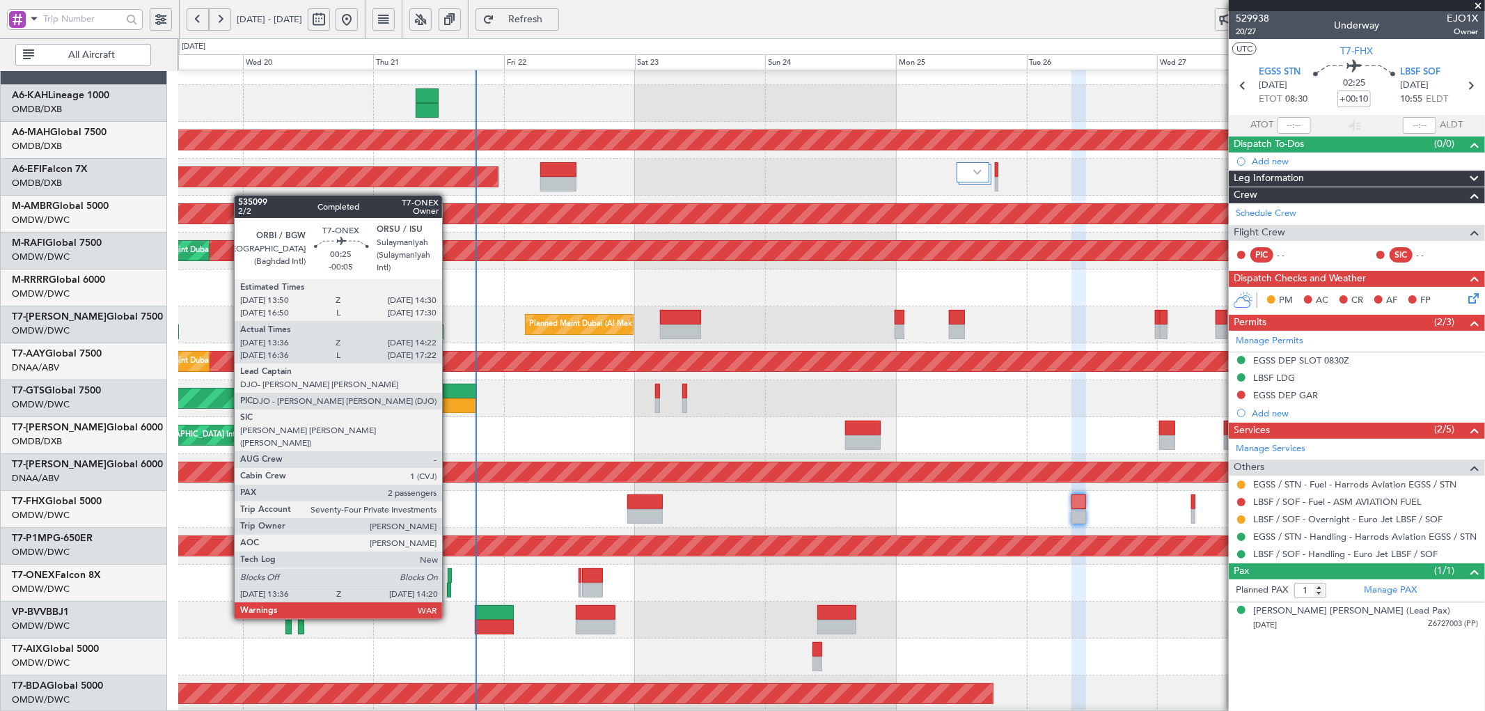
click at [449, 580] on div at bounding box center [450, 575] width 4 height 15
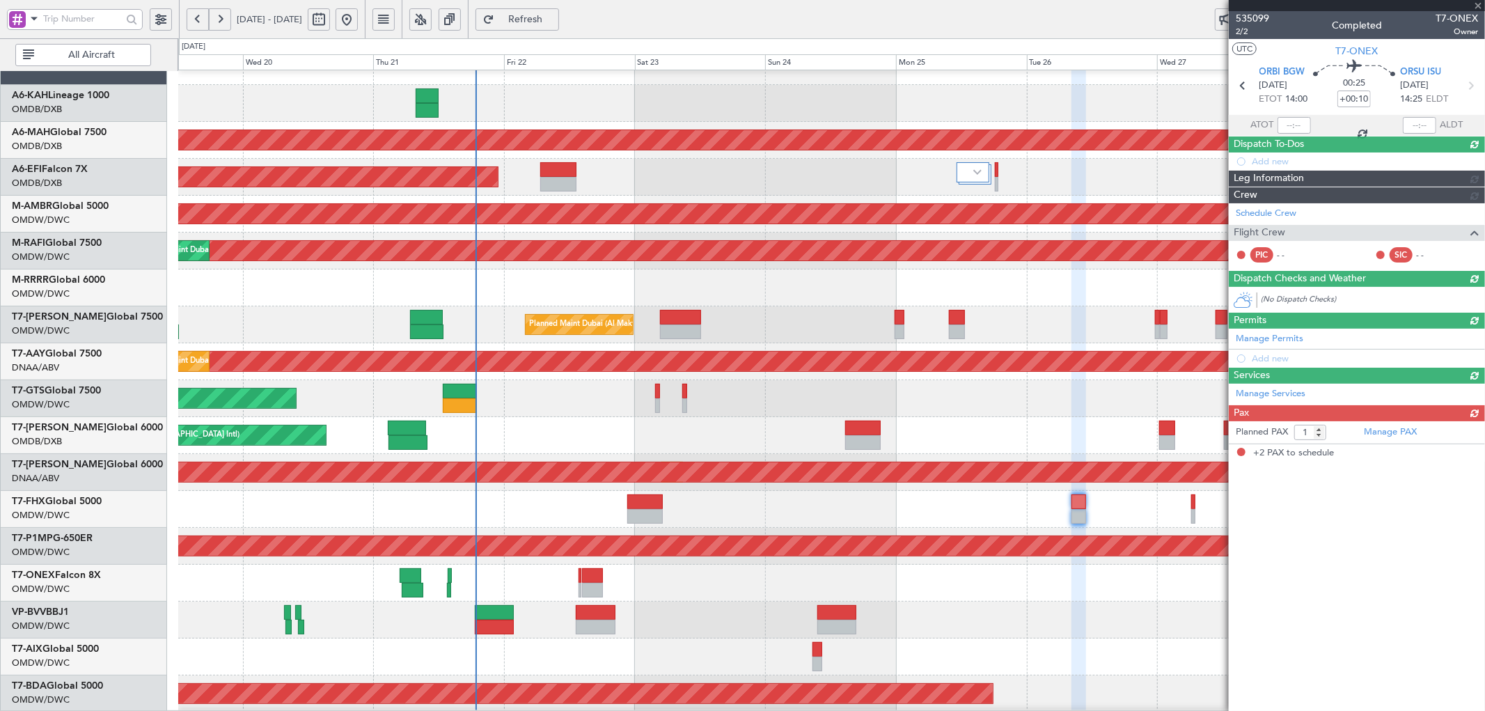
type input "-00:05"
type input "13:46"
type input "14:17"
type input "2"
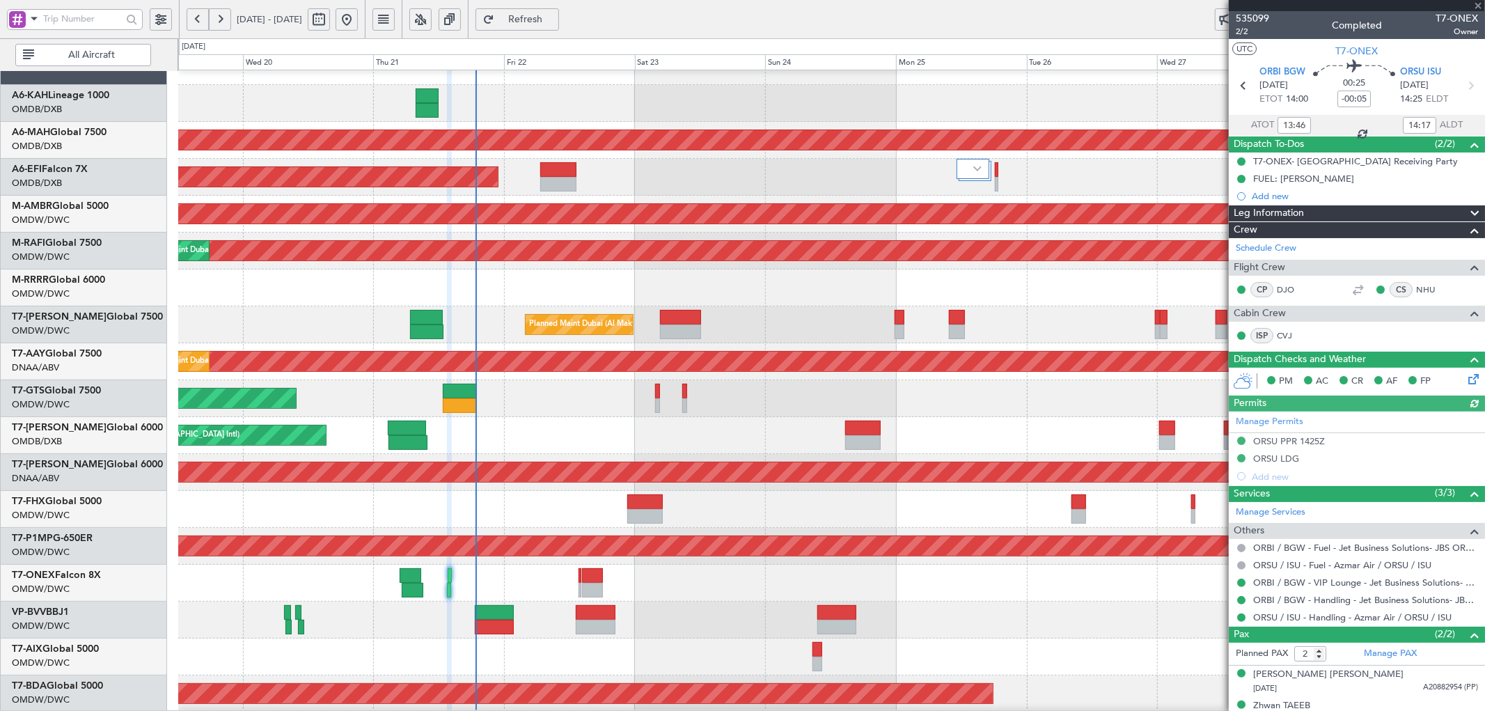
type input "Dherander Fithani (DHF)"
type input "7040"
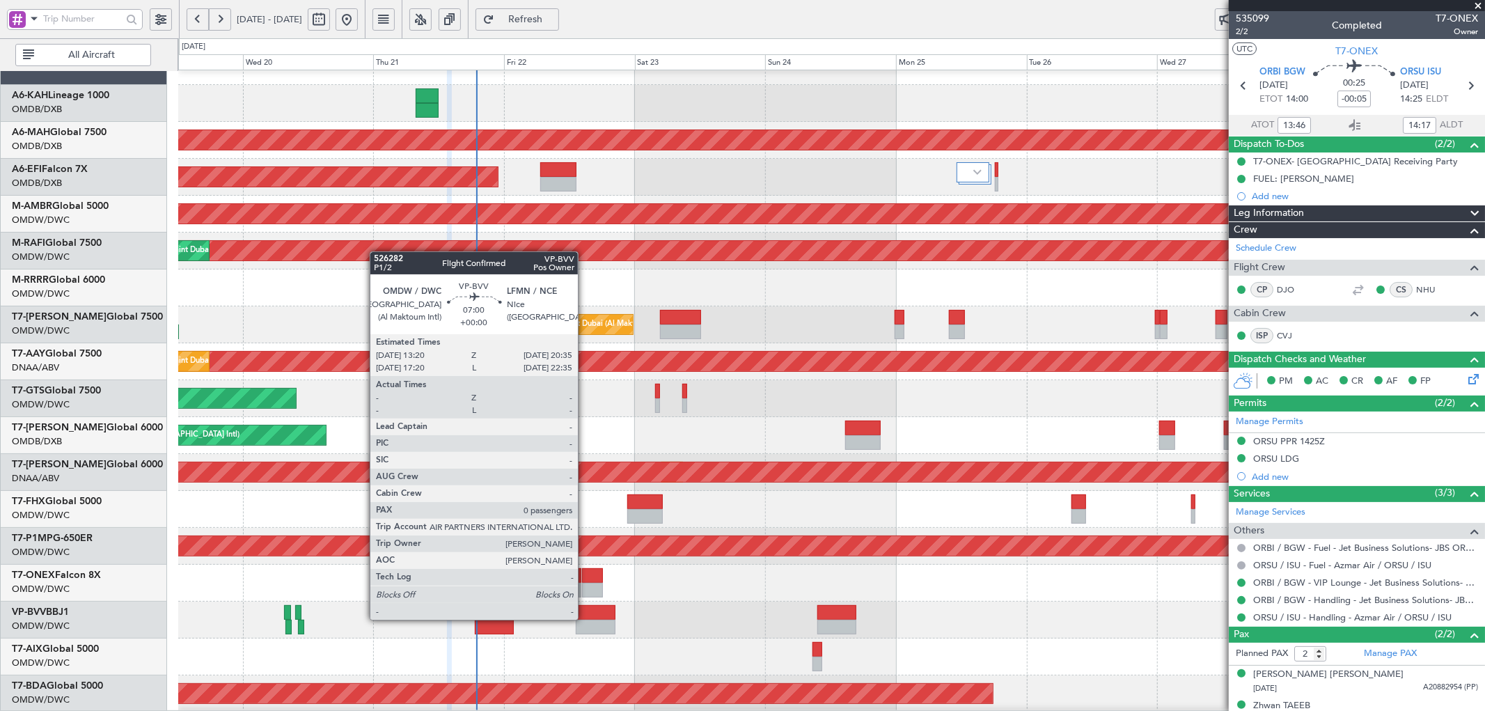
click at [585, 618] on div at bounding box center [596, 612] width 40 height 15
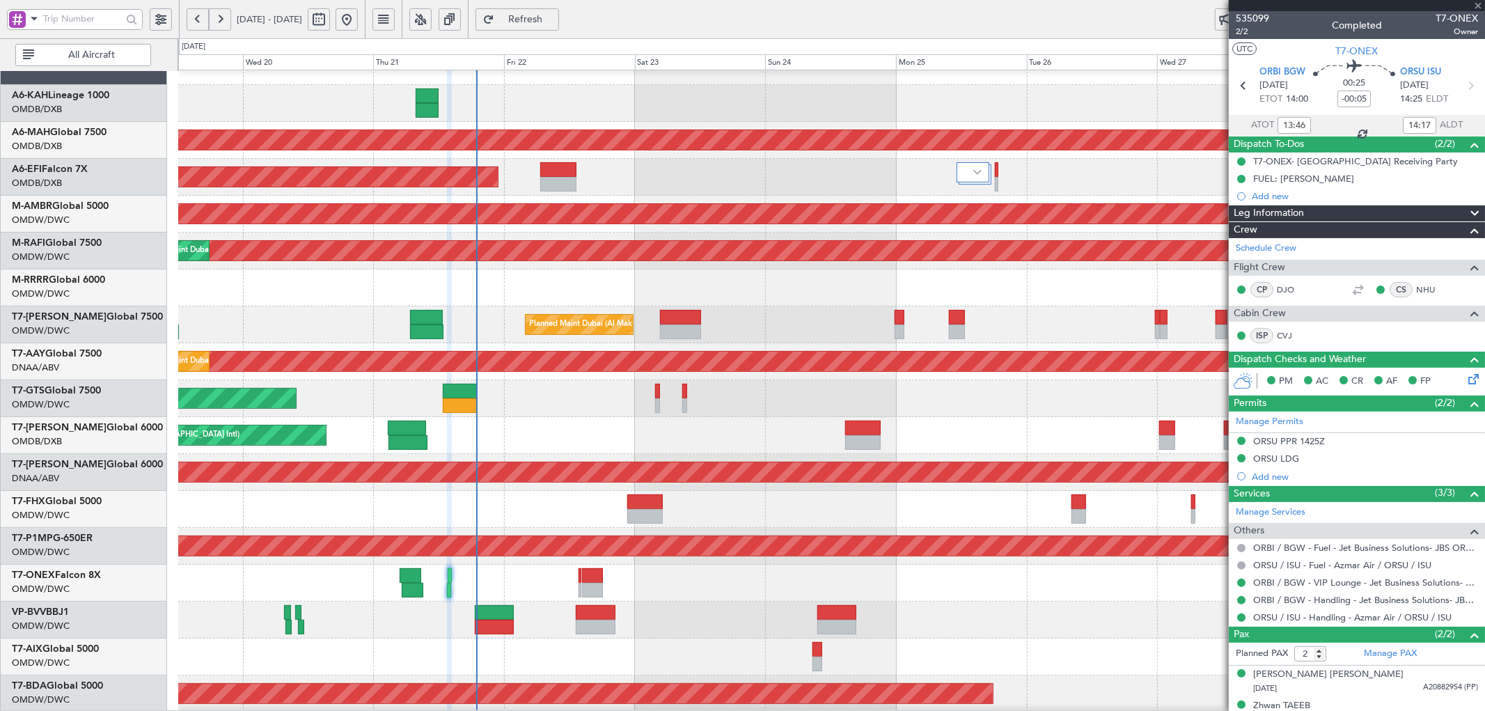
scroll to position [171, 0]
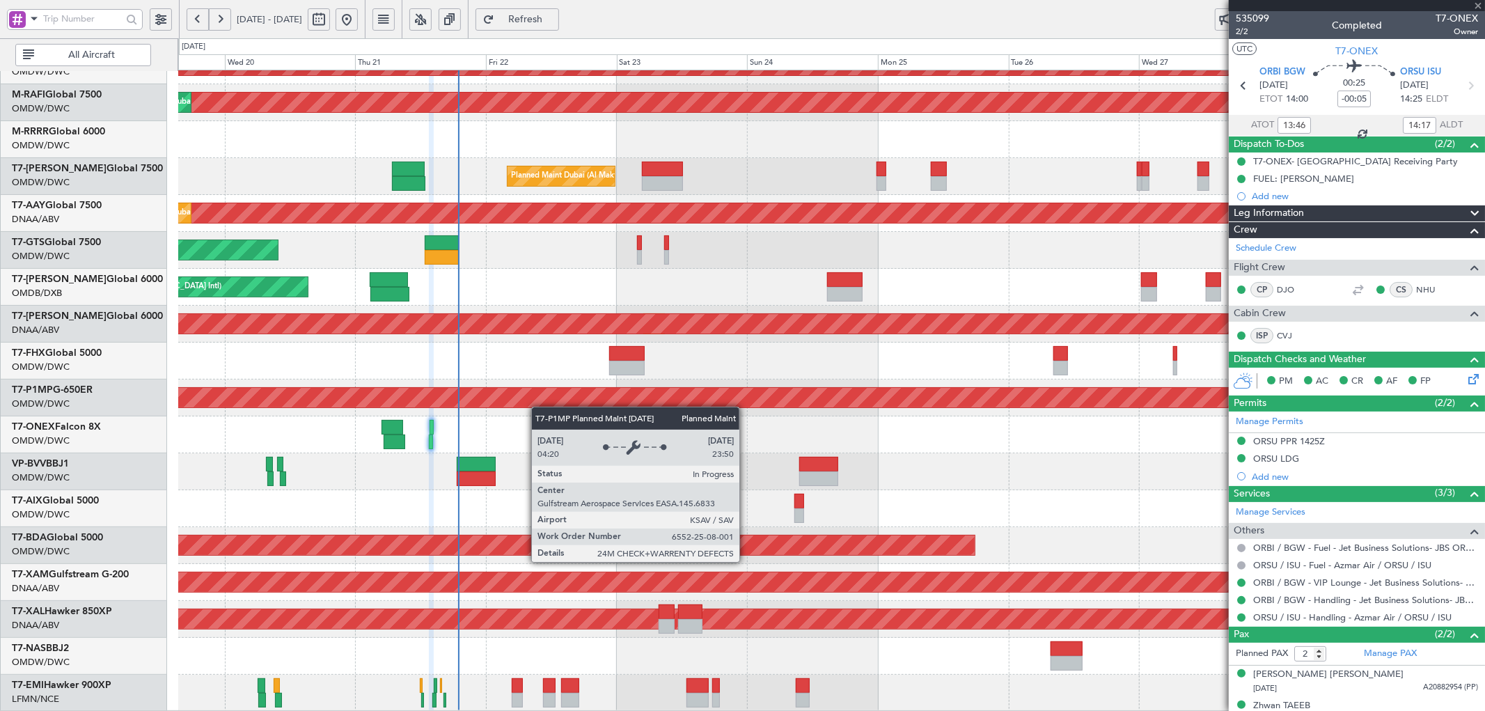
click at [539, 388] on div "Planned Maint Dubai (Al Maktoum Intl) Planned Maint [GEOGRAPHIC_DATA] (Al Makto…" at bounding box center [831, 306] width 1306 height 812
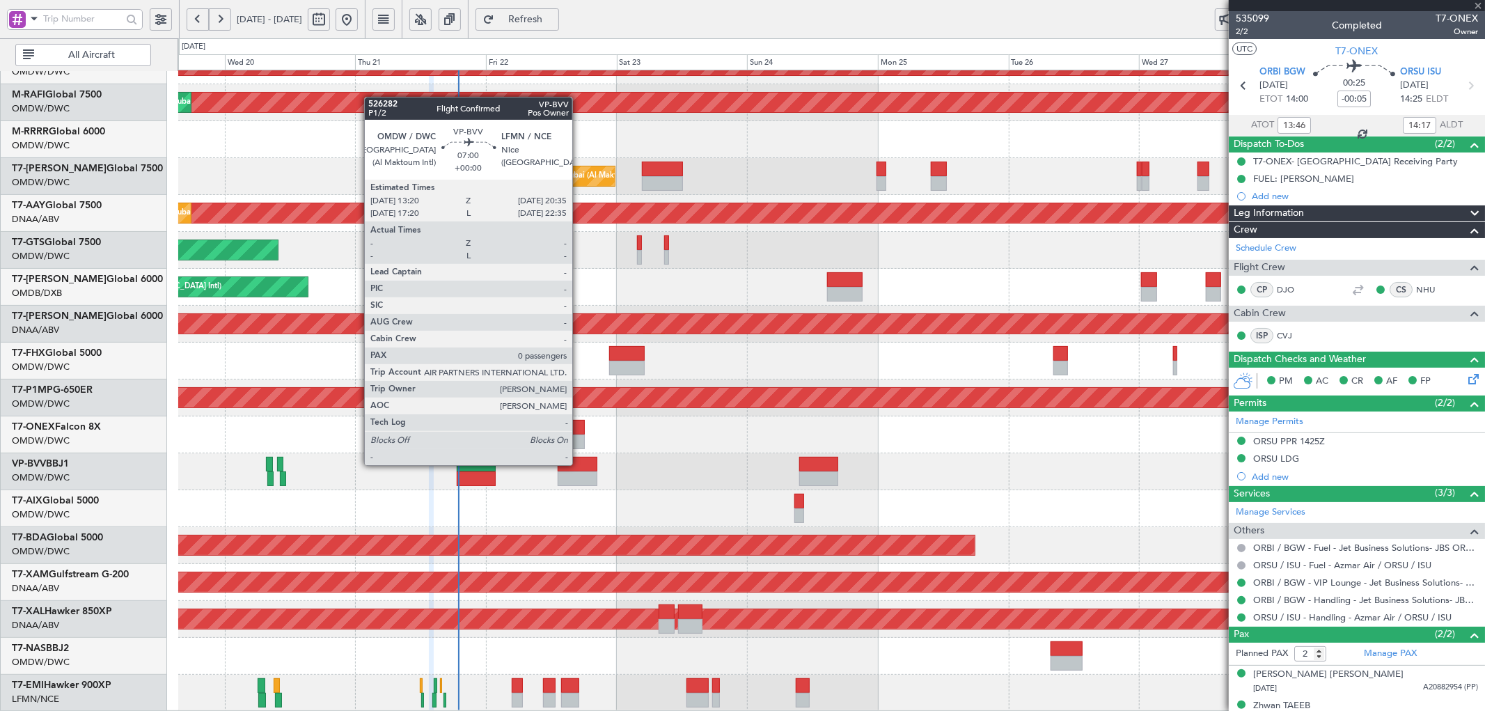
click at [579, 464] on div at bounding box center [578, 464] width 40 height 15
type input "0"
